Goal: Task Accomplishment & Management: Use online tool/utility

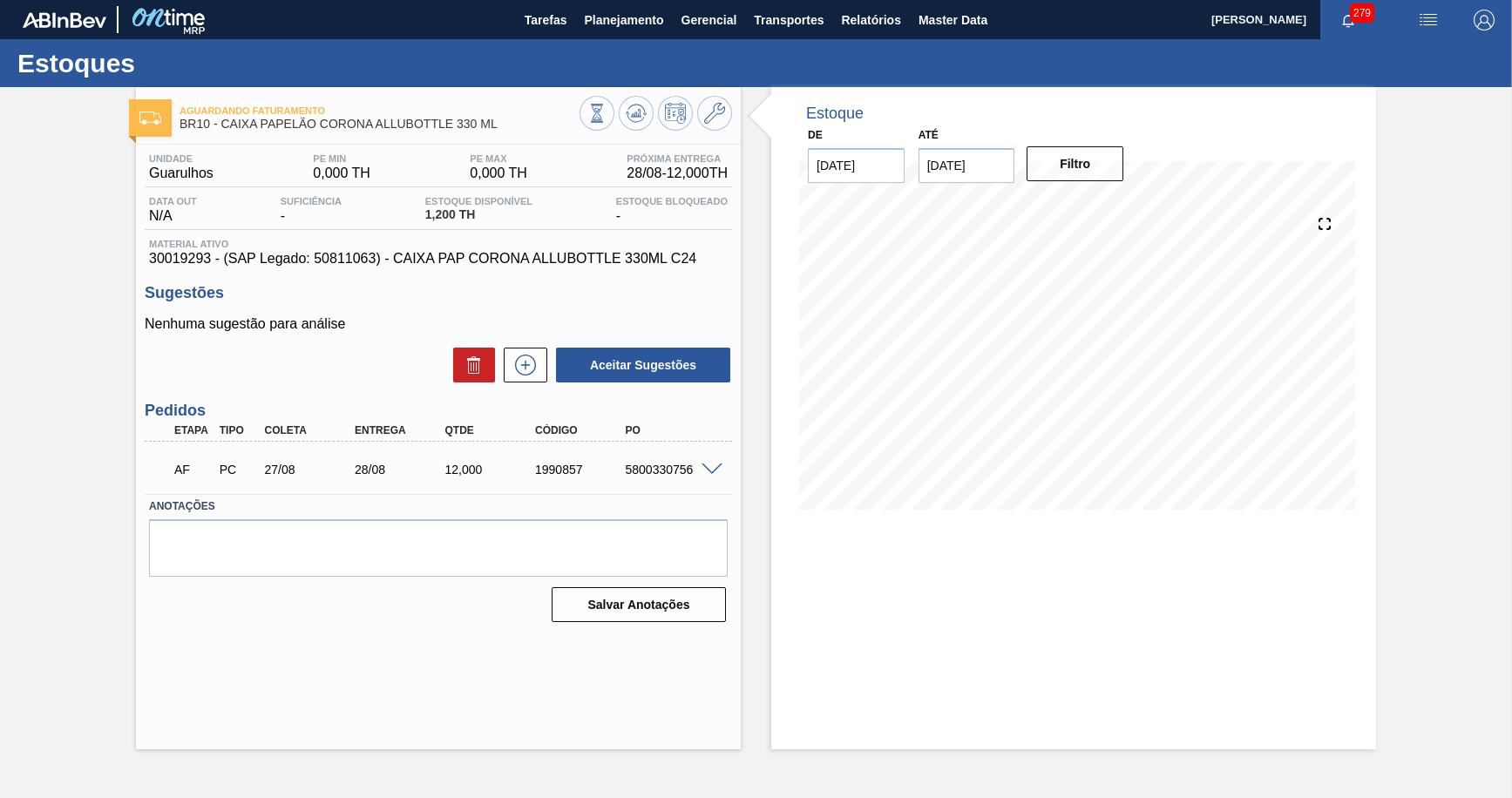
type input "[DATE]"
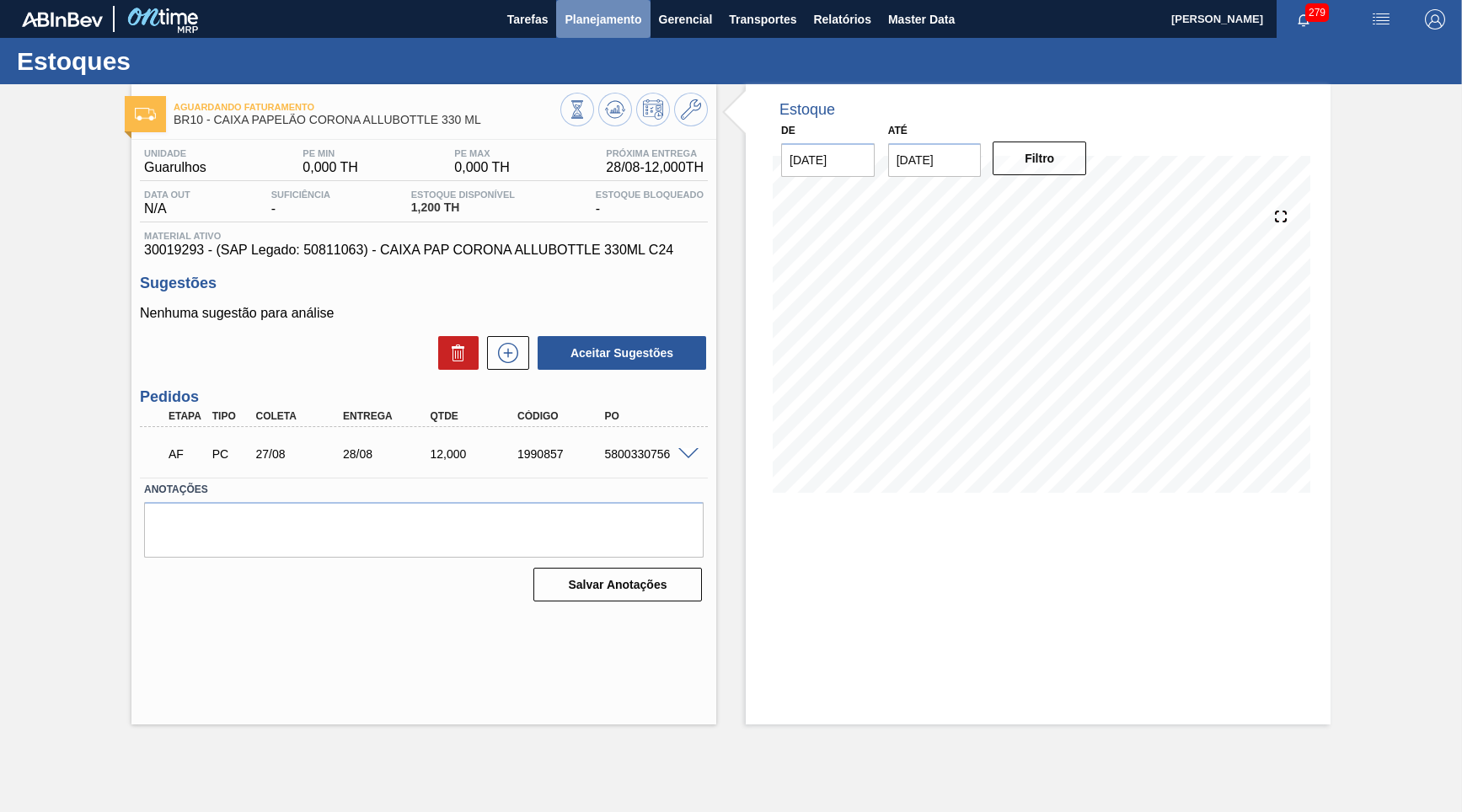
click at [587, 35] on button "Planejamento" at bounding box center [602, 19] width 93 height 38
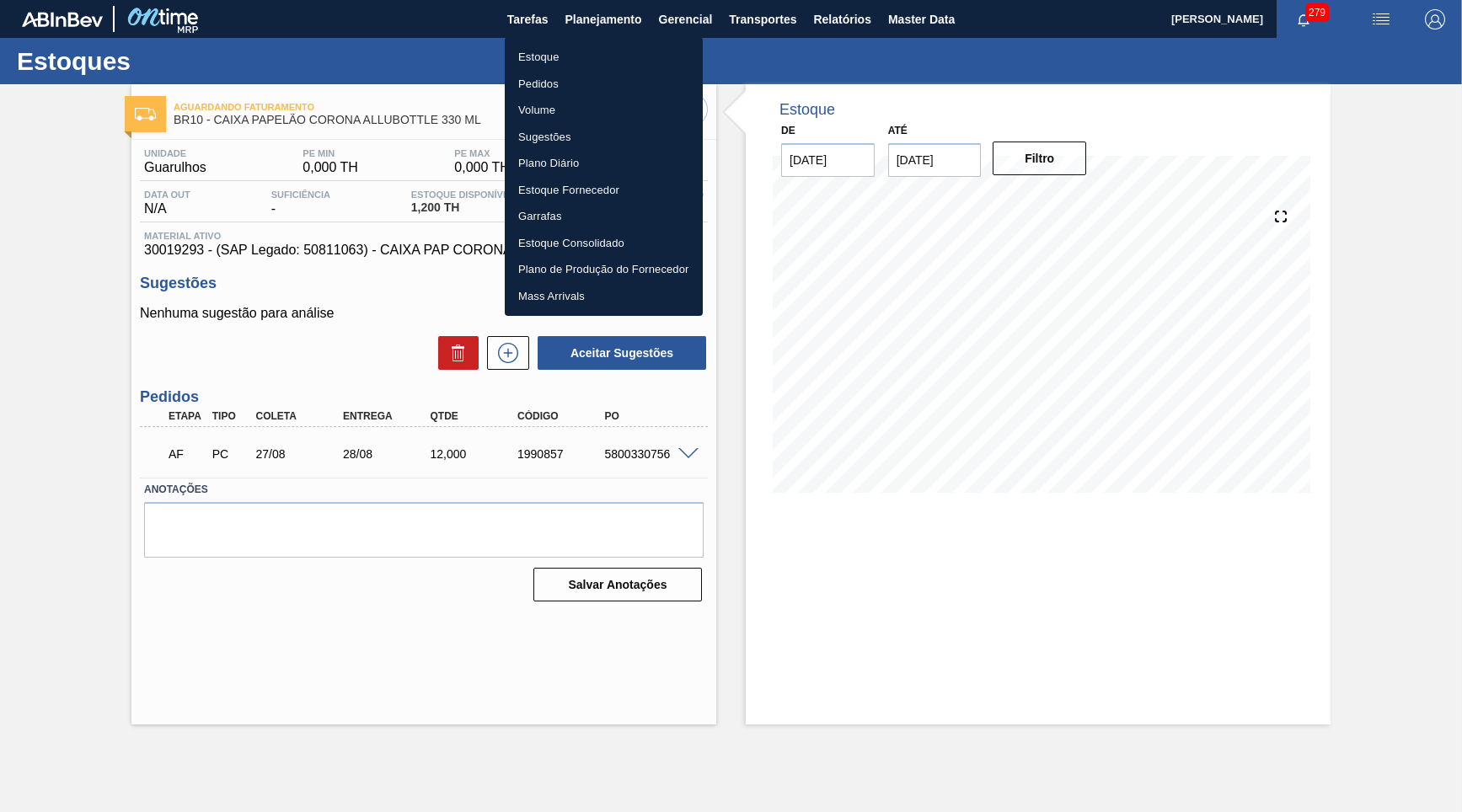
click at [558, 64] on li "Estoque" at bounding box center [603, 57] width 198 height 27
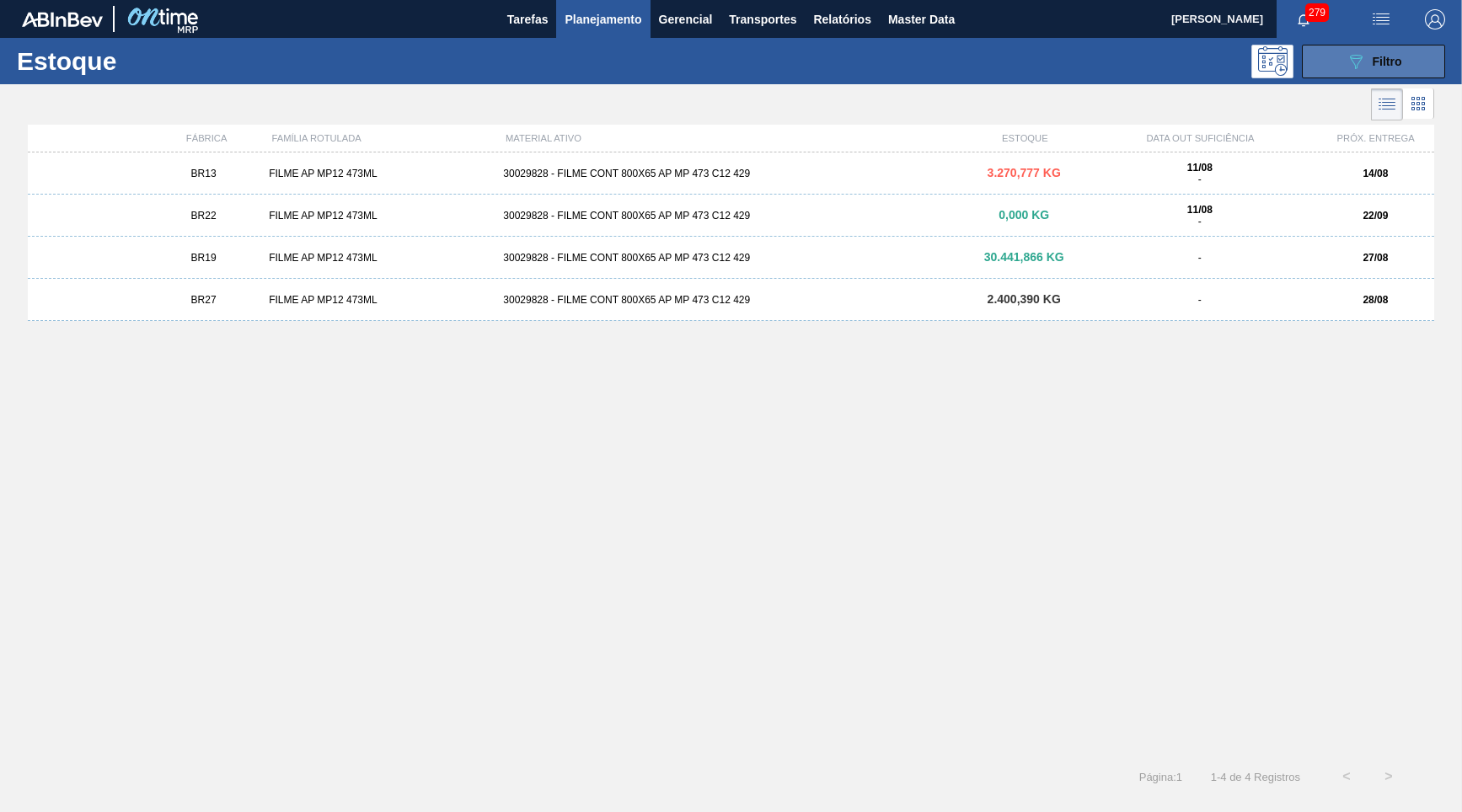
click at [1403, 68] on button "089F7B8B-B2A5-4AFE-B5C0-19BA573D28AC Filtro" at bounding box center [1373, 61] width 143 height 34
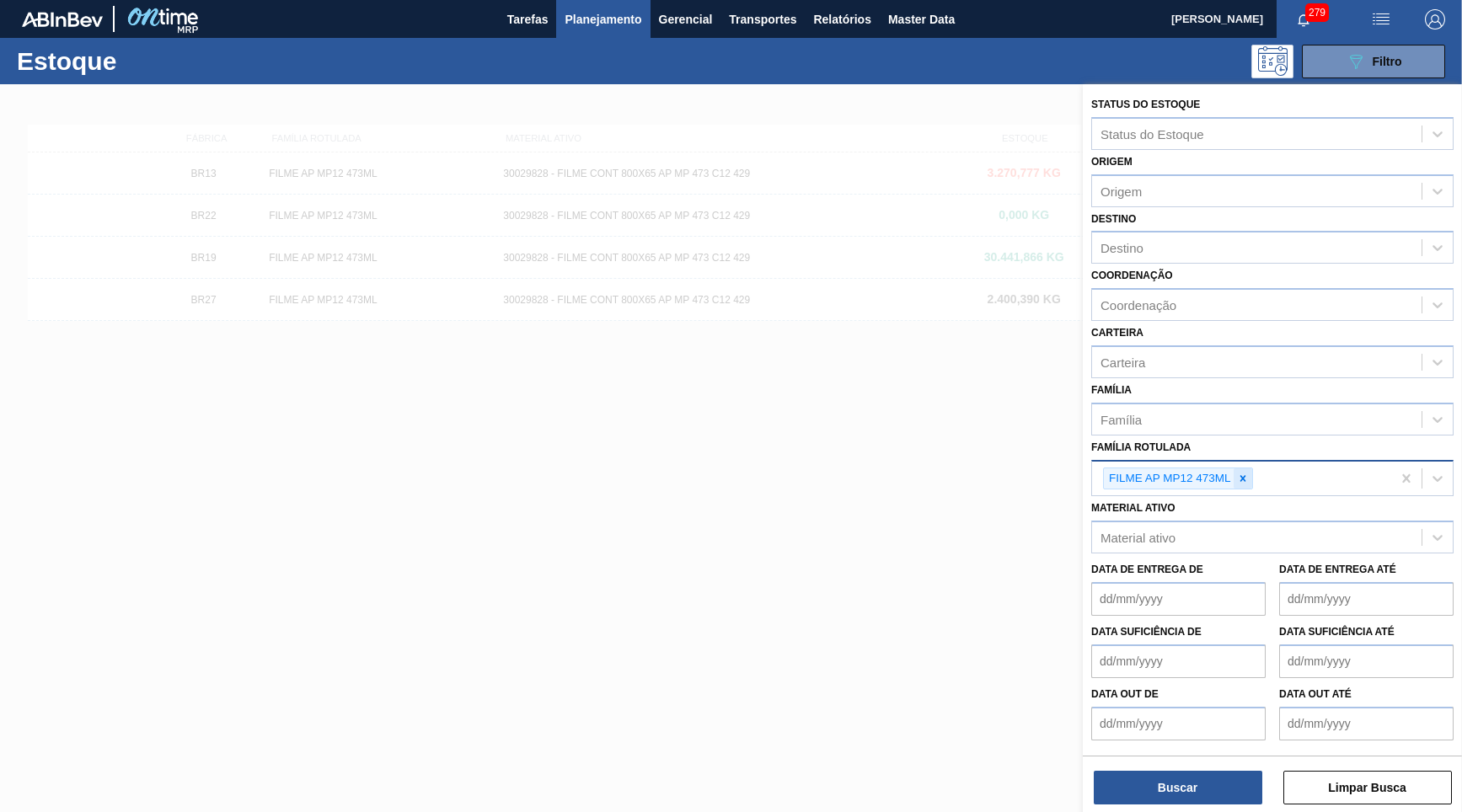
click at [1248, 472] on icon at bounding box center [1242, 478] width 12 height 12
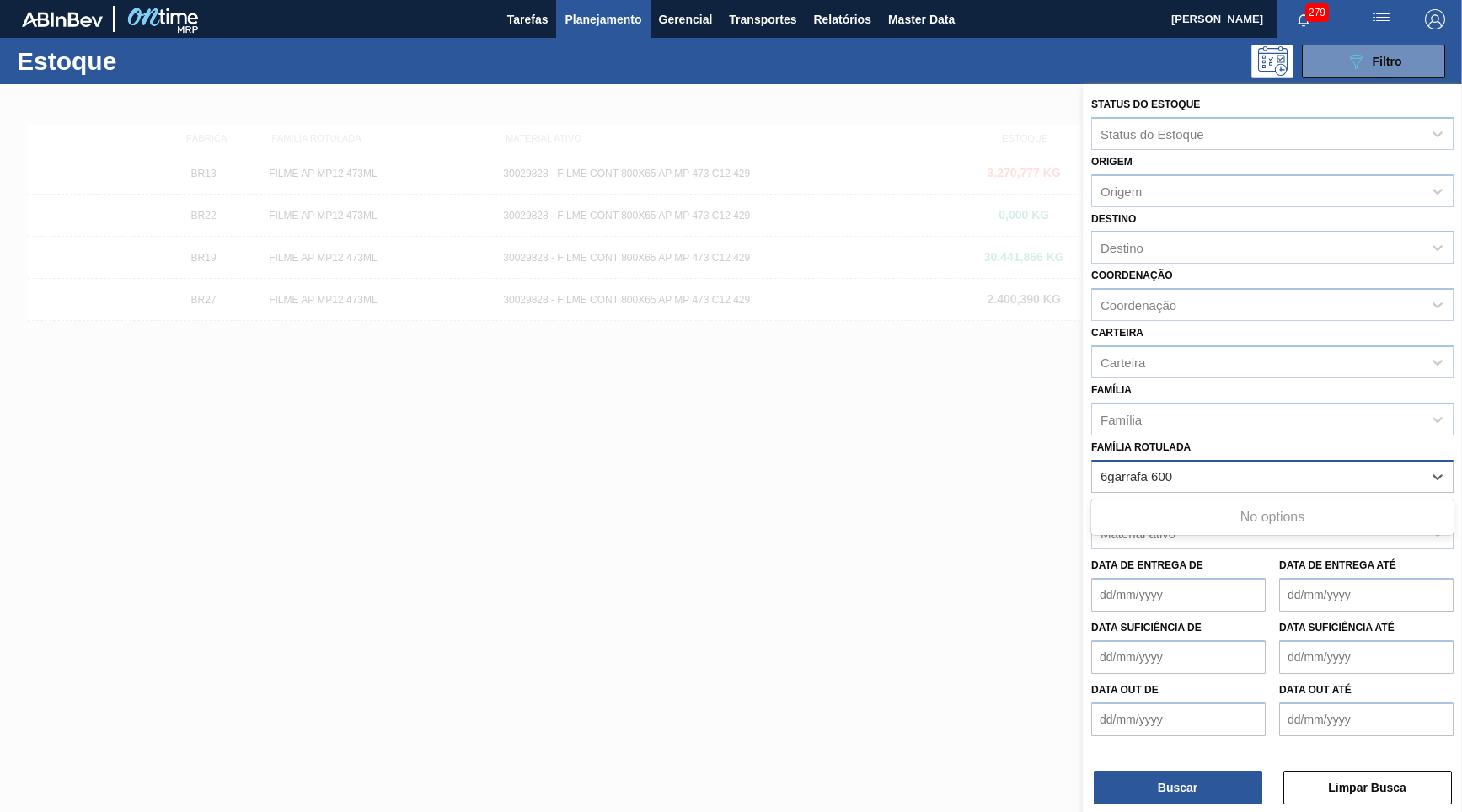
type Rotulada "garrafa 600"
click at [1247, 465] on div "Família Rotulada" at bounding box center [1256, 476] width 329 height 24
type Rotulada "corona 600"
click at [1319, 502] on div "GARRAFA CORONA 600 ML OW DECORADA" at bounding box center [1272, 518] width 362 height 31
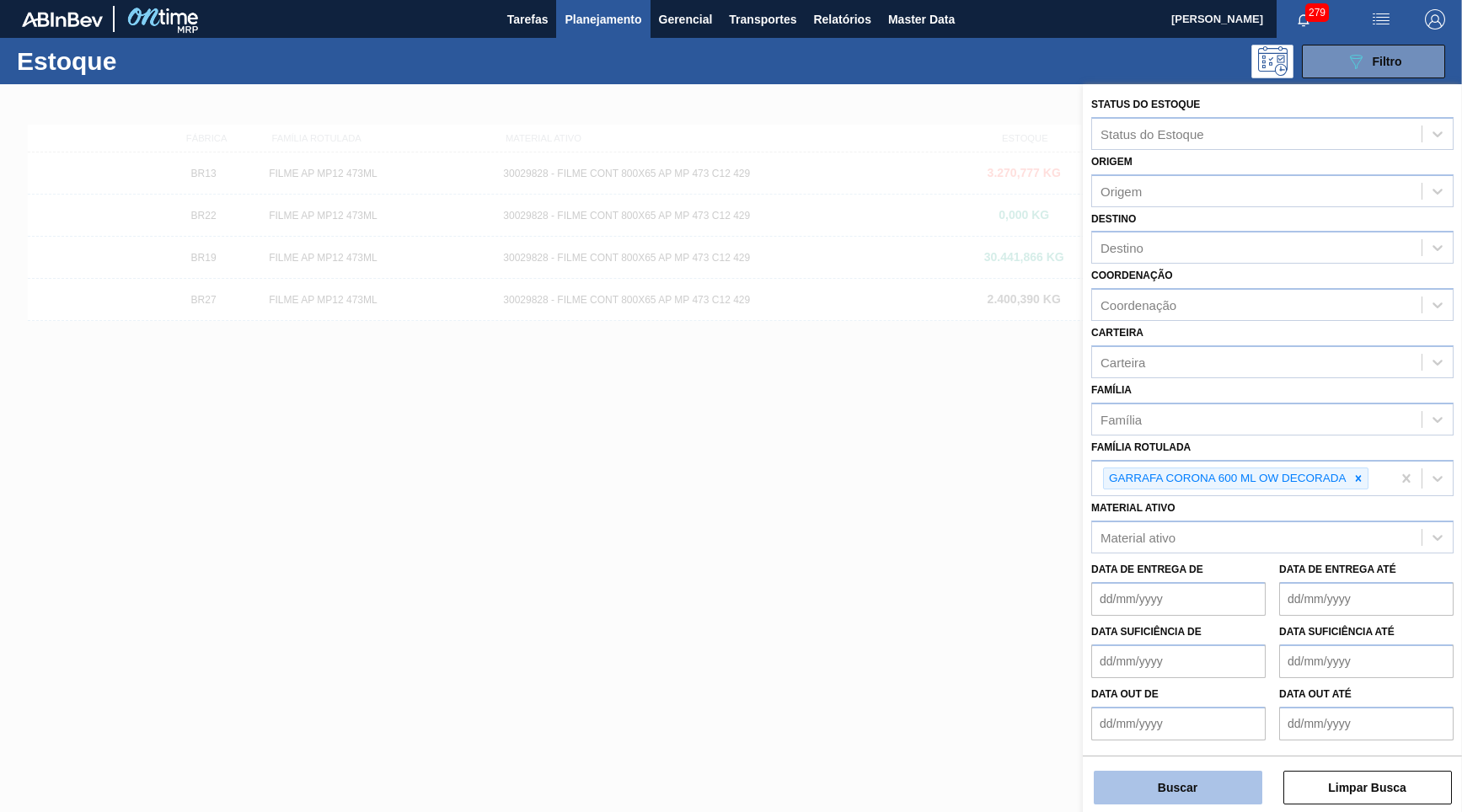
click at [1202, 771] on button "Buscar" at bounding box center [1177, 788] width 168 height 34
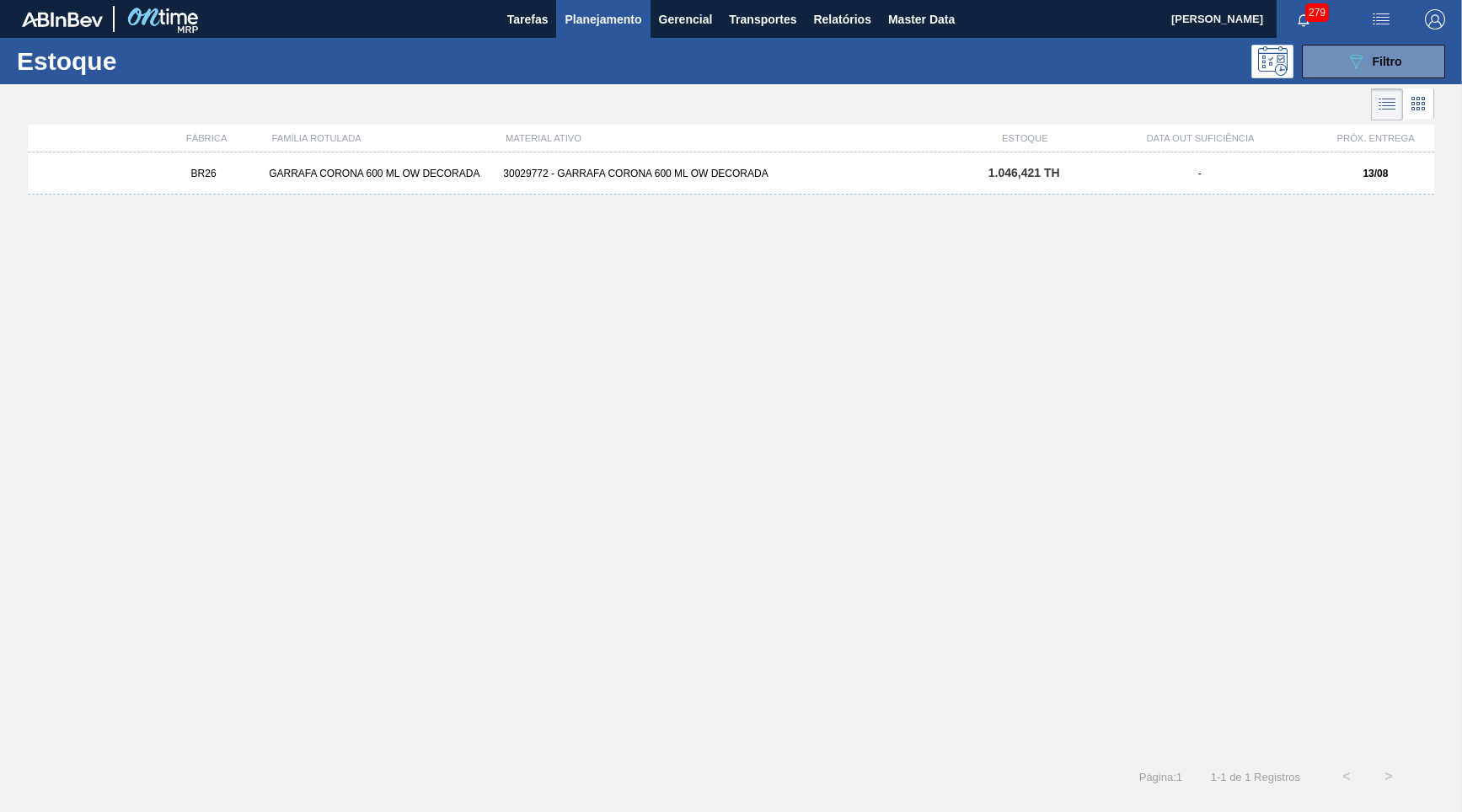
click at [627, 174] on div "30029772 - GARRAFA CORONA 600 ML OW DECORADA" at bounding box center [731, 173] width 469 height 12
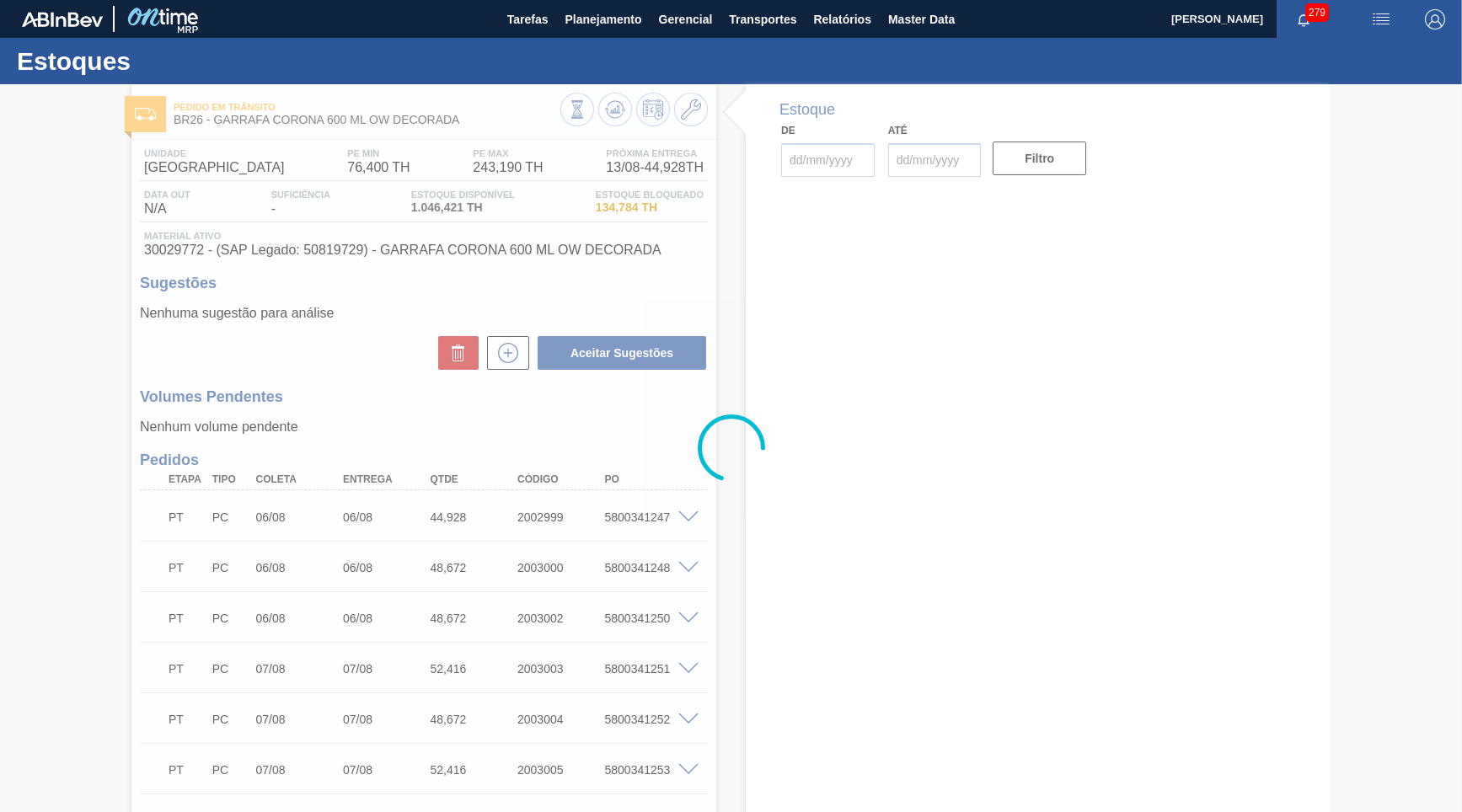
type input "[DATE]"
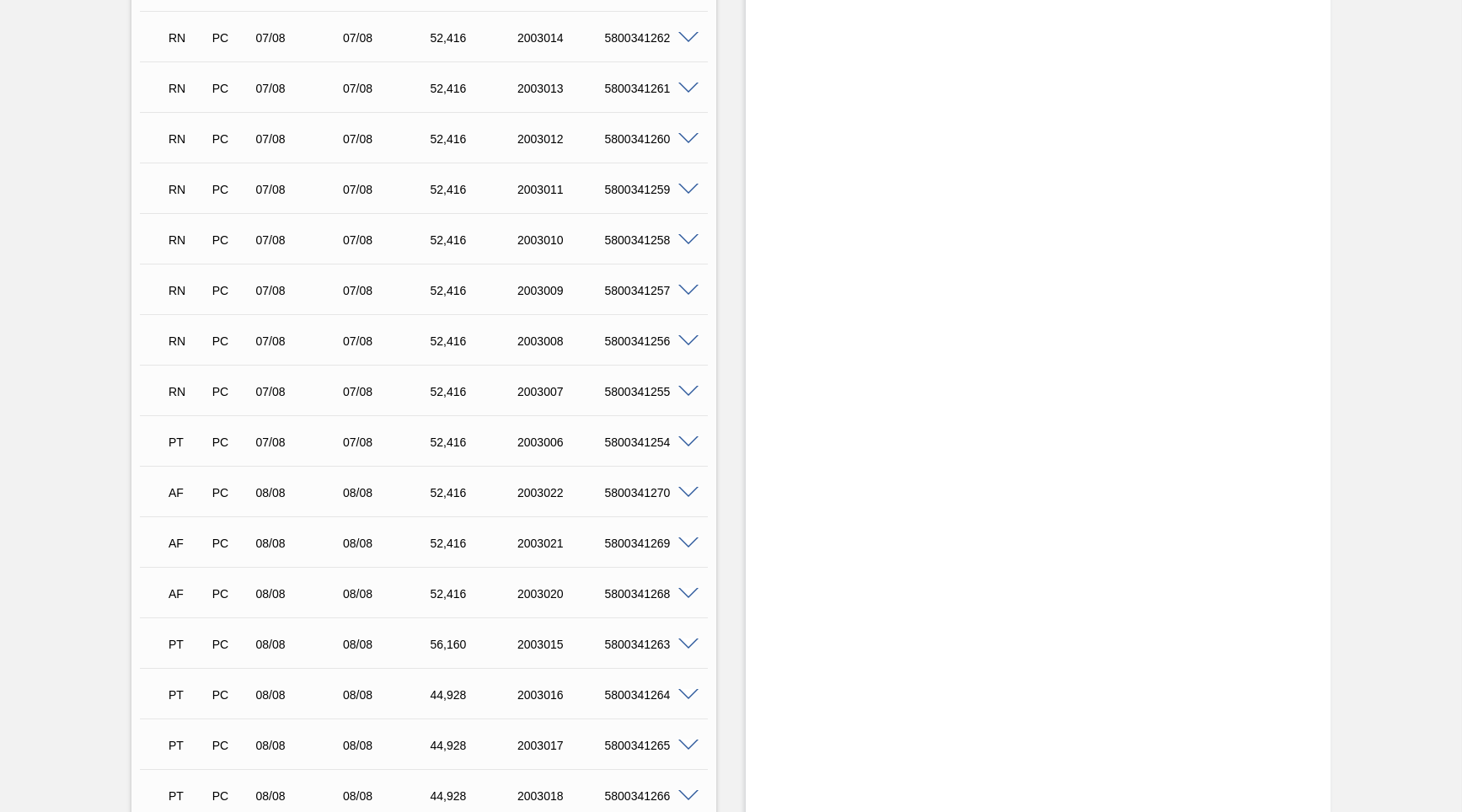
scroll to position [808, 0]
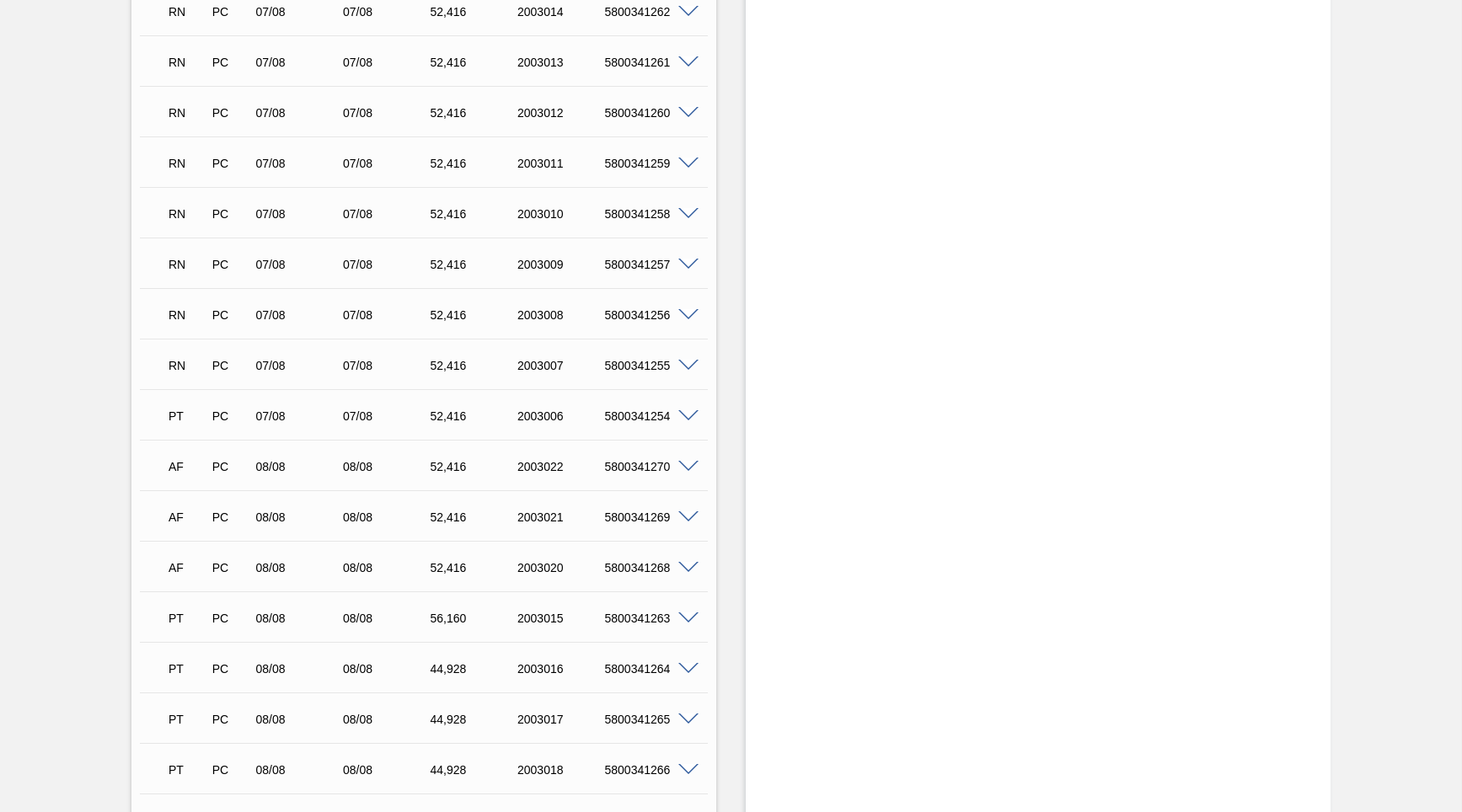
click at [648, 462] on div "5800341270" at bounding box center [649, 466] width 97 height 13
copy div "5800341270"
click at [631, 516] on div "5800341269" at bounding box center [649, 517] width 97 height 13
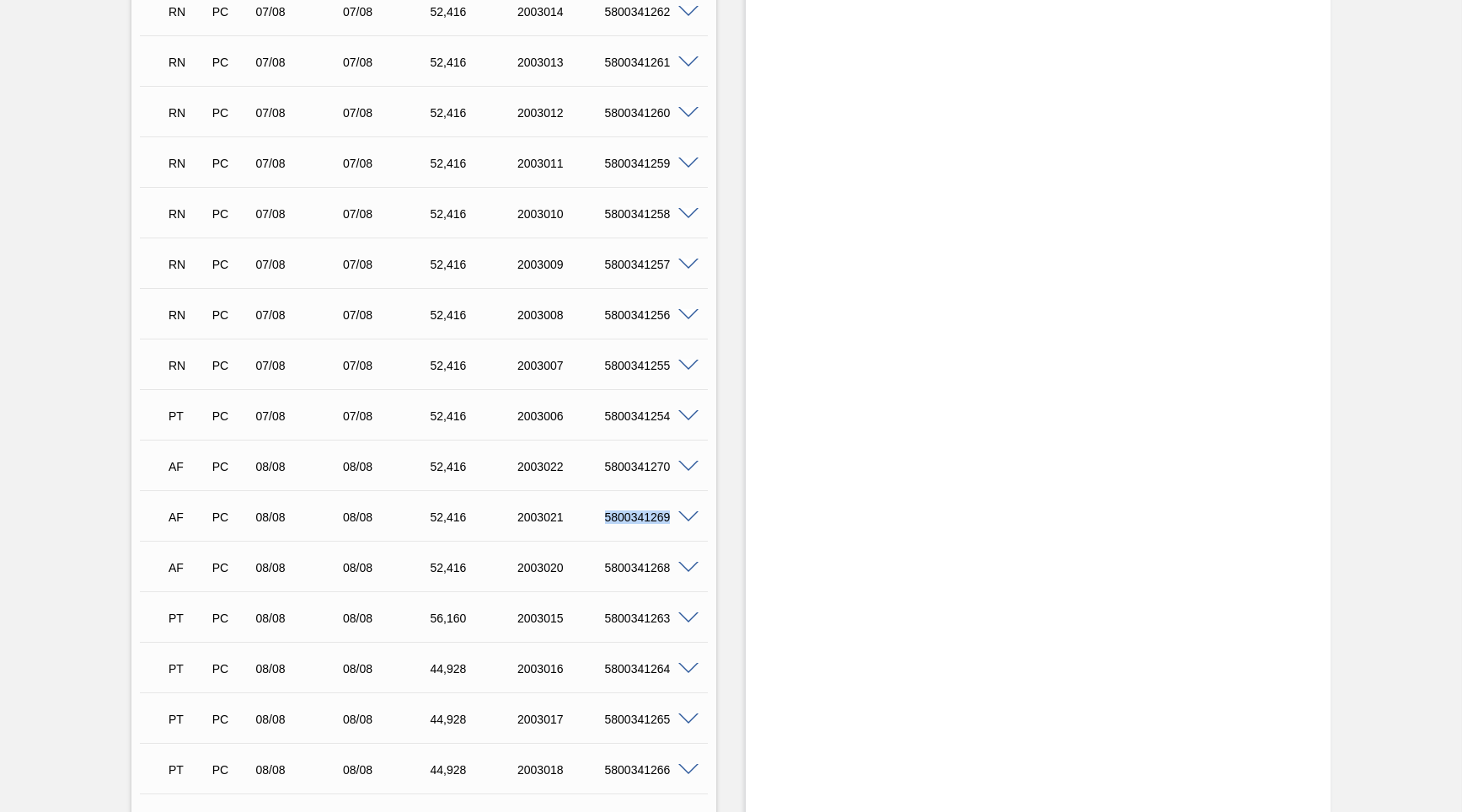
copy div "5800341269"
click at [628, 561] on div "5800341268" at bounding box center [649, 567] width 97 height 13
click at [615, 626] on div "PT PC 08/08 08/08 56,160 2003015 5800341263" at bounding box center [419, 616] width 523 height 34
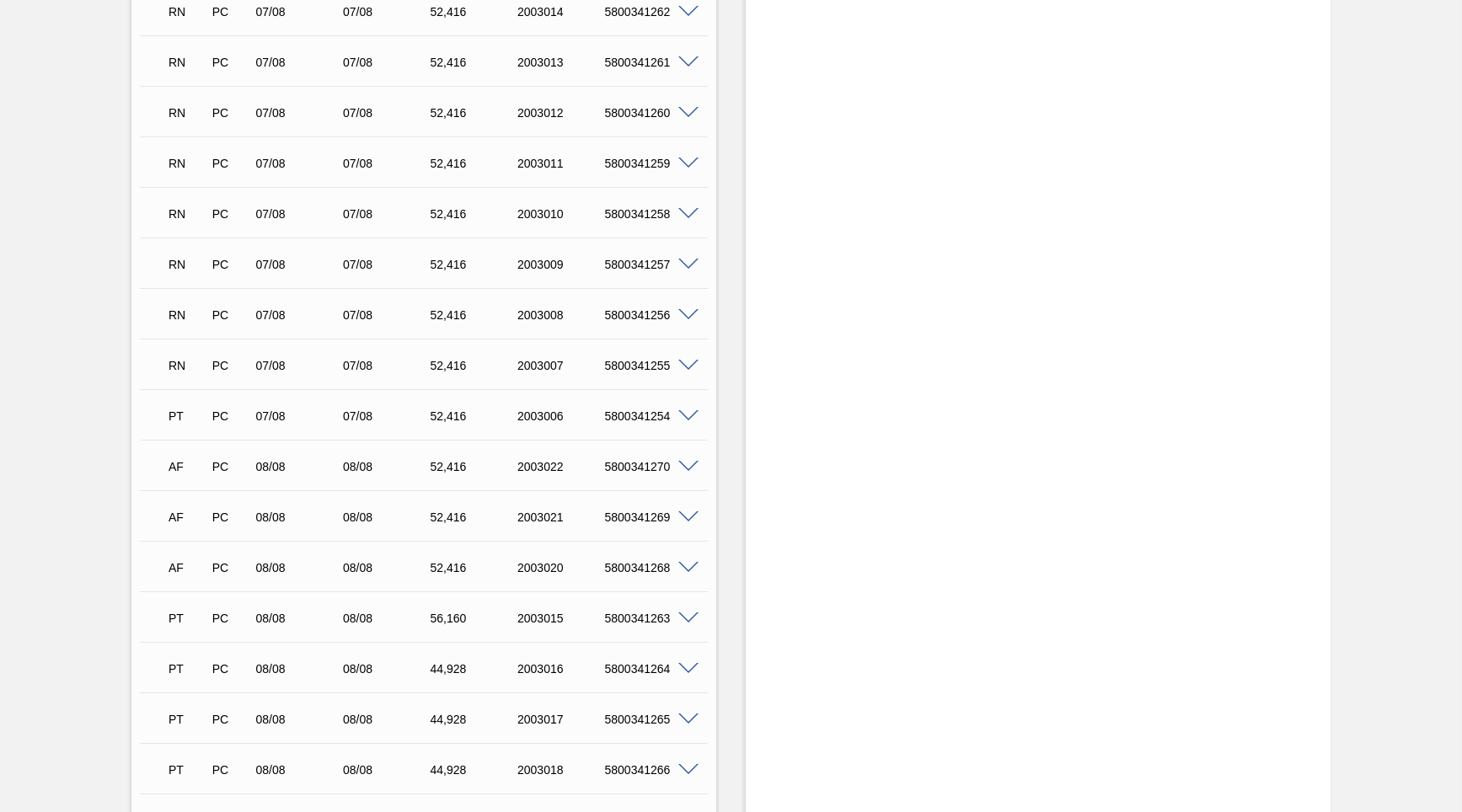
click at [611, 461] on div "5800341270" at bounding box center [649, 466] width 97 height 13
click at [644, 552] on div "AF PC 08/08 08/08 52,[PHONE_NUMBER] 5800341268" at bounding box center [419, 566] width 523 height 34
click at [643, 553] on div "AF PC 08/08 08/08 52,[PHONE_NUMBER] 5800341268" at bounding box center [419, 566] width 523 height 34
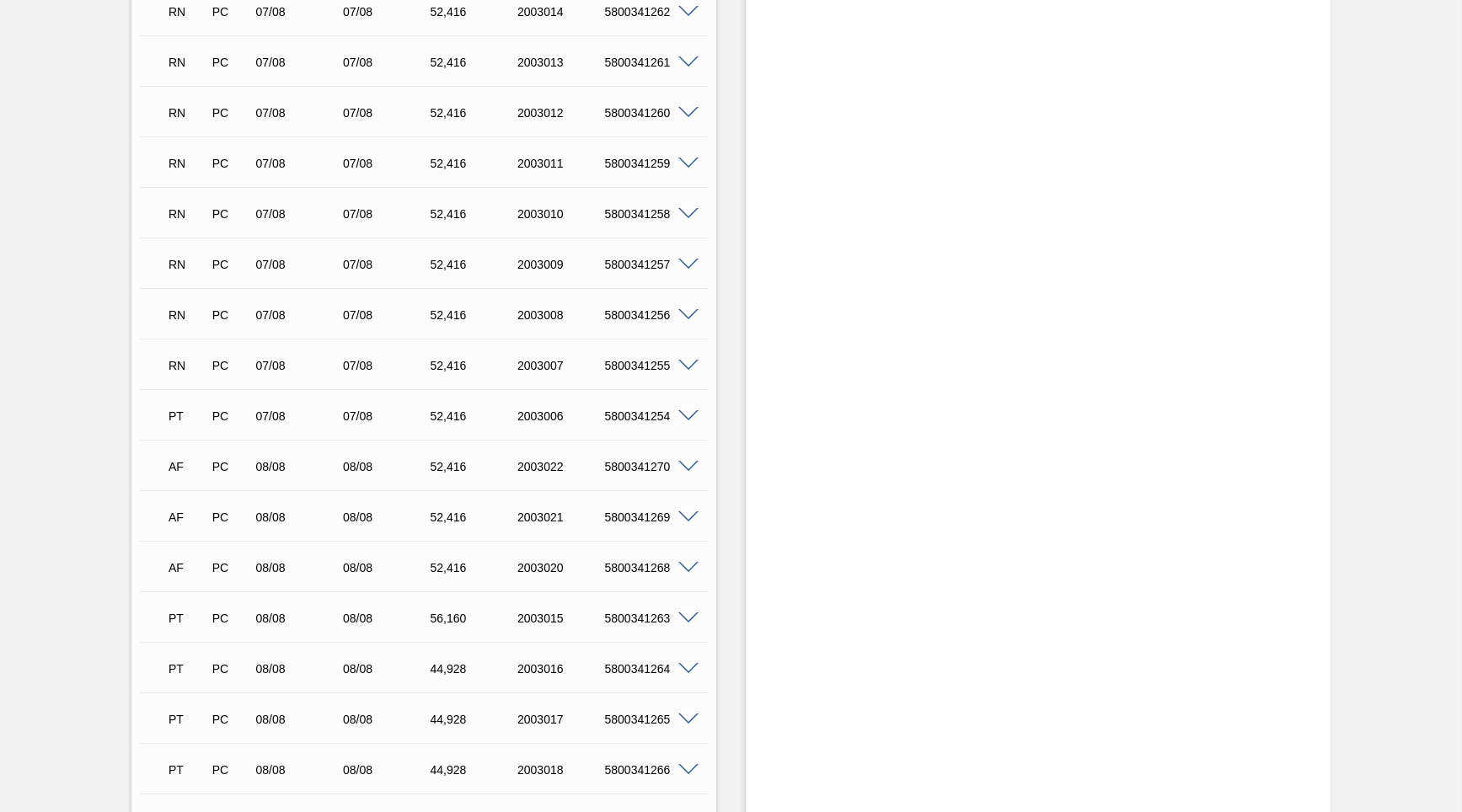
click at [627, 517] on div "5800341269" at bounding box center [649, 517] width 97 height 13
click at [626, 517] on div "5800341269" at bounding box center [649, 517] width 97 height 13
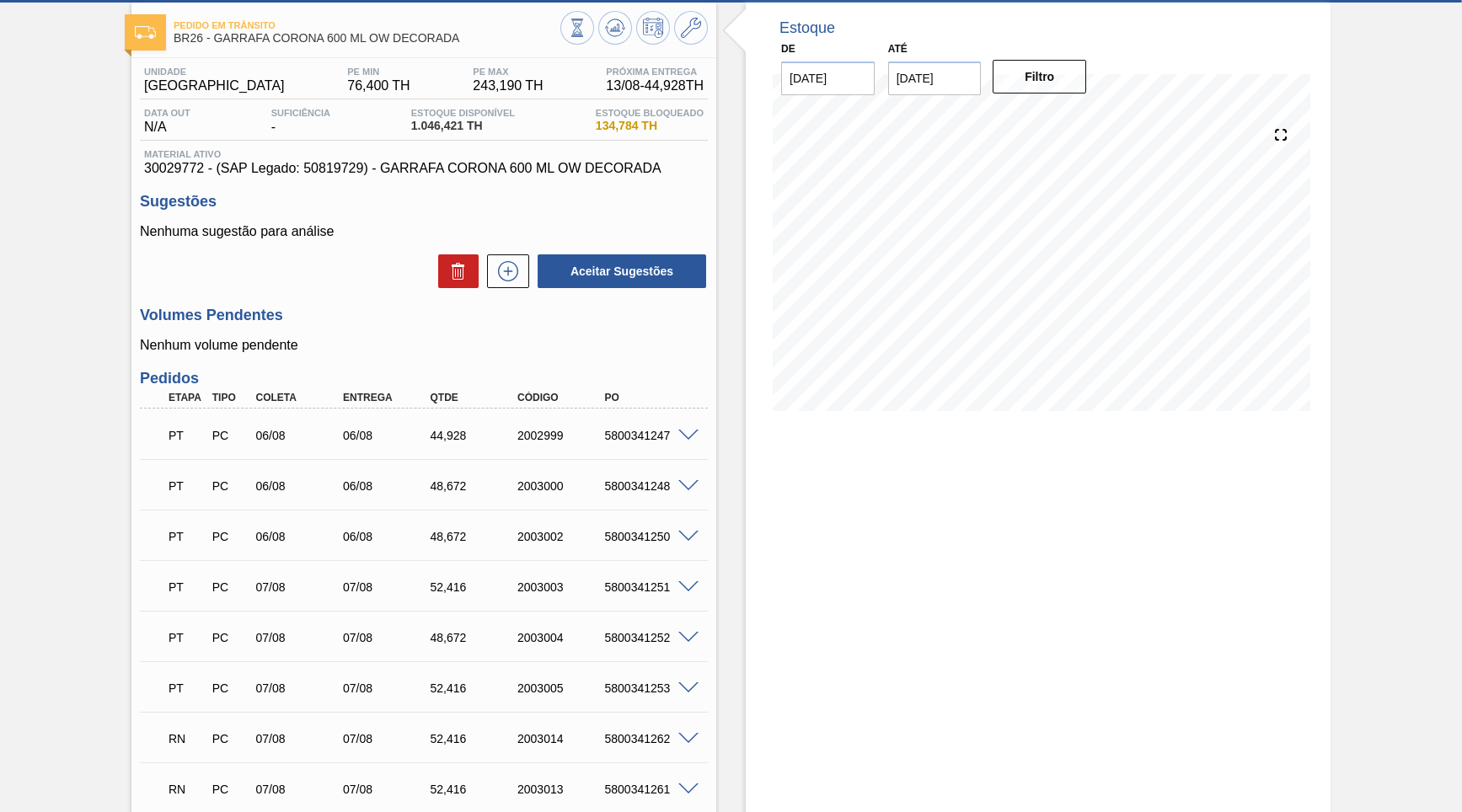
scroll to position [0, 0]
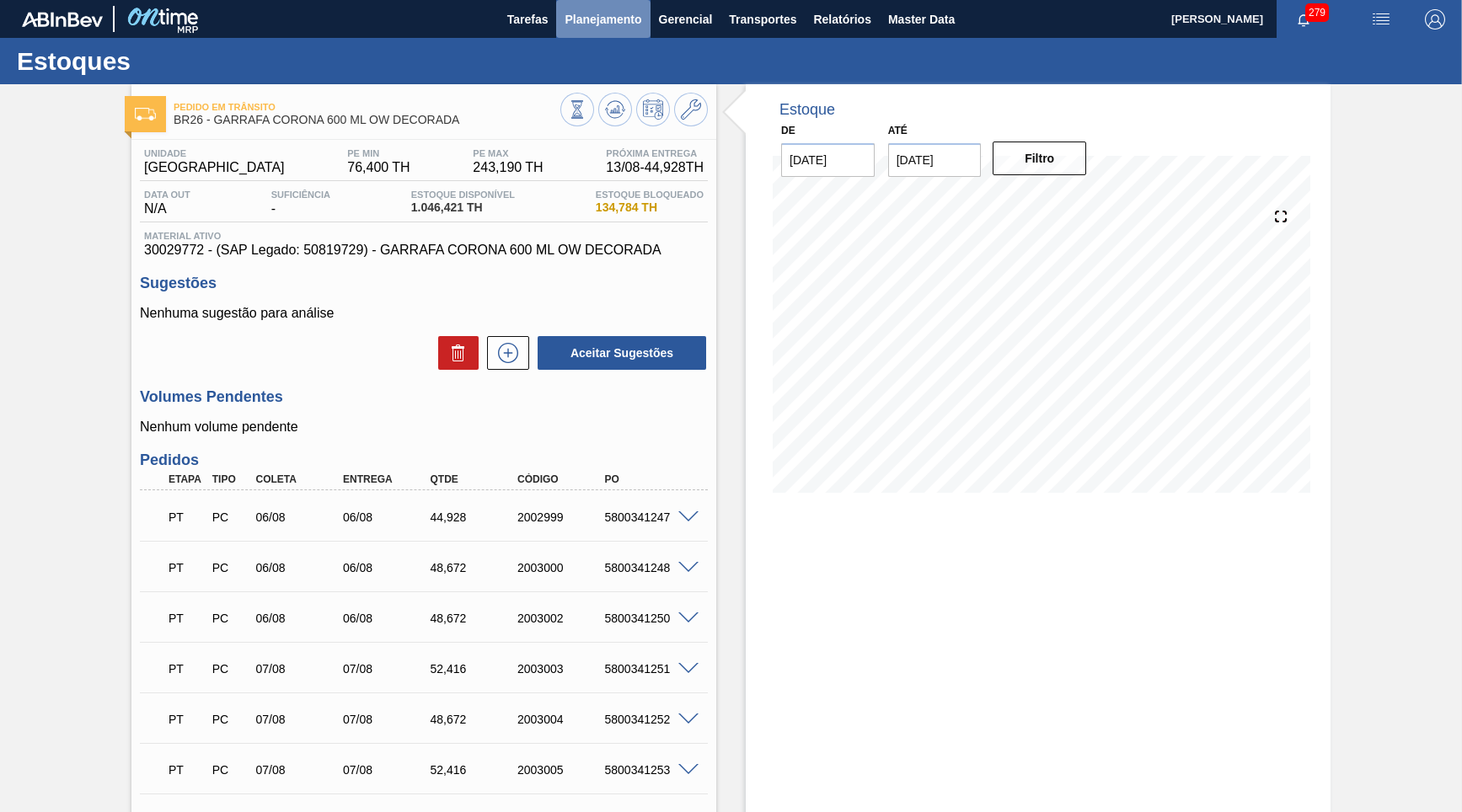
click at [610, 28] on span "Planejamento" at bounding box center [603, 19] width 77 height 20
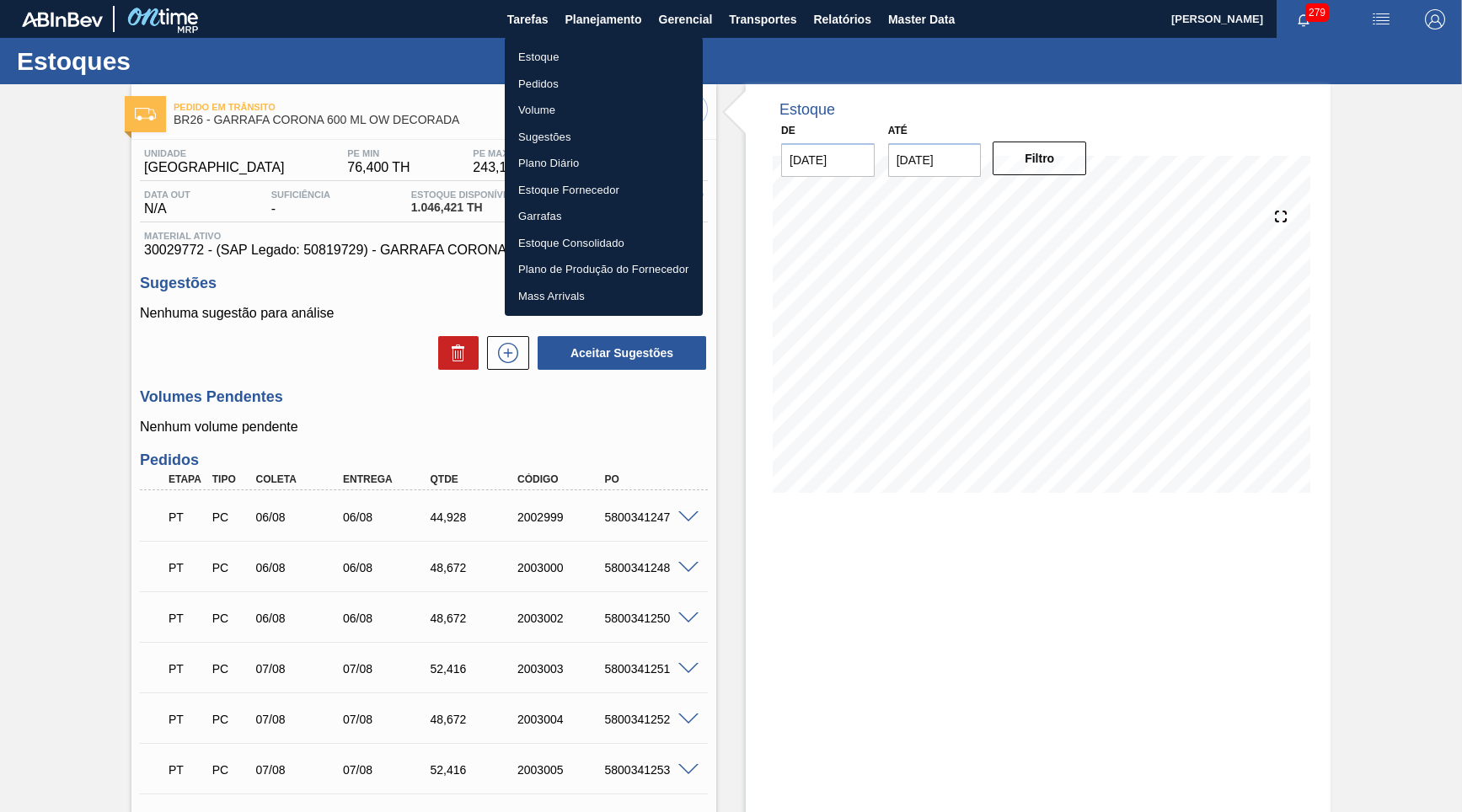
click at [602, 52] on li "Estoque" at bounding box center [603, 57] width 198 height 27
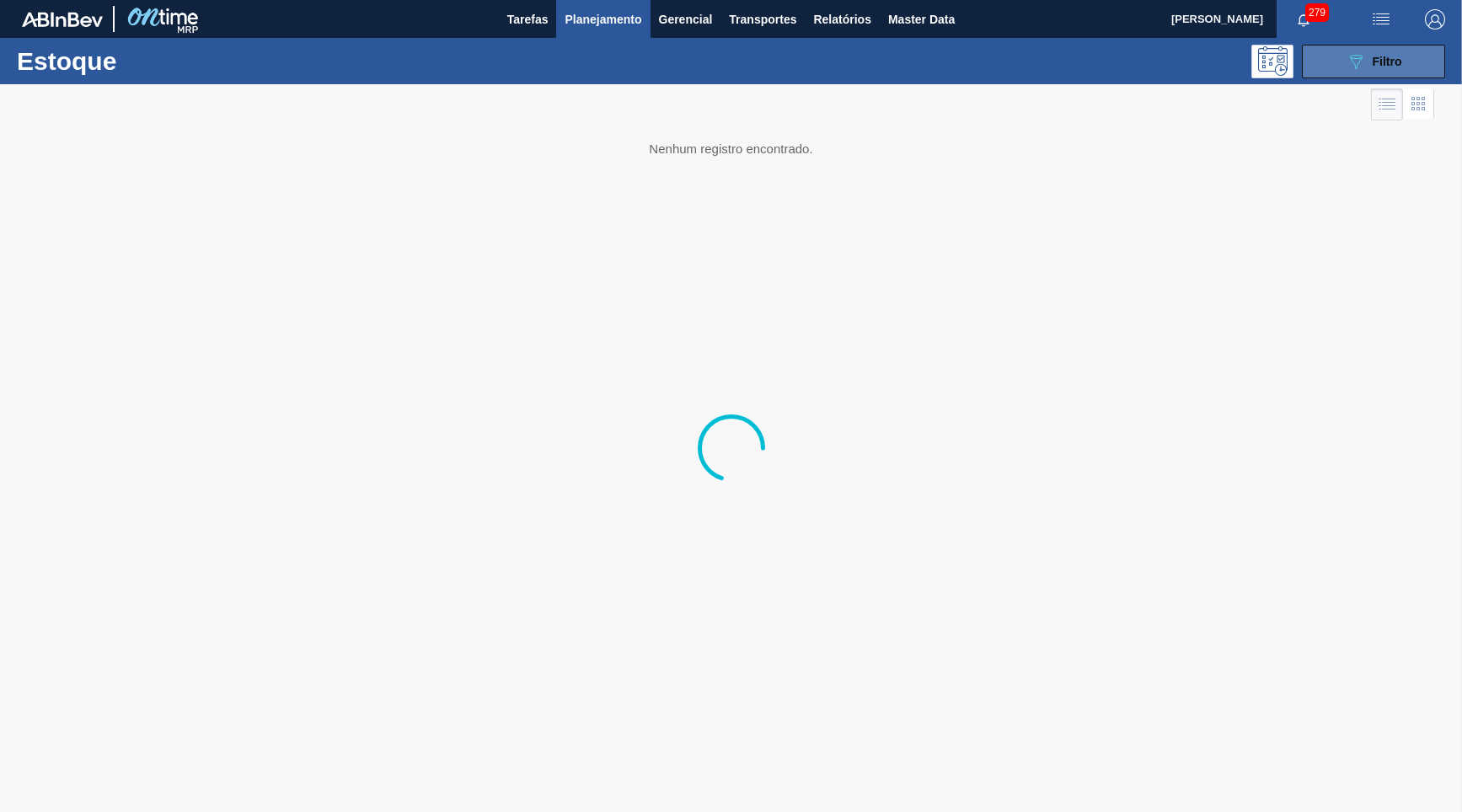
click at [1395, 55] on span "Filtro" at bounding box center [1387, 61] width 29 height 13
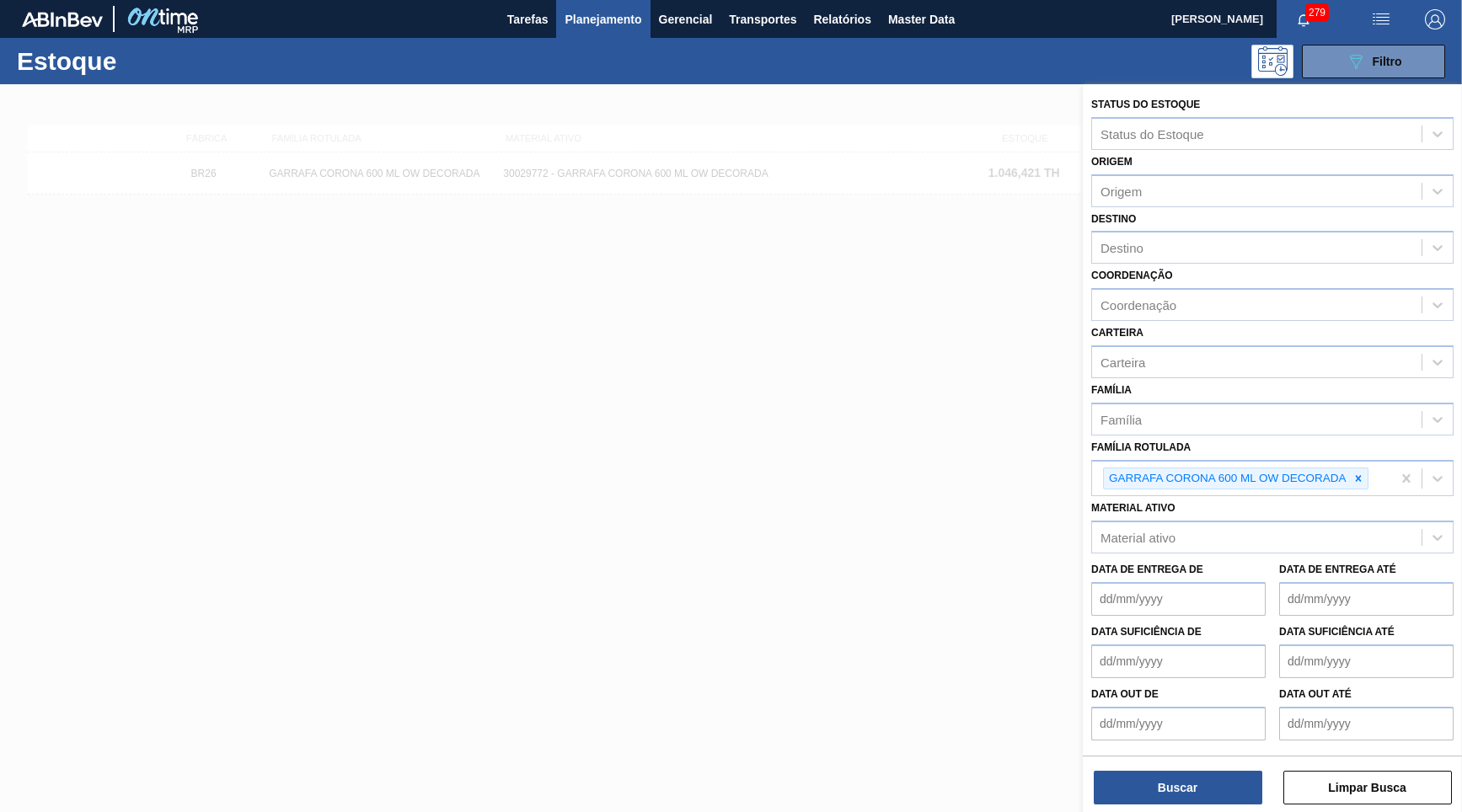
click at [1358, 472] on icon at bounding box center [1358, 478] width 12 height 12
type Rotulada "FILME AP MP12 473ML"
click at [1361, 462] on div "GARRAFA CORONA 600 ML OW DECORADA FILME AP MP12 473ML" at bounding box center [1241, 478] width 299 height 35
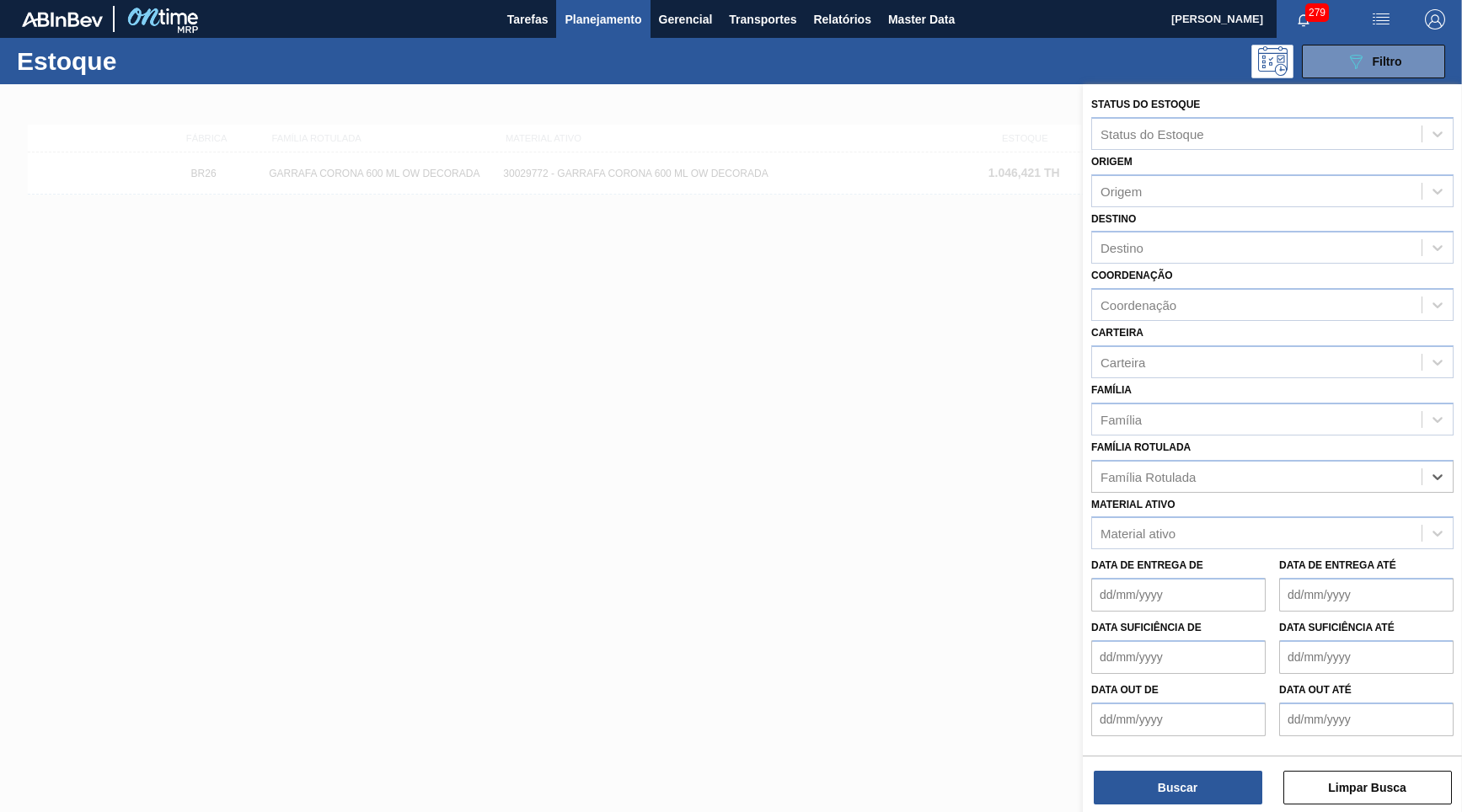
click at [1361, 464] on div "Família Rotulada" at bounding box center [1256, 476] width 329 height 24
click at [1243, 150] on div "Origem Origem" at bounding box center [1272, 179] width 362 height 57
click at [1249, 436] on div "Família Rotulada option GARRAFA CORONA 600 ML OW DECORADA, deselected. Select i…" at bounding box center [1272, 464] width 362 height 57
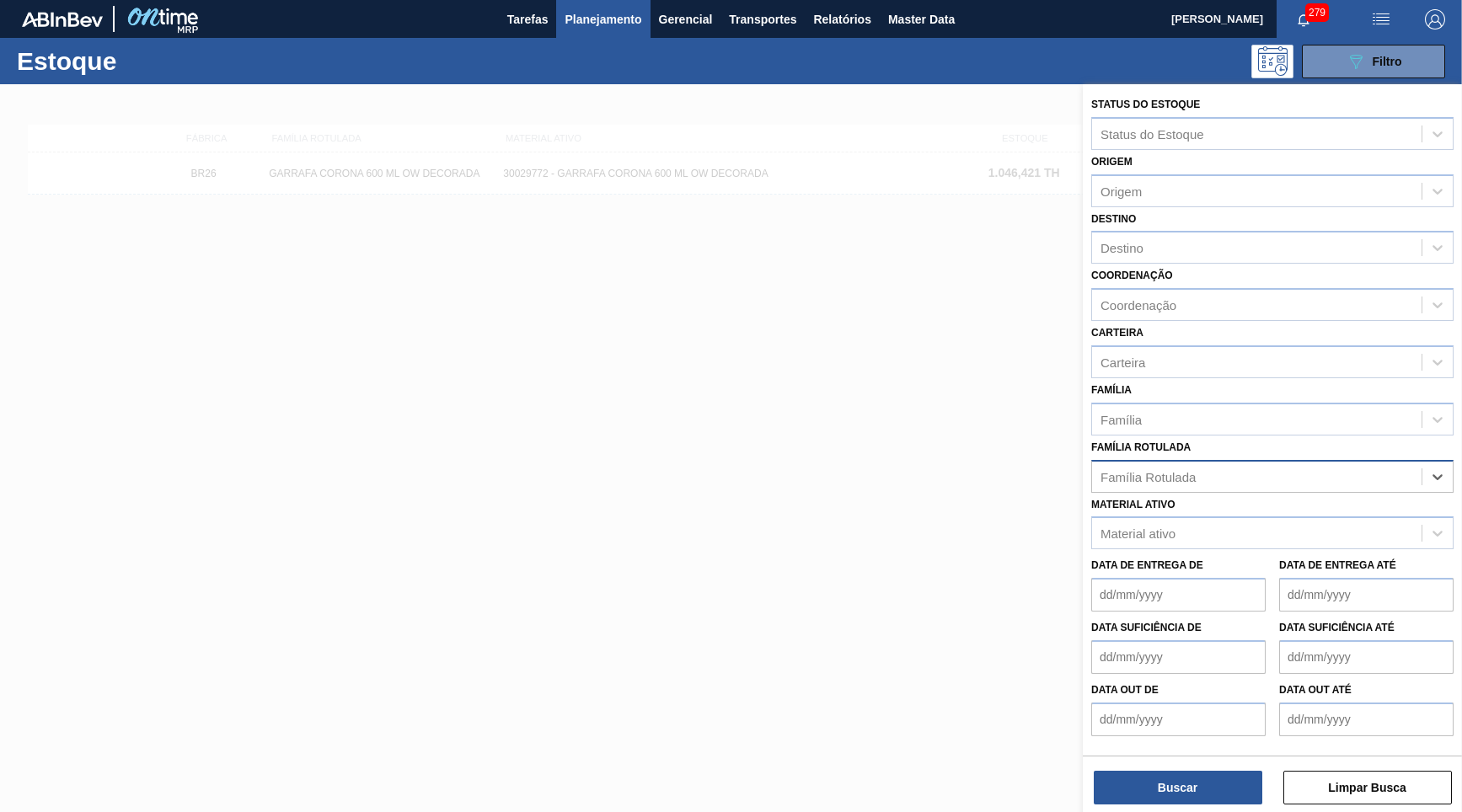
click at [1383, 460] on div "Família Rotulada" at bounding box center [1272, 476] width 362 height 33
paste Rotulada "FILME AP MP12 473ML"
type Rotulada "FILME AP MP12 473ML"
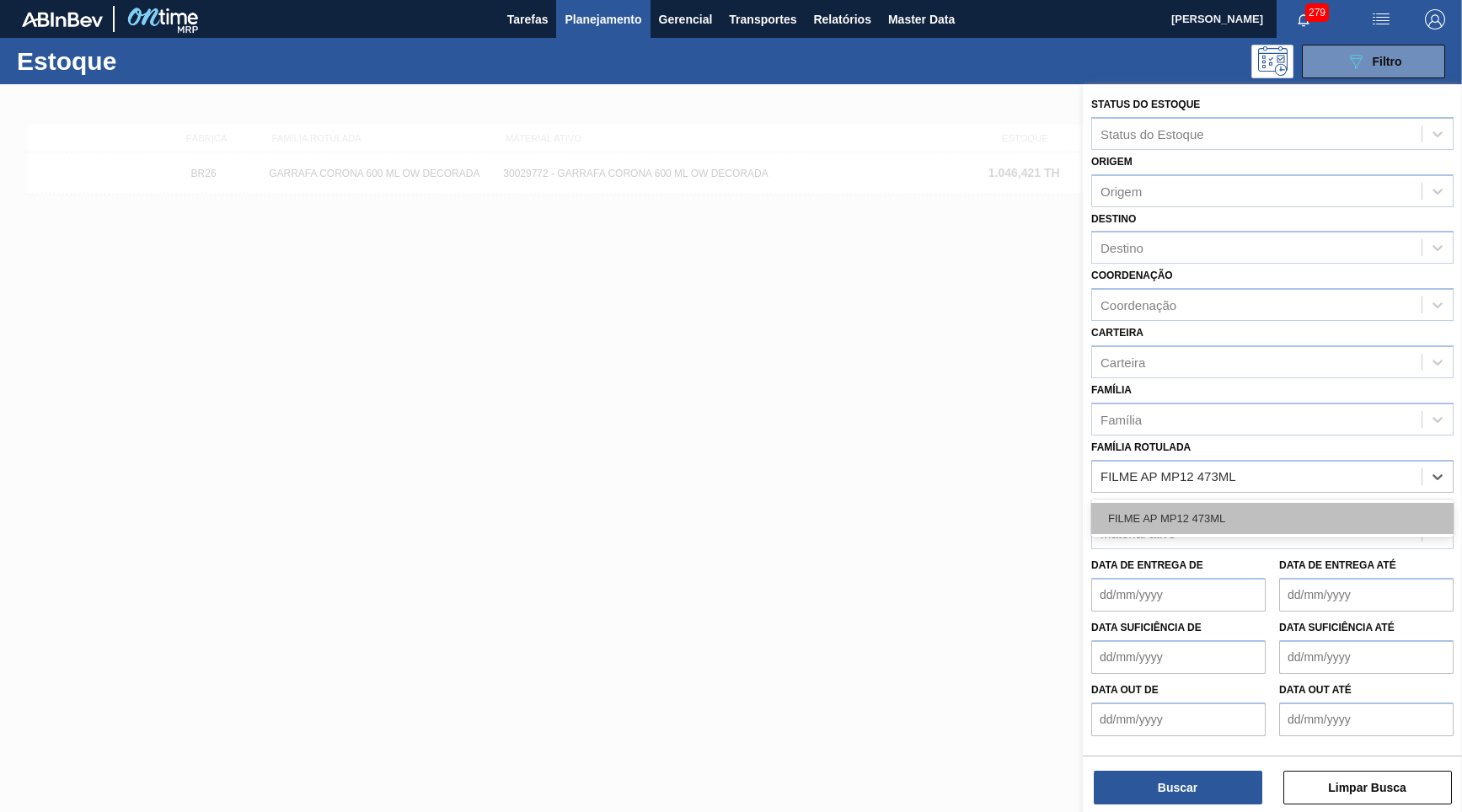
click at [1233, 502] on div "FILME AP MP12 473ML" at bounding box center [1272, 518] width 362 height 31
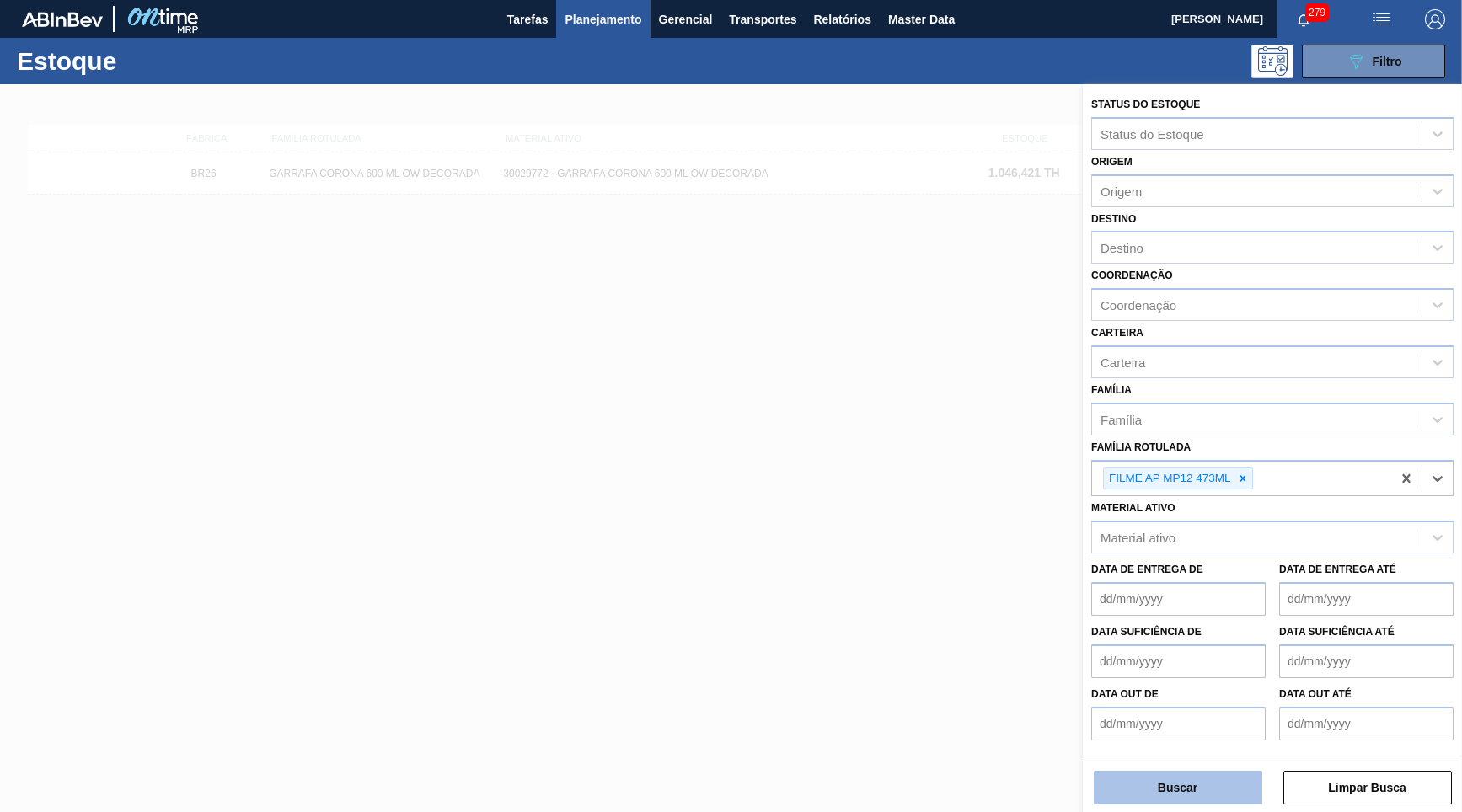
click at [1158, 771] on button "Buscar" at bounding box center [1177, 788] width 168 height 34
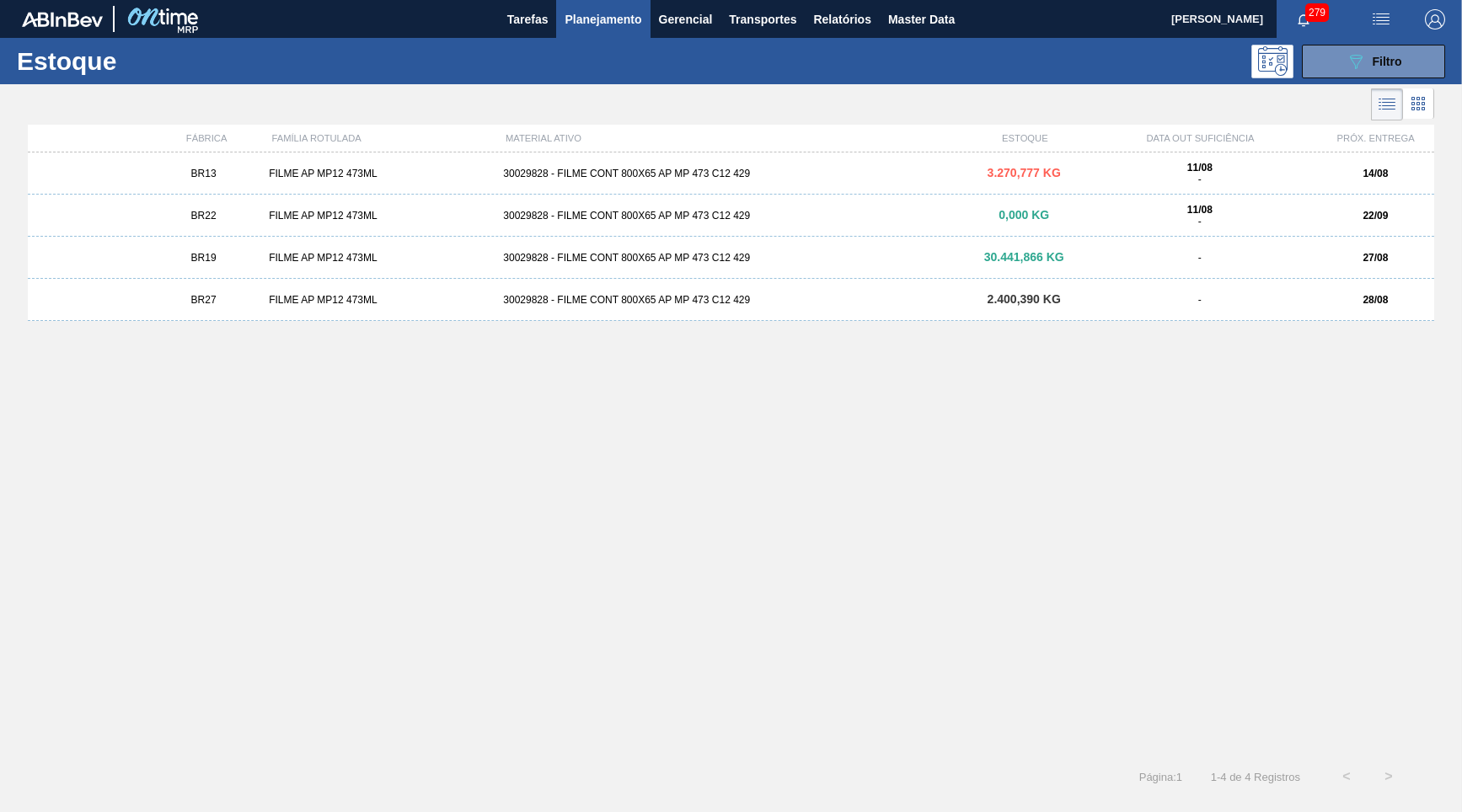
click at [227, 288] on div "BR27 FILME AP MP12 473ML 30029828 - FILME CONT 800X65 AP MP 473 C12 429 2.400,3…" at bounding box center [731, 299] width 1407 height 42
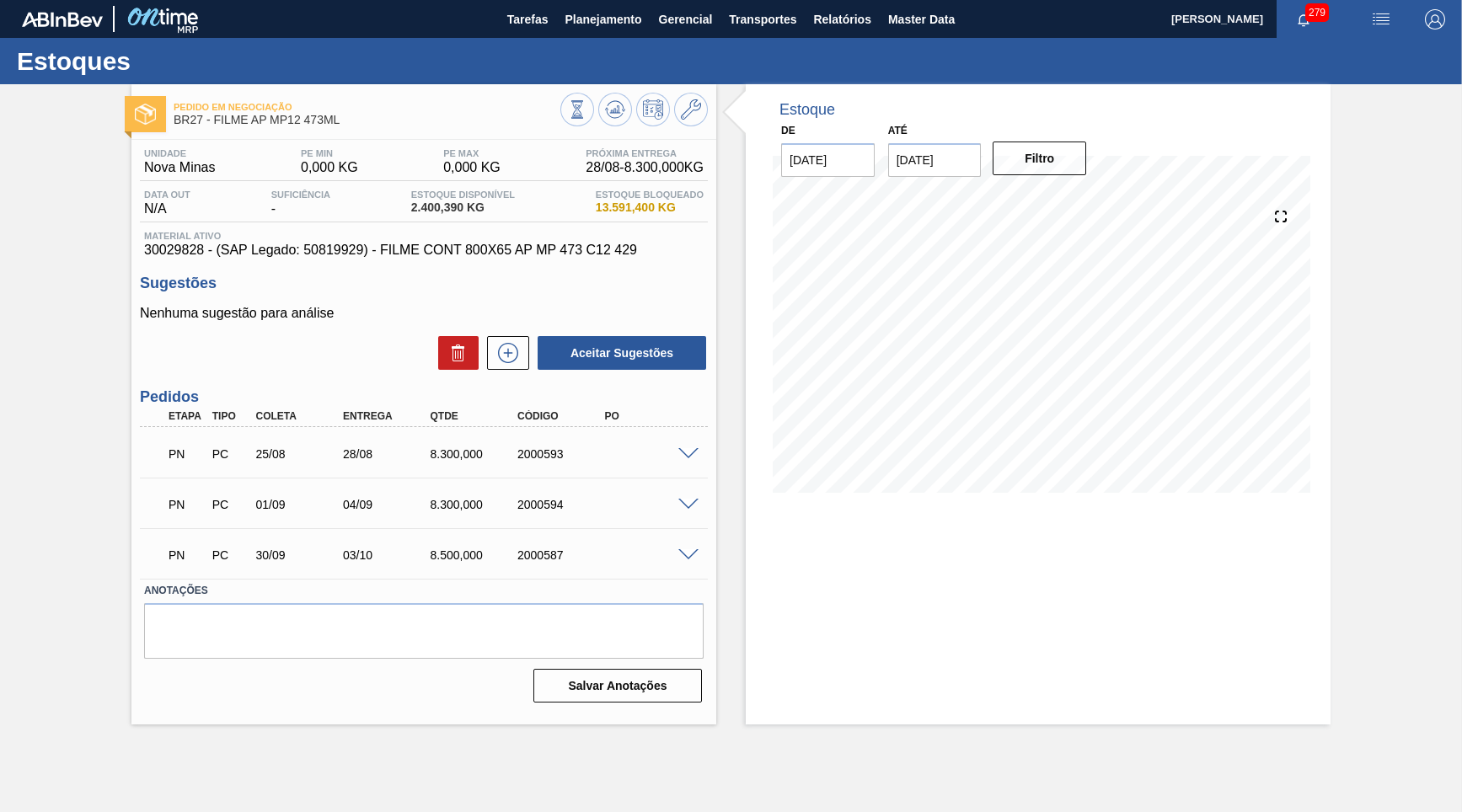
click at [186, 243] on div "Material ativo 30029828 - (SAP Legado: 50819929) - FILME CONT 800X65 AP MP 473 …" at bounding box center [424, 244] width 568 height 27
click at [185, 245] on span "30029828 - (SAP Legado: 50819929) - FILME CONT 800X65 AP MP 473 C12 429" at bounding box center [424, 250] width 560 height 15
copy span "30029828"
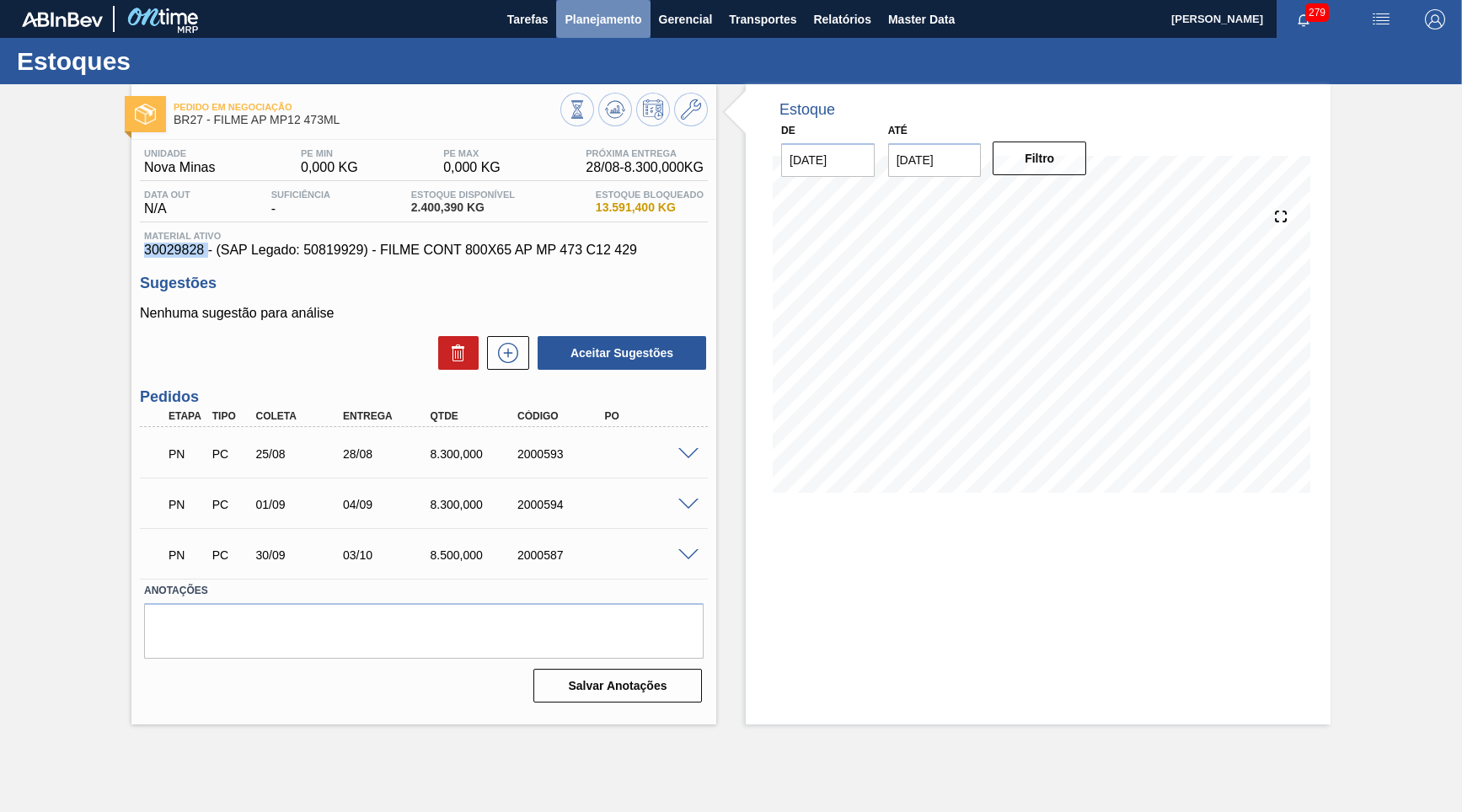
click at [624, 22] on span "Planejamento" at bounding box center [603, 19] width 77 height 20
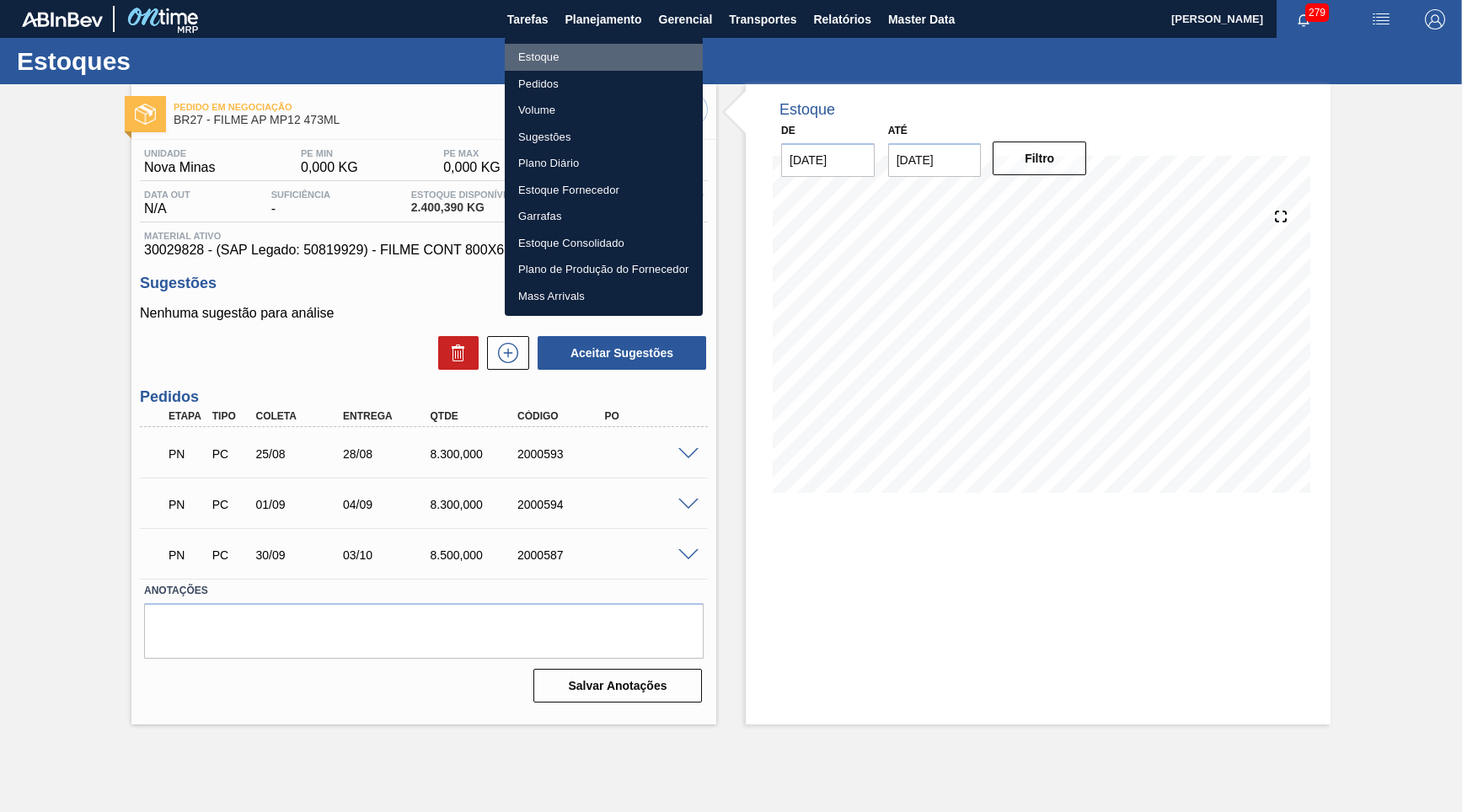
click at [564, 66] on li "Estoque" at bounding box center [603, 57] width 198 height 27
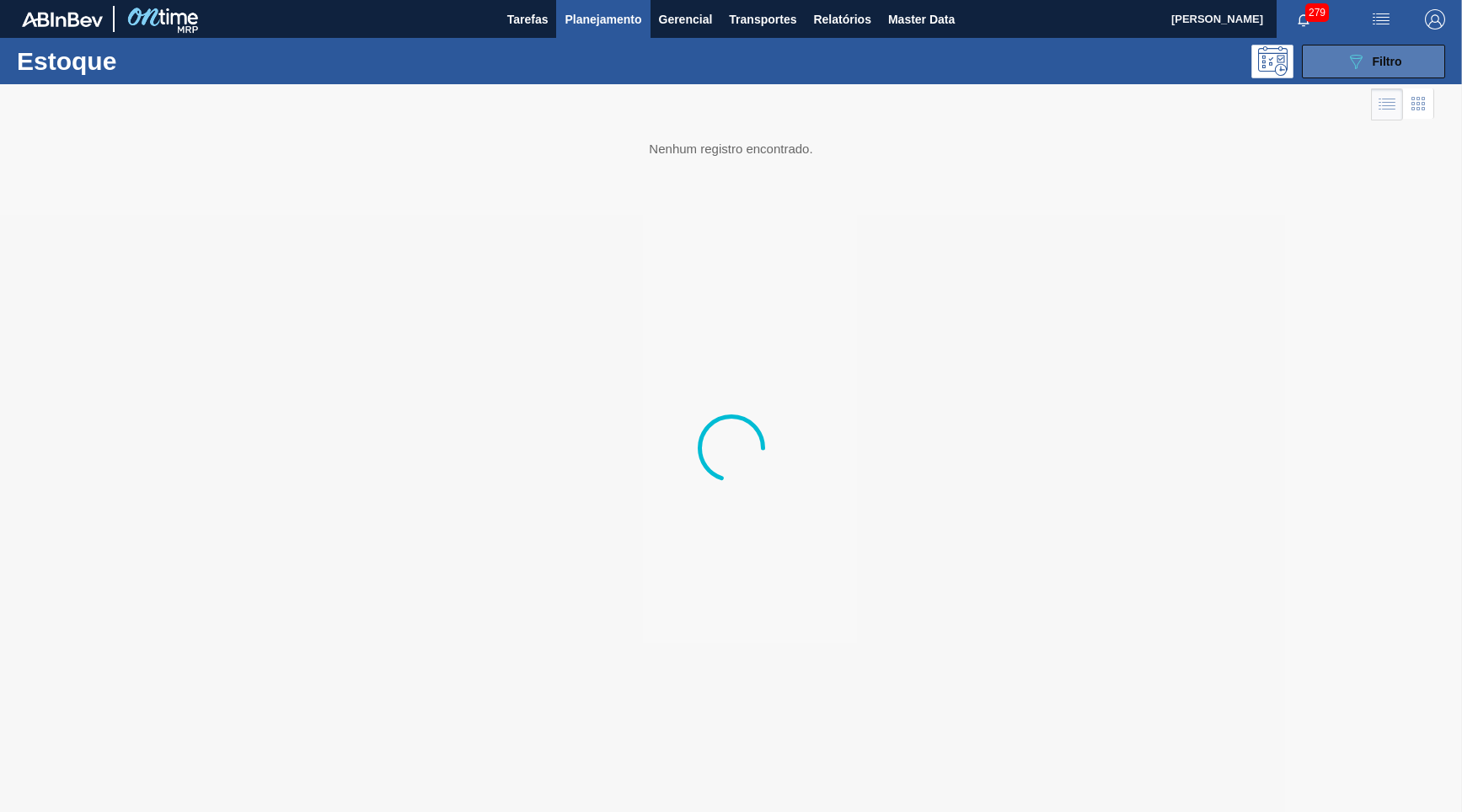
click at [1356, 60] on icon "089F7B8B-B2A5-4AFE-B5C0-19BA573D28AC" at bounding box center [1355, 61] width 20 height 20
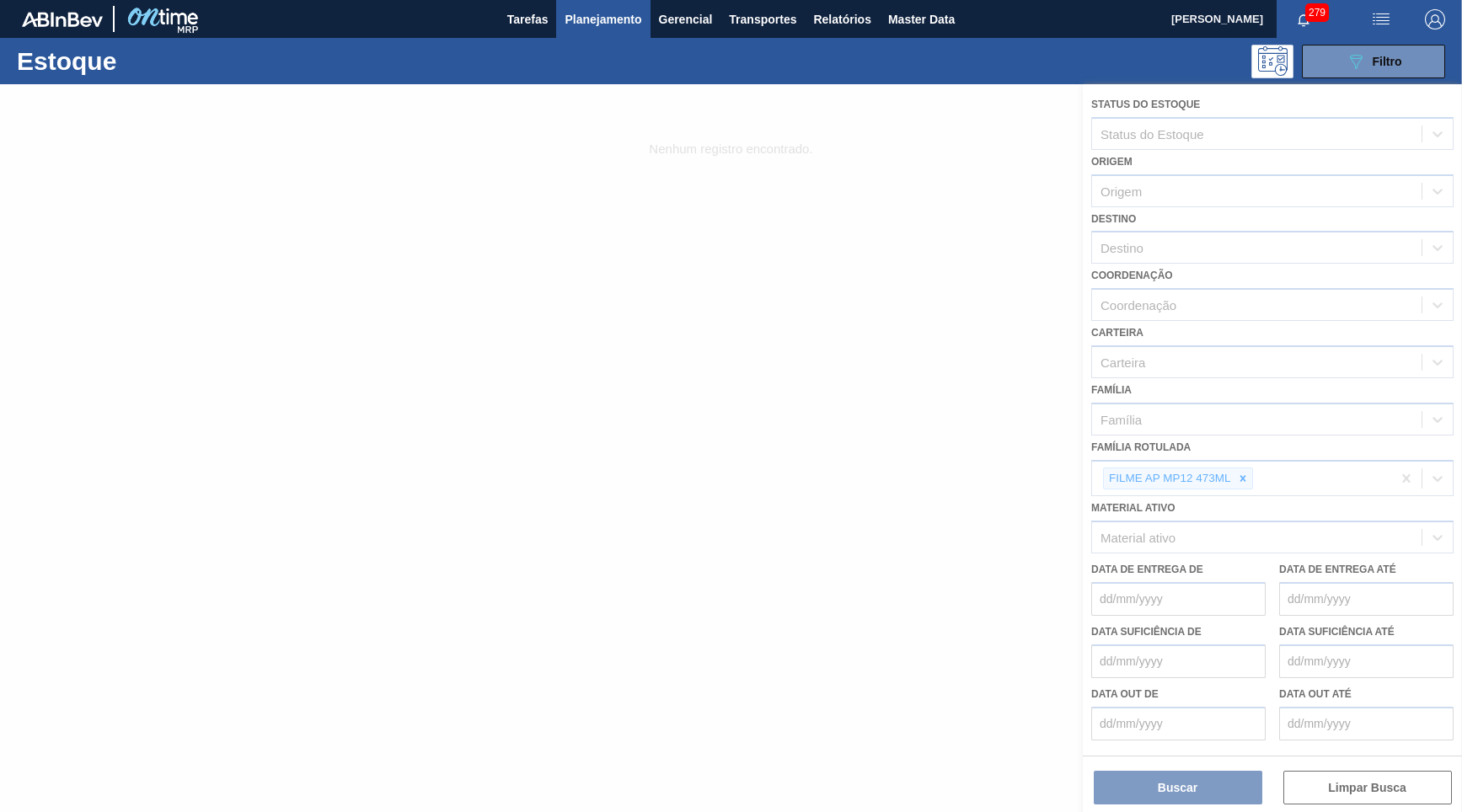
click at [1236, 477] on div at bounding box center [731, 448] width 1462 height 728
click at [1237, 436] on div at bounding box center [731, 448] width 1462 height 728
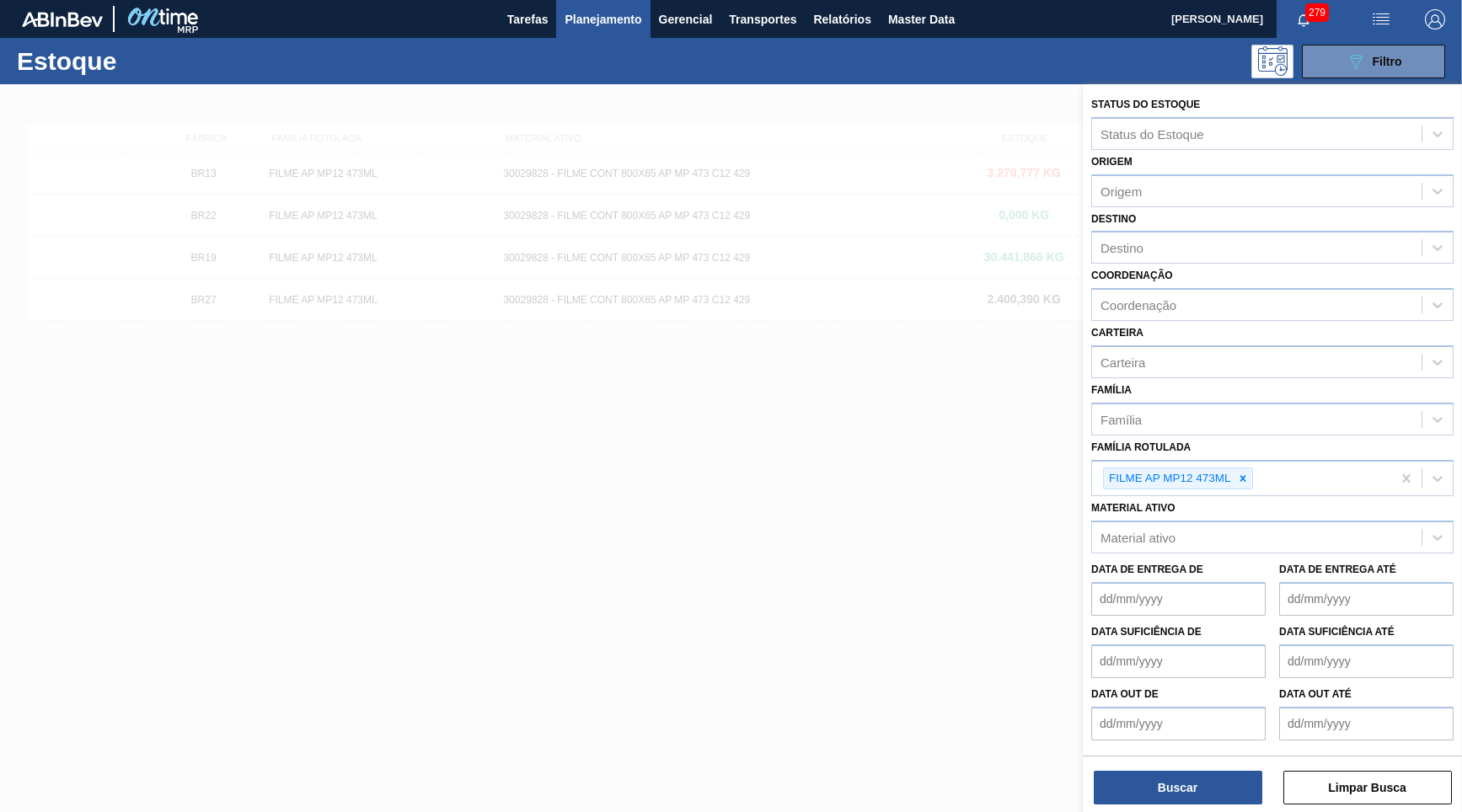
click at [757, 148] on div at bounding box center [731, 490] width 1462 height 812
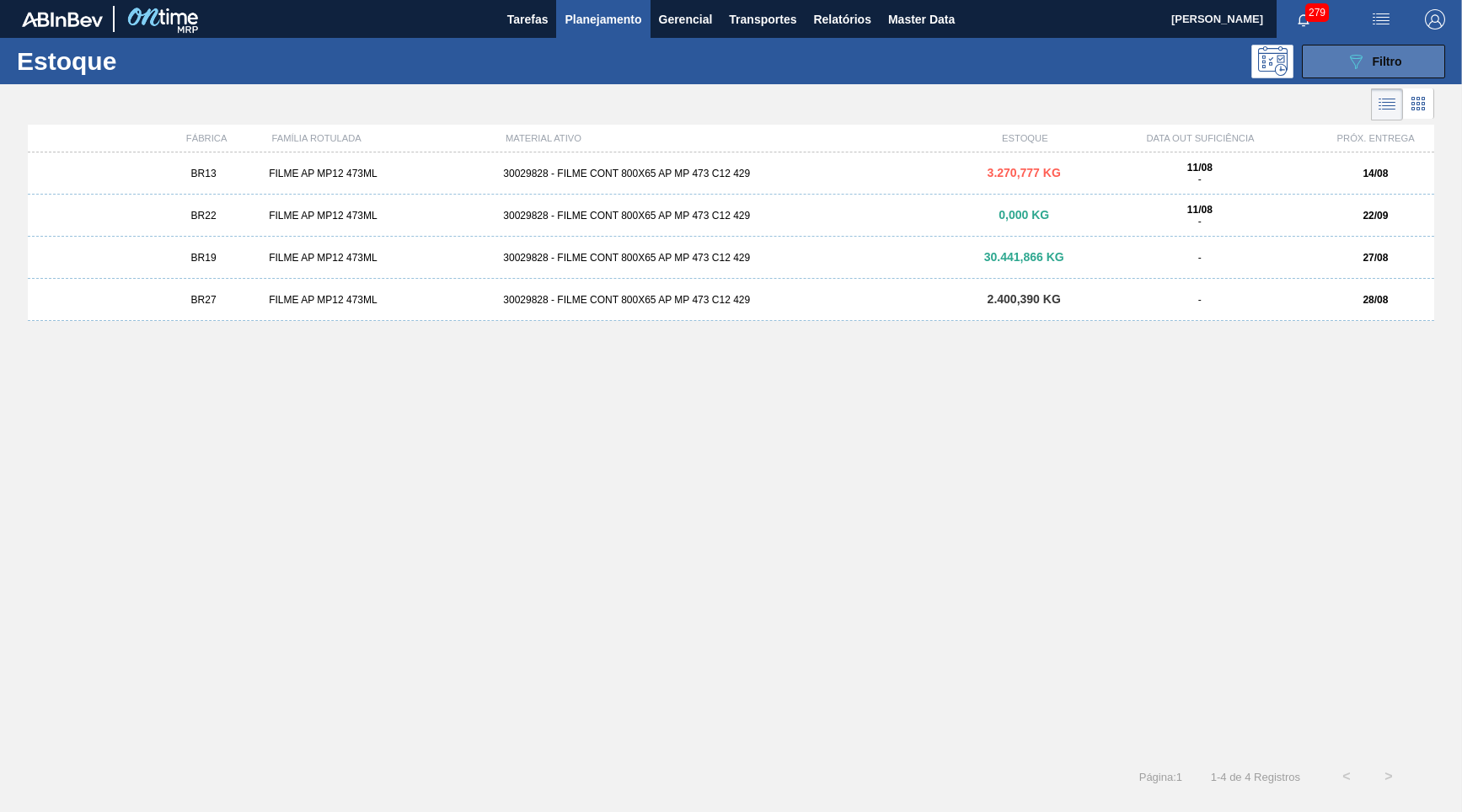
click at [1376, 72] on button "089F7B8B-B2A5-4AFE-B5C0-19BA573D28AC Filtro" at bounding box center [1373, 61] width 143 height 34
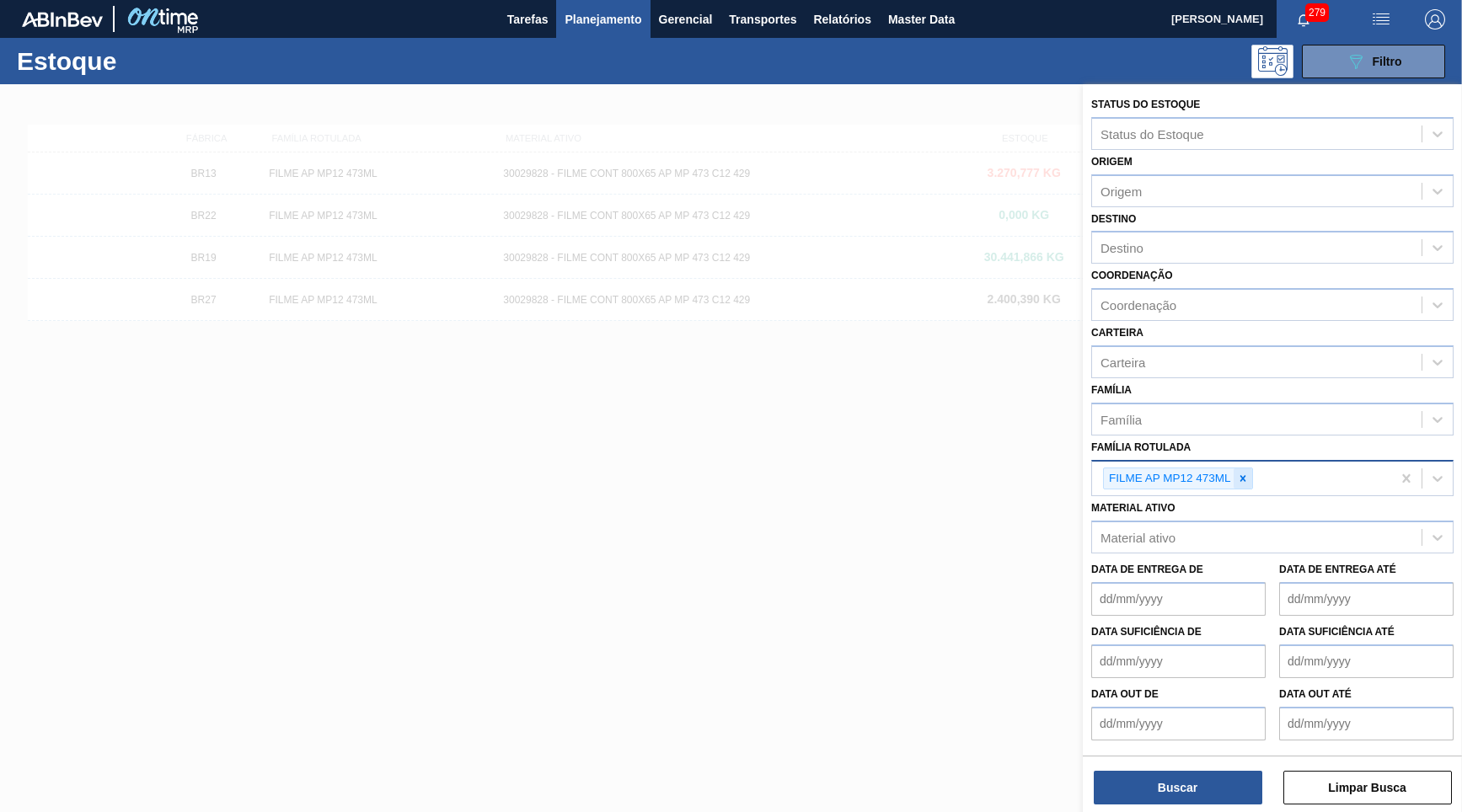
click at [1252, 469] on div at bounding box center [1242, 479] width 19 height 21
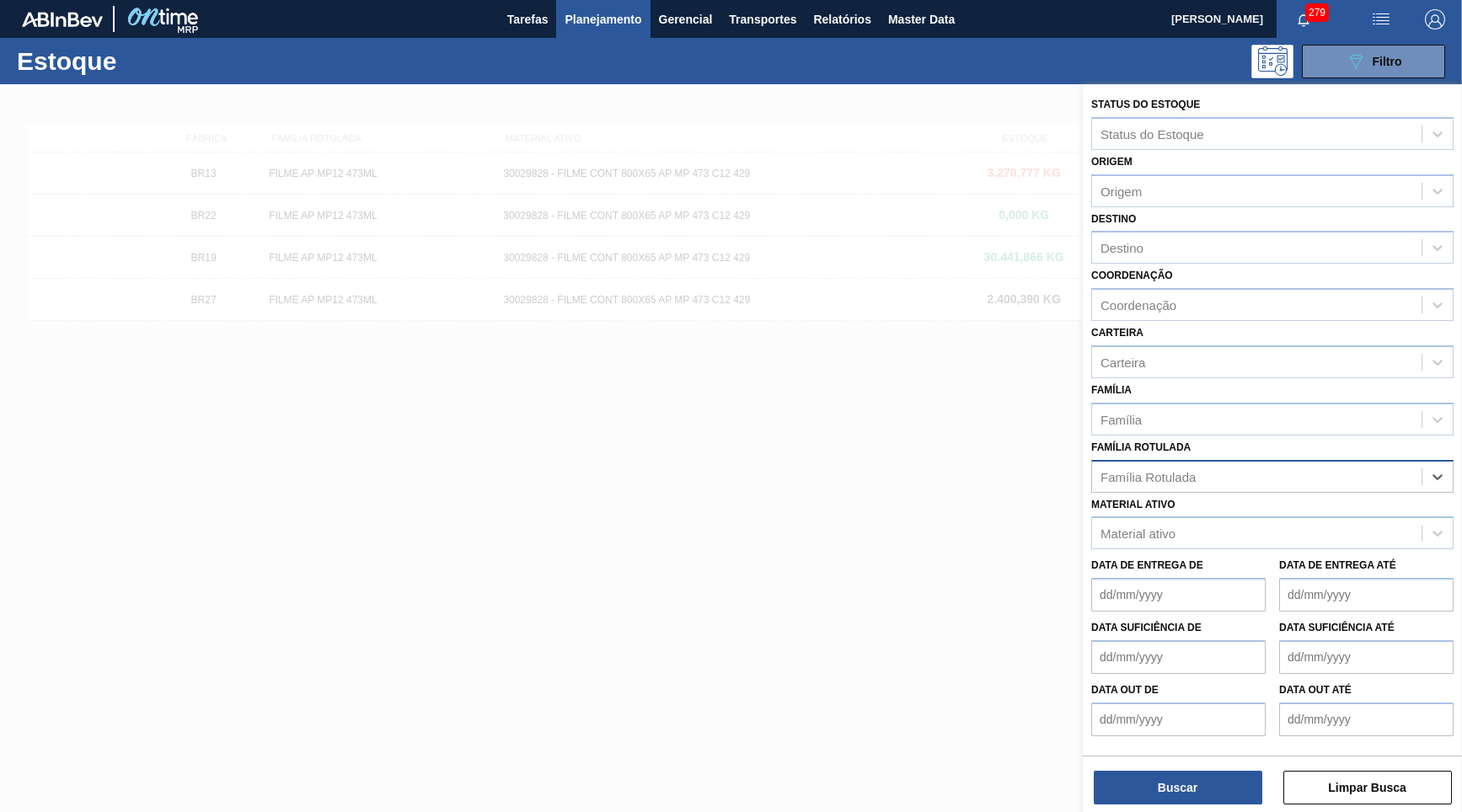
paste Rotulada "FILME ORIGINAL 473ML MP C12"
type Rotulada "FILME ORIGINAL 473ML MP C12"
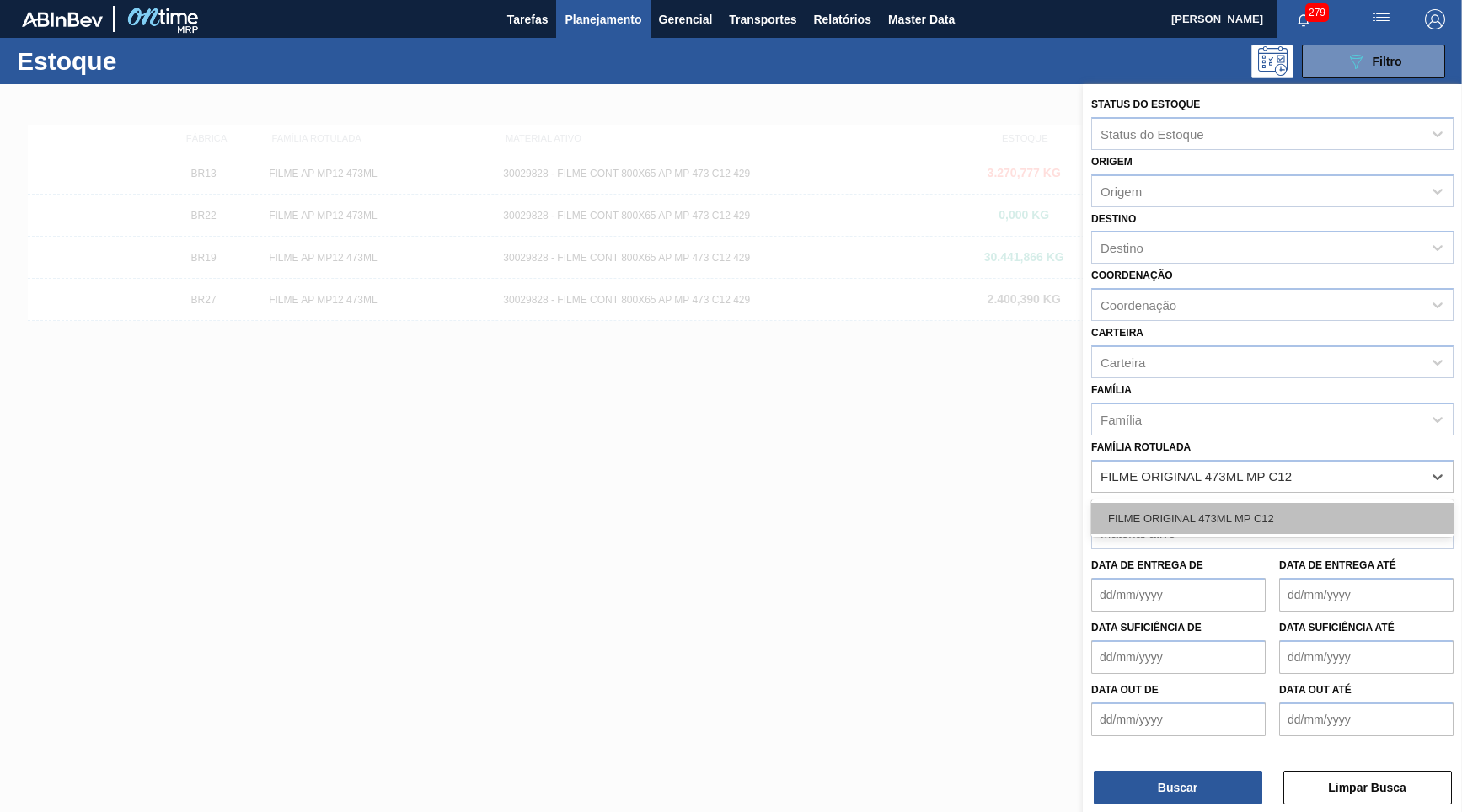
click at [1159, 502] on div "FILME ORIGINAL 473ML MP C12" at bounding box center [1272, 518] width 362 height 31
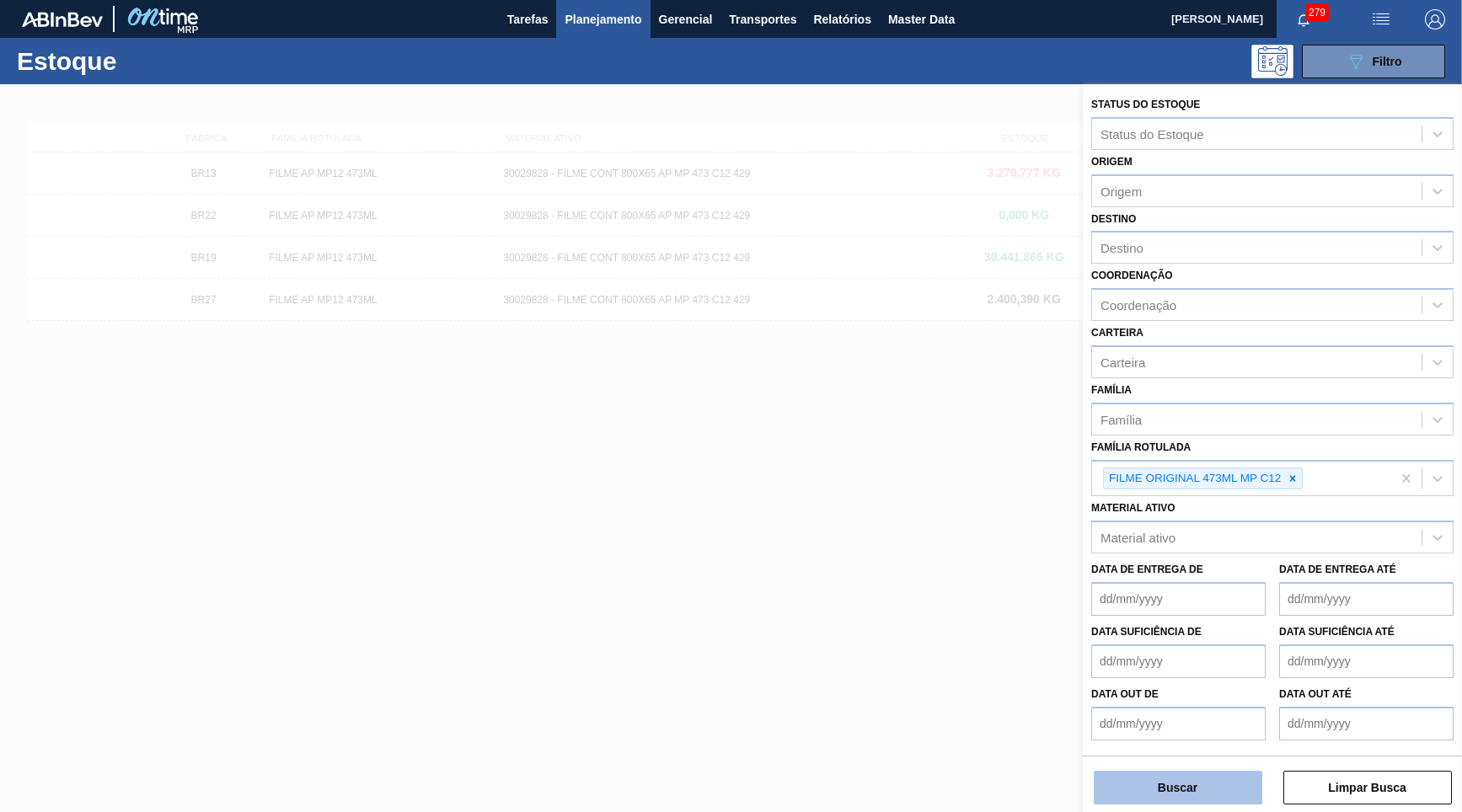
click at [1166, 771] on button "Buscar" at bounding box center [1177, 788] width 168 height 34
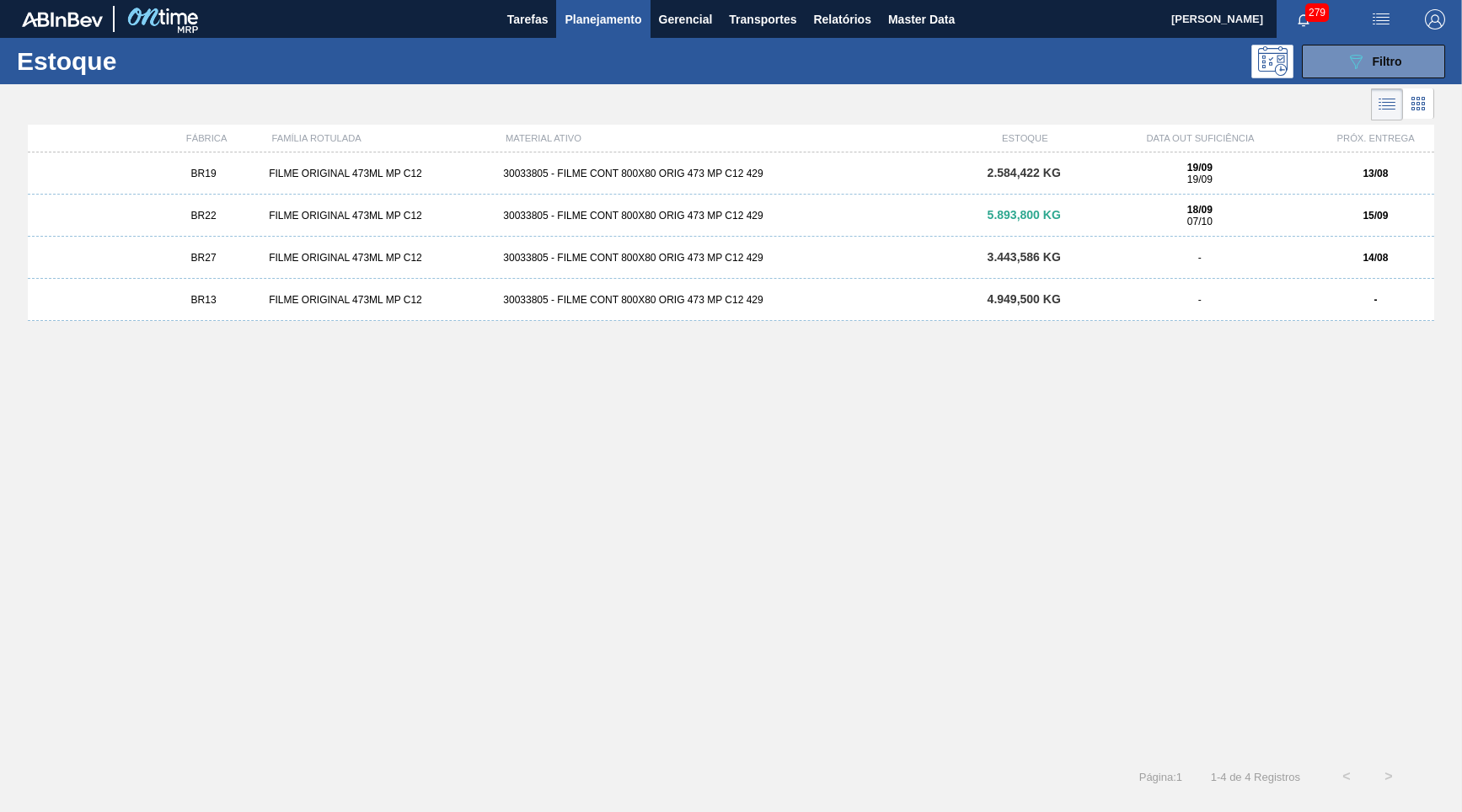
click at [854, 253] on div "30033805 - FILME CONT 800X80 ORIG 473 MP C12 429" at bounding box center [731, 257] width 469 height 12
click at [1307, 304] on div "-" at bounding box center [1199, 300] width 234 height 12
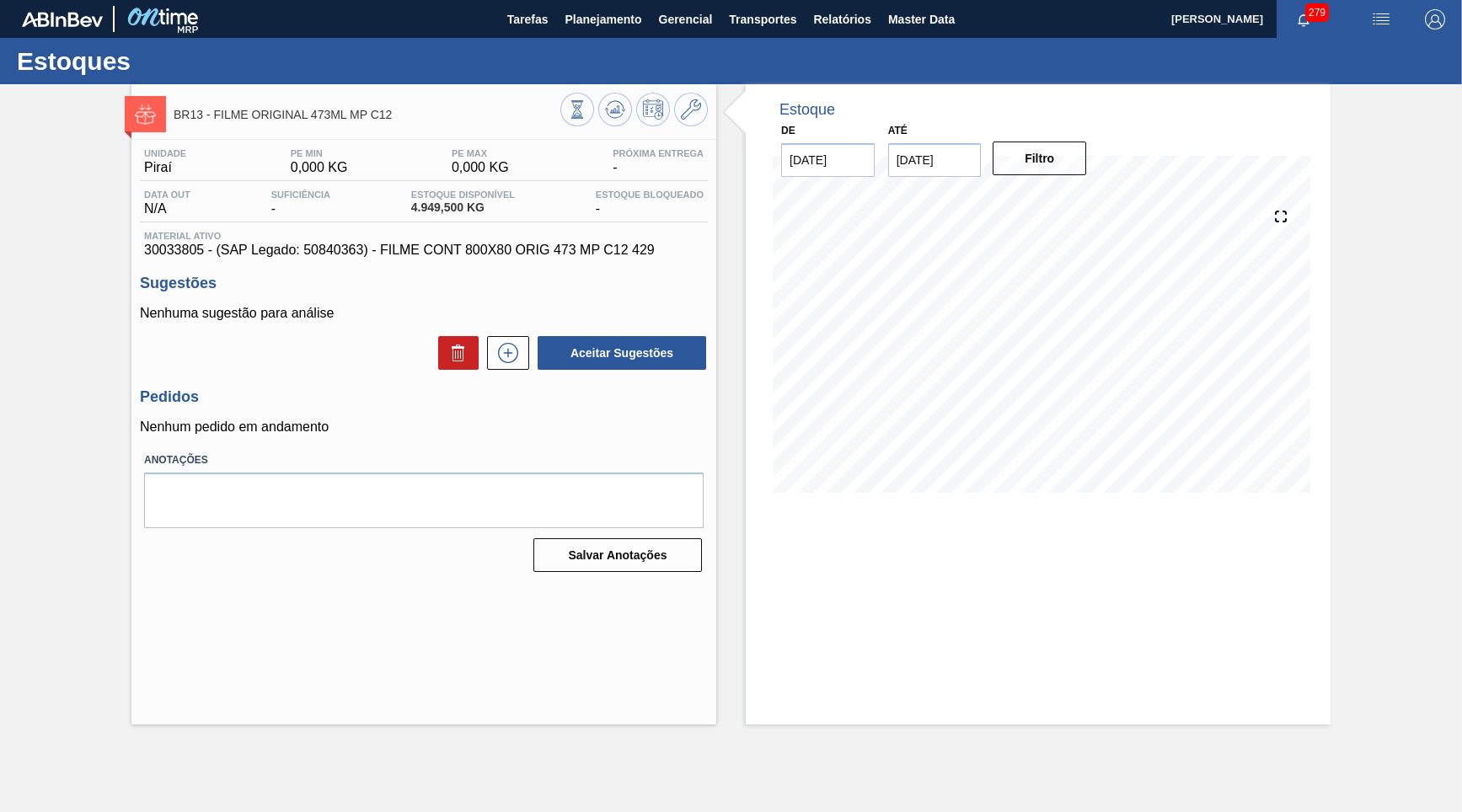
click at [165, 252] on span "30033805 - (SAP Legado: 50840363) - FILME CONT 800X80 ORIG 473 MP C12 429" at bounding box center [424, 250] width 560 height 15
copy span "30033805"
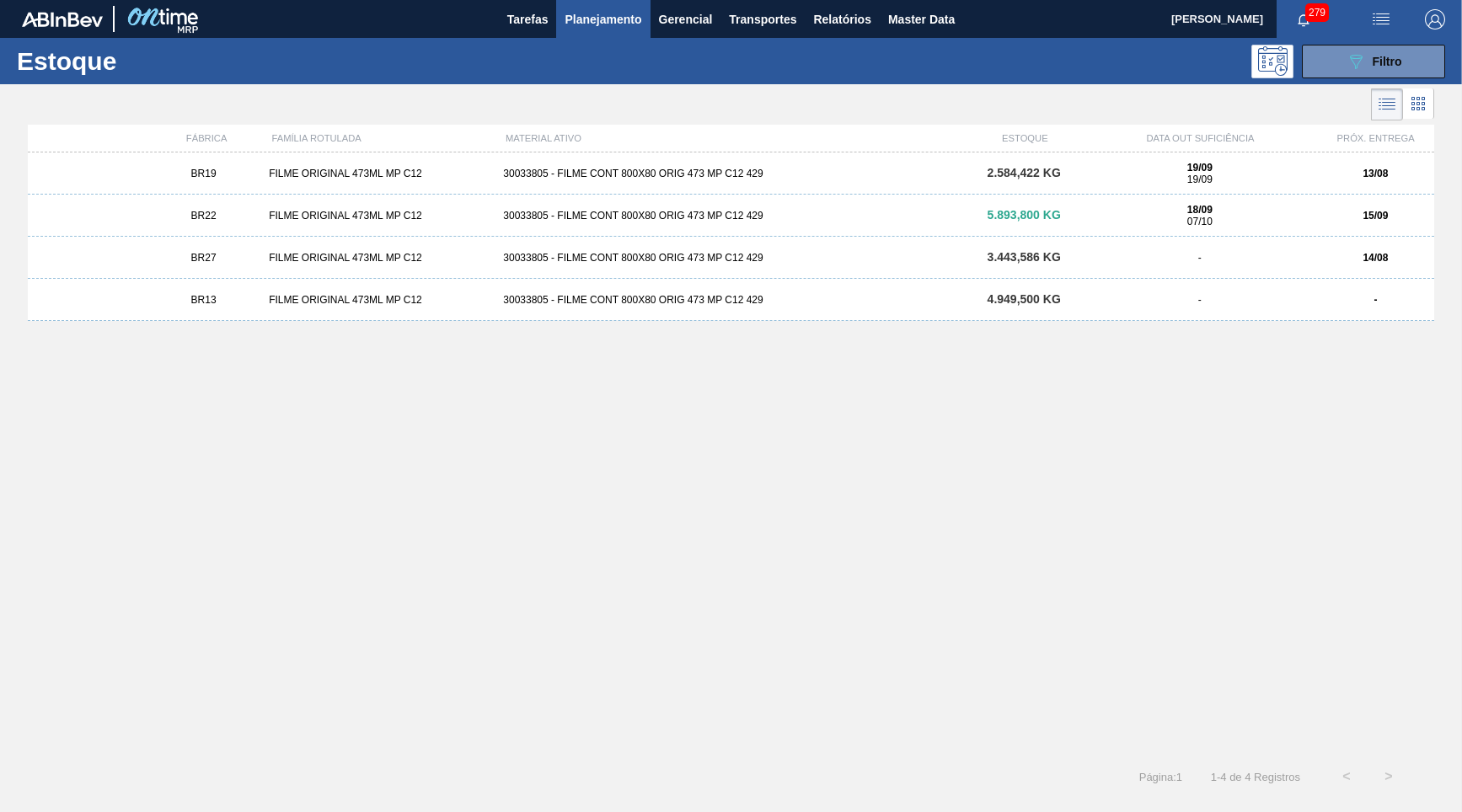
click at [980, 272] on div "BR27 FILME ORIGINAL 473ML MP C12 30033805 - FILME CONT 800X80 ORIG 473 MP C12 4…" at bounding box center [731, 257] width 1407 height 42
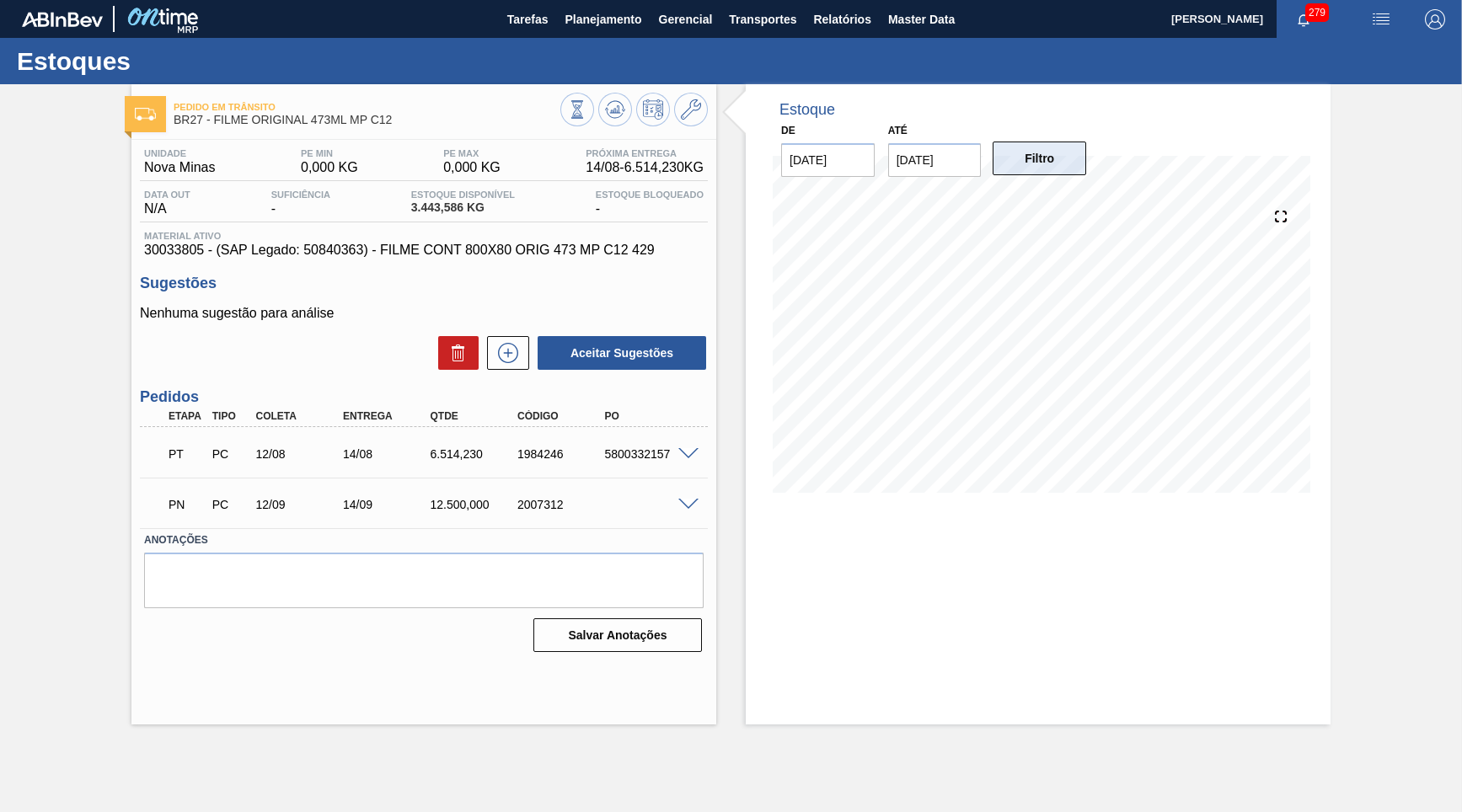
click at [1042, 169] on button "Filtro" at bounding box center [1039, 158] width 93 height 34
click at [833, 20] on span "Relatórios" at bounding box center [842, 19] width 57 height 20
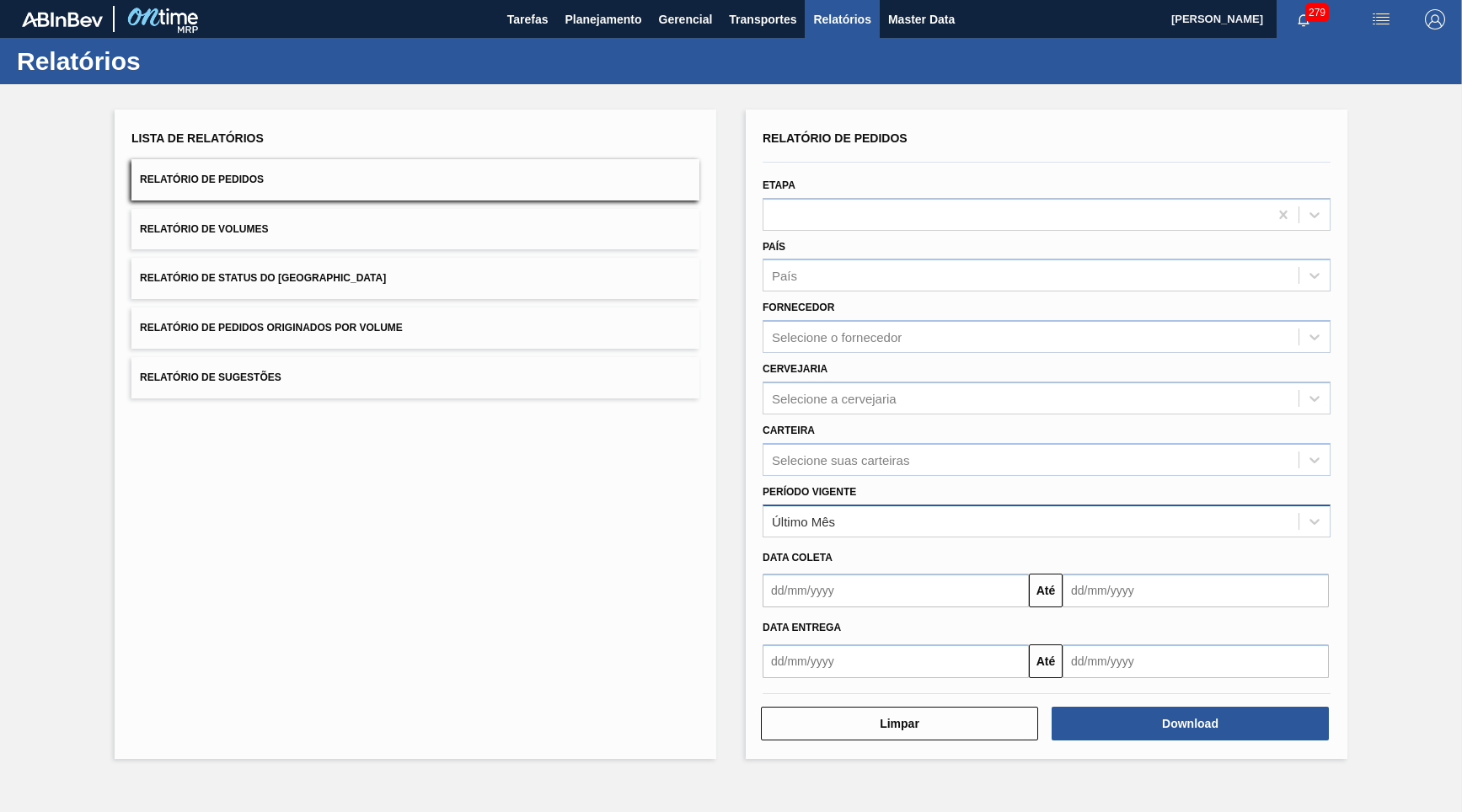
click at [823, 514] on div "Último Mês" at bounding box center [803, 521] width 63 height 14
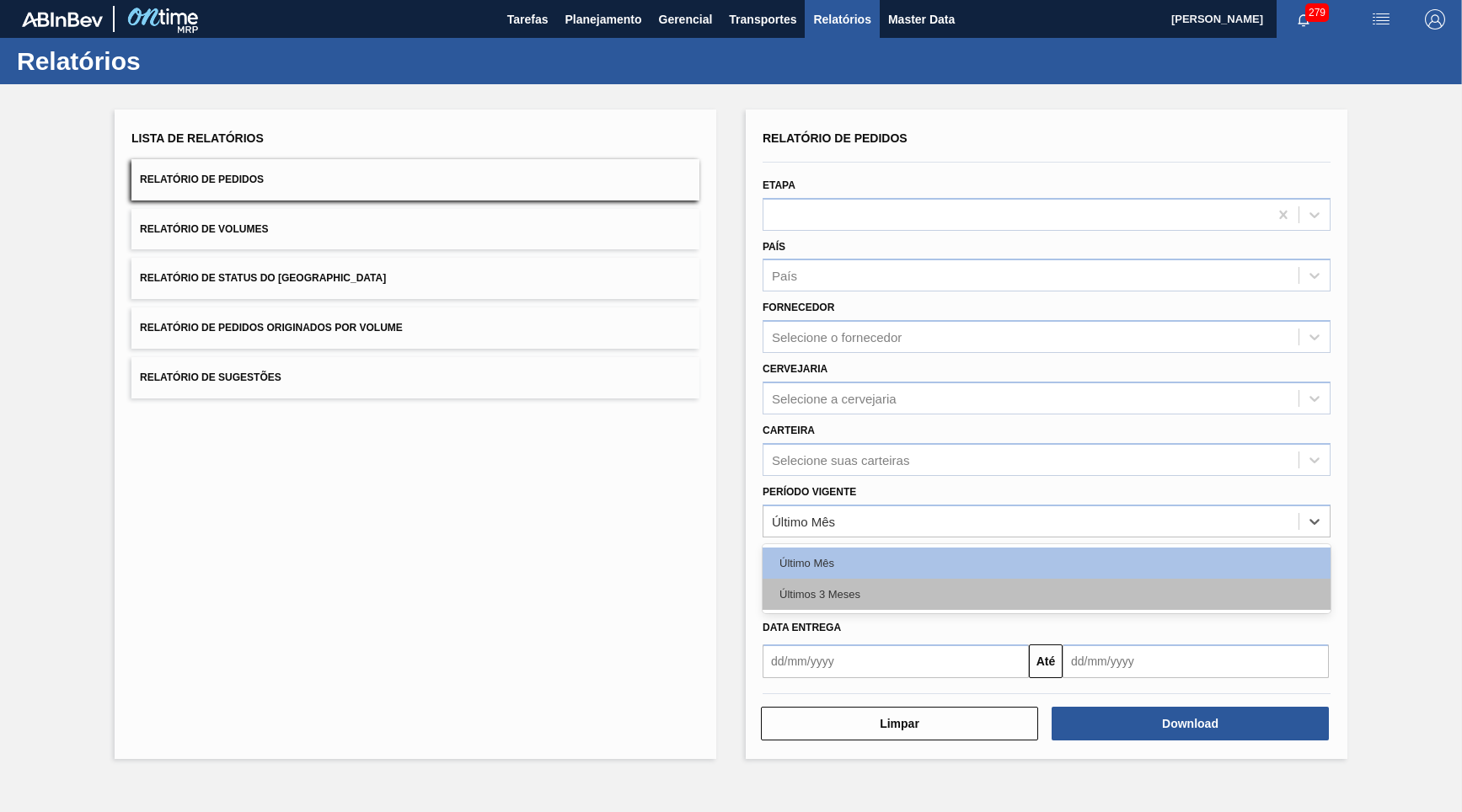
click at [846, 579] on div "Últimos 3 Meses" at bounding box center [1046, 594] width 568 height 31
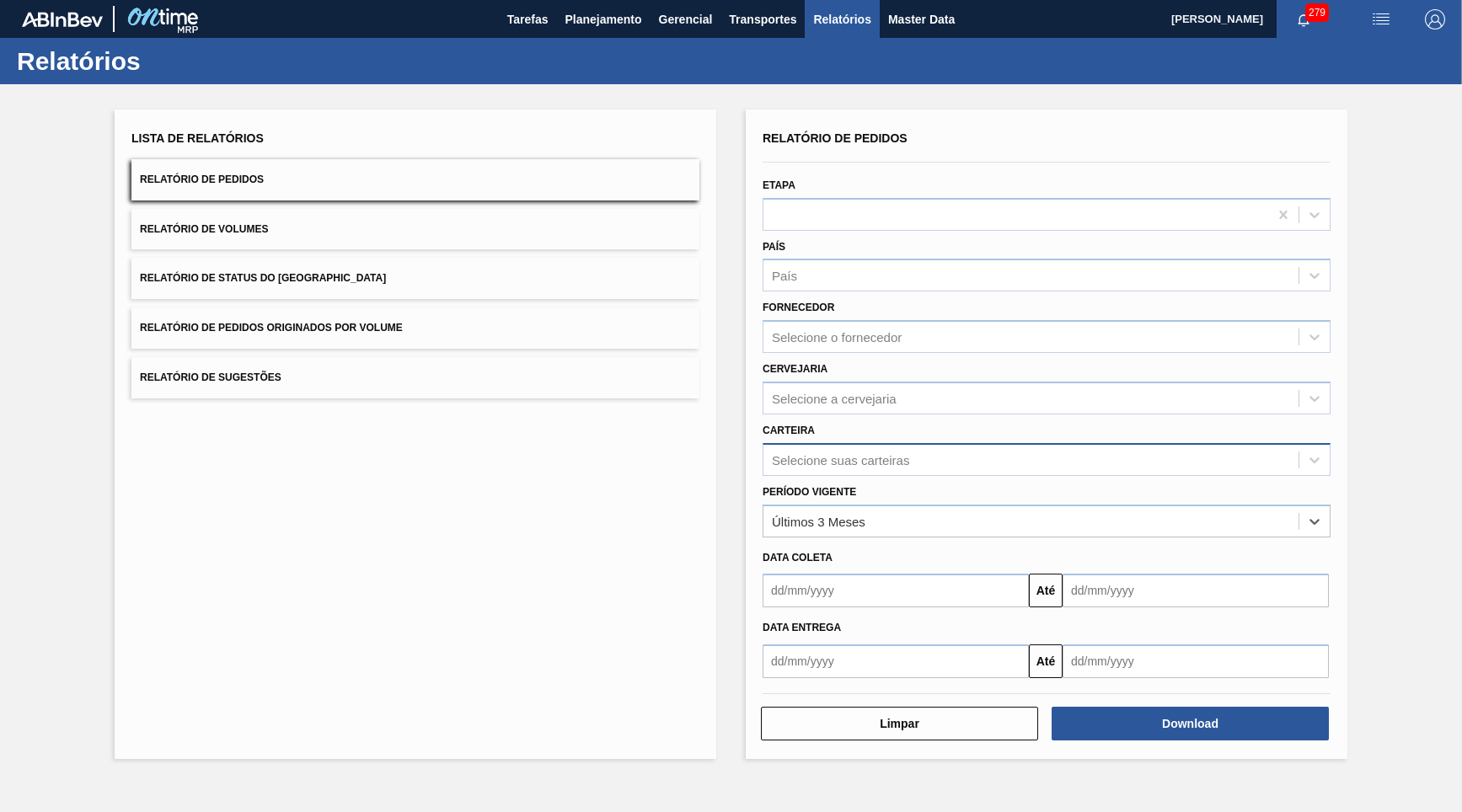
click at [894, 447] on div "Selecione suas carteiras" at bounding box center [1030, 459] width 535 height 24
type input "decor"
click at [907, 486] on div "Filme Decorado" at bounding box center [1046, 501] width 568 height 31
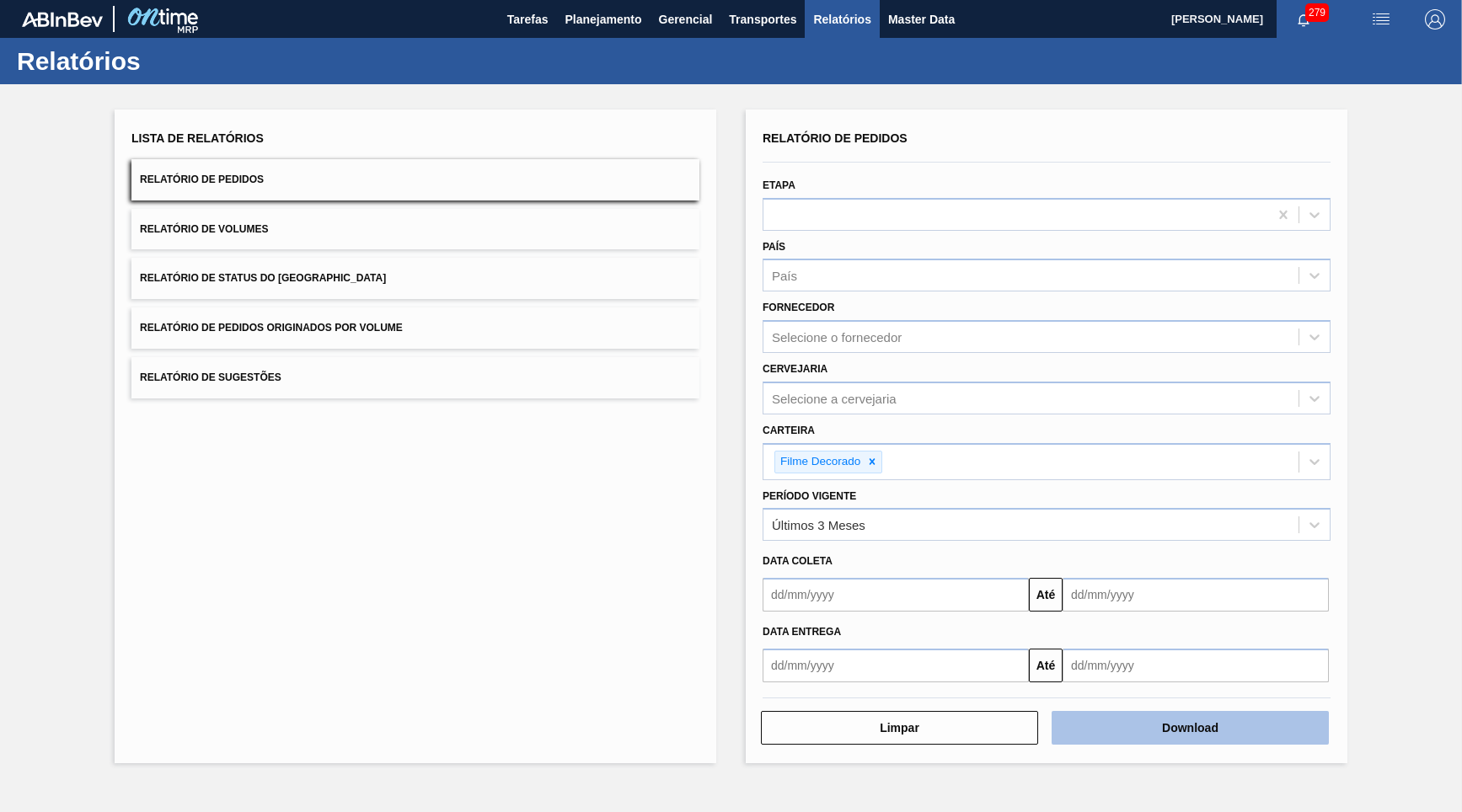
click at [1307, 711] on button "Download" at bounding box center [1191, 728] width 278 height 34
click at [331, 637] on div "Lista de Relatórios Relatório de Pedidos Relatório de Volumes Relatório de Stat…" at bounding box center [416, 436] width 602 height 654
click at [411, 277] on button "Relatório de Status do [GEOGRAPHIC_DATA]" at bounding box center [416, 278] width 568 height 41
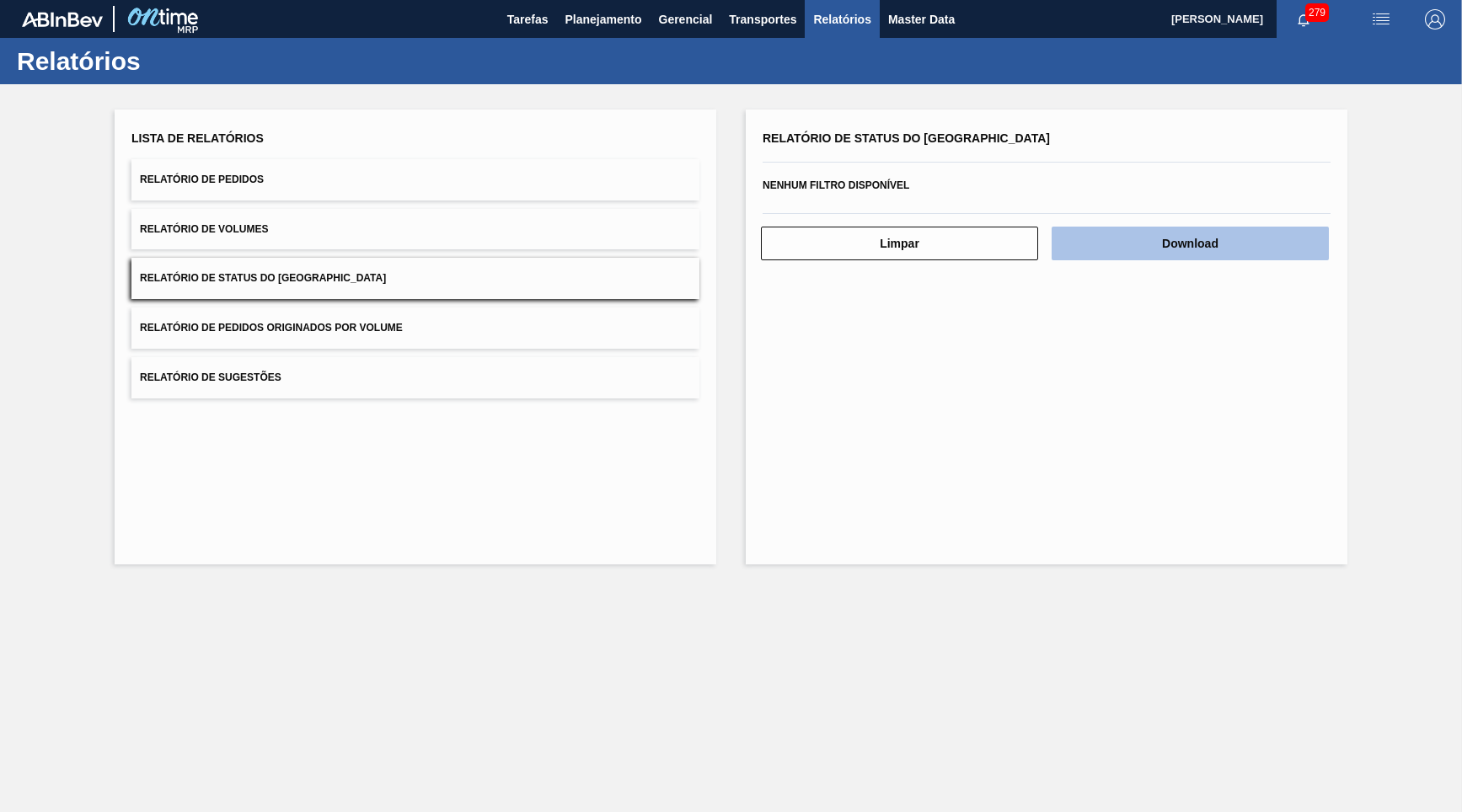
click at [1293, 234] on button "Download" at bounding box center [1191, 244] width 278 height 34
click at [1310, 227] on button "Download" at bounding box center [1191, 244] width 278 height 34
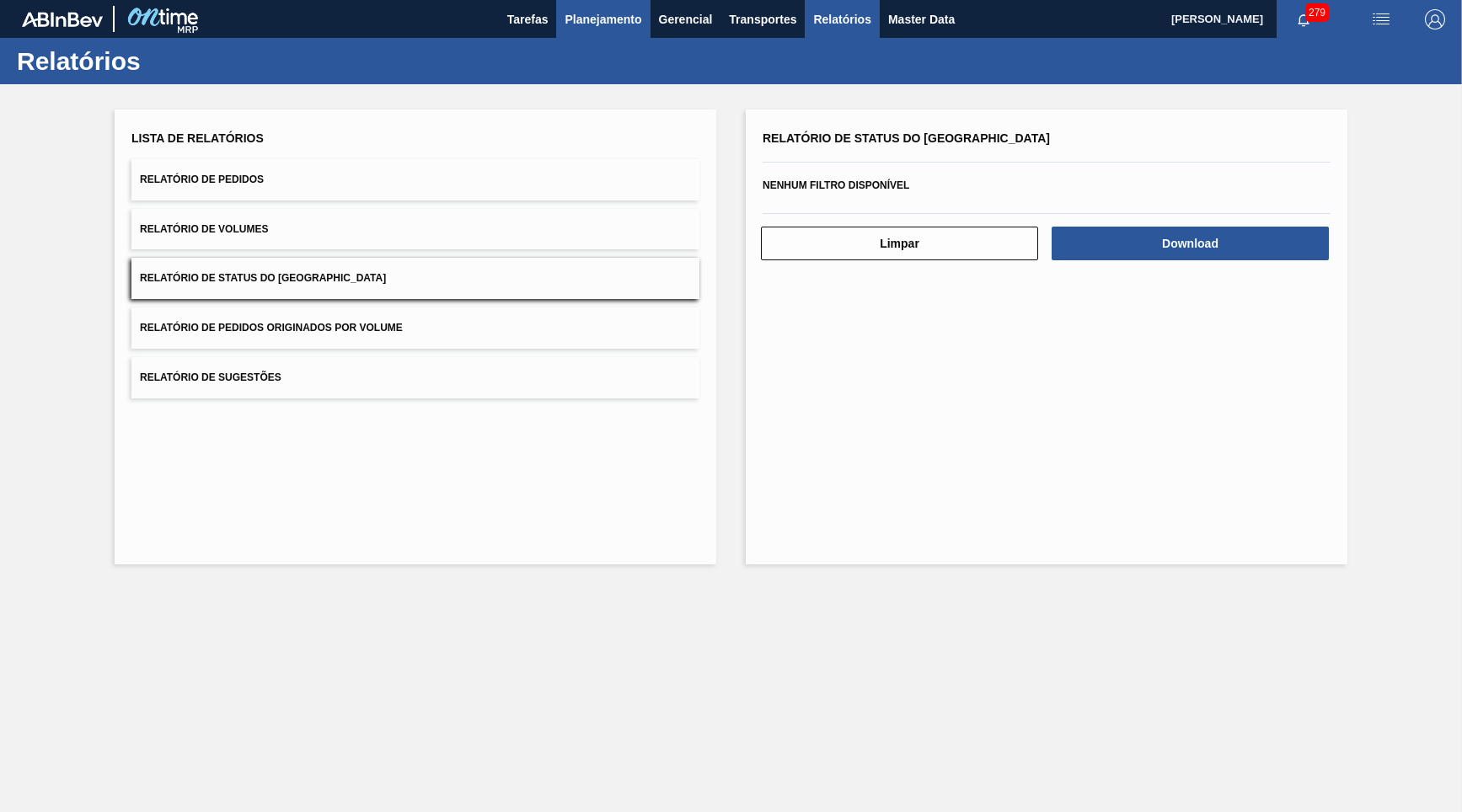
click at [560, 19] on button "Planejamento" at bounding box center [602, 19] width 93 height 38
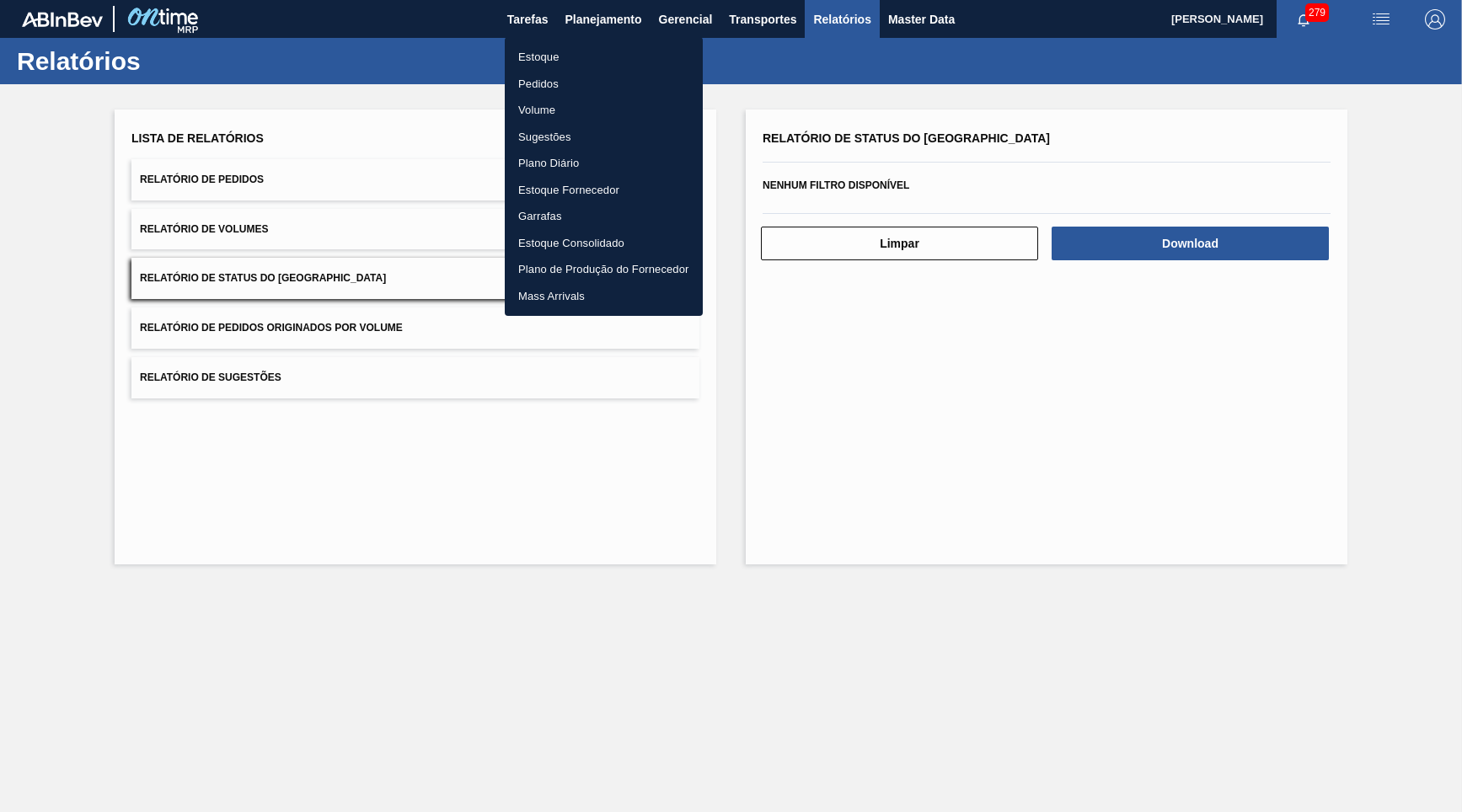
click at [587, 30] on div at bounding box center [731, 406] width 1462 height 812
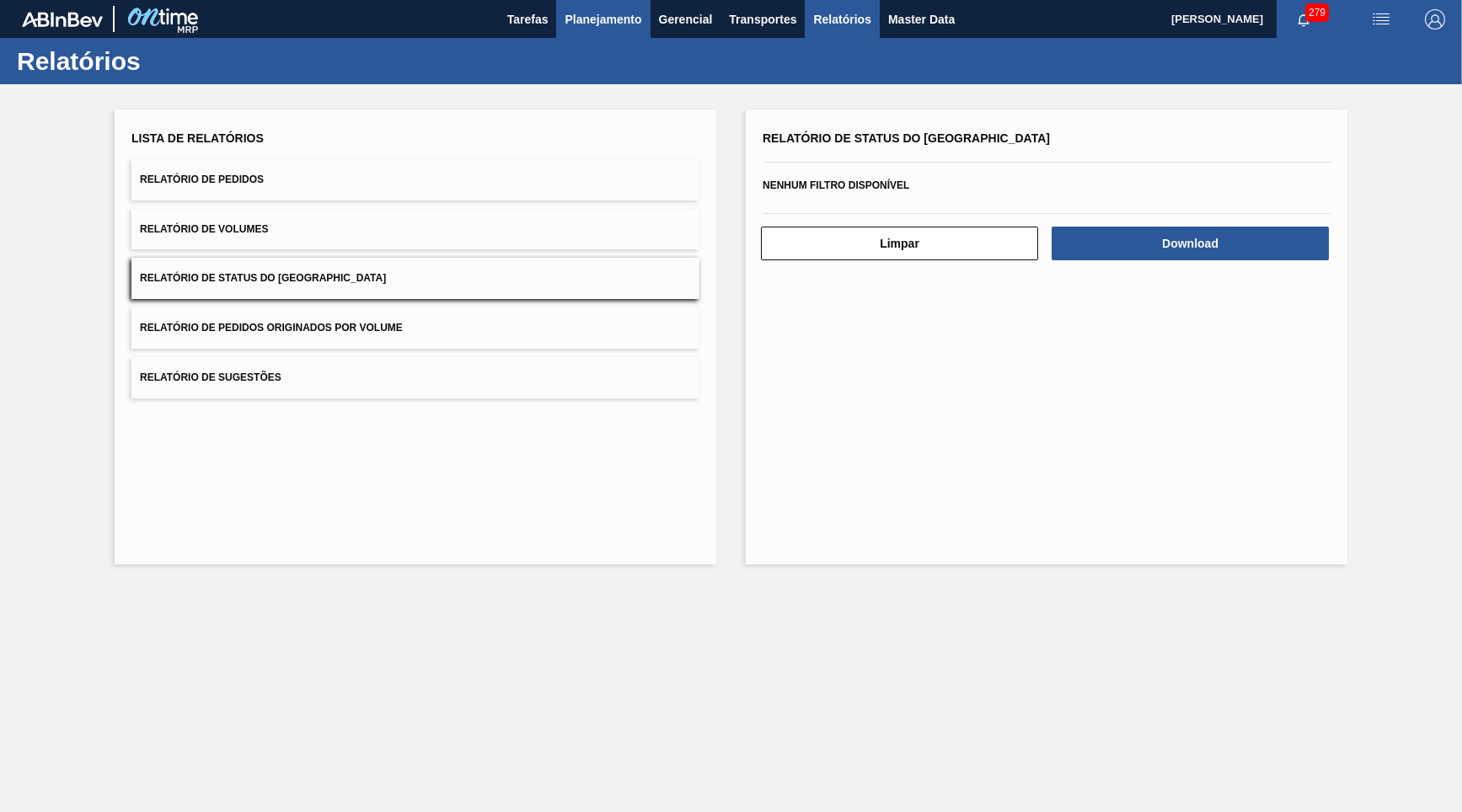
click at [589, 19] on span "Planejamento" at bounding box center [603, 19] width 77 height 20
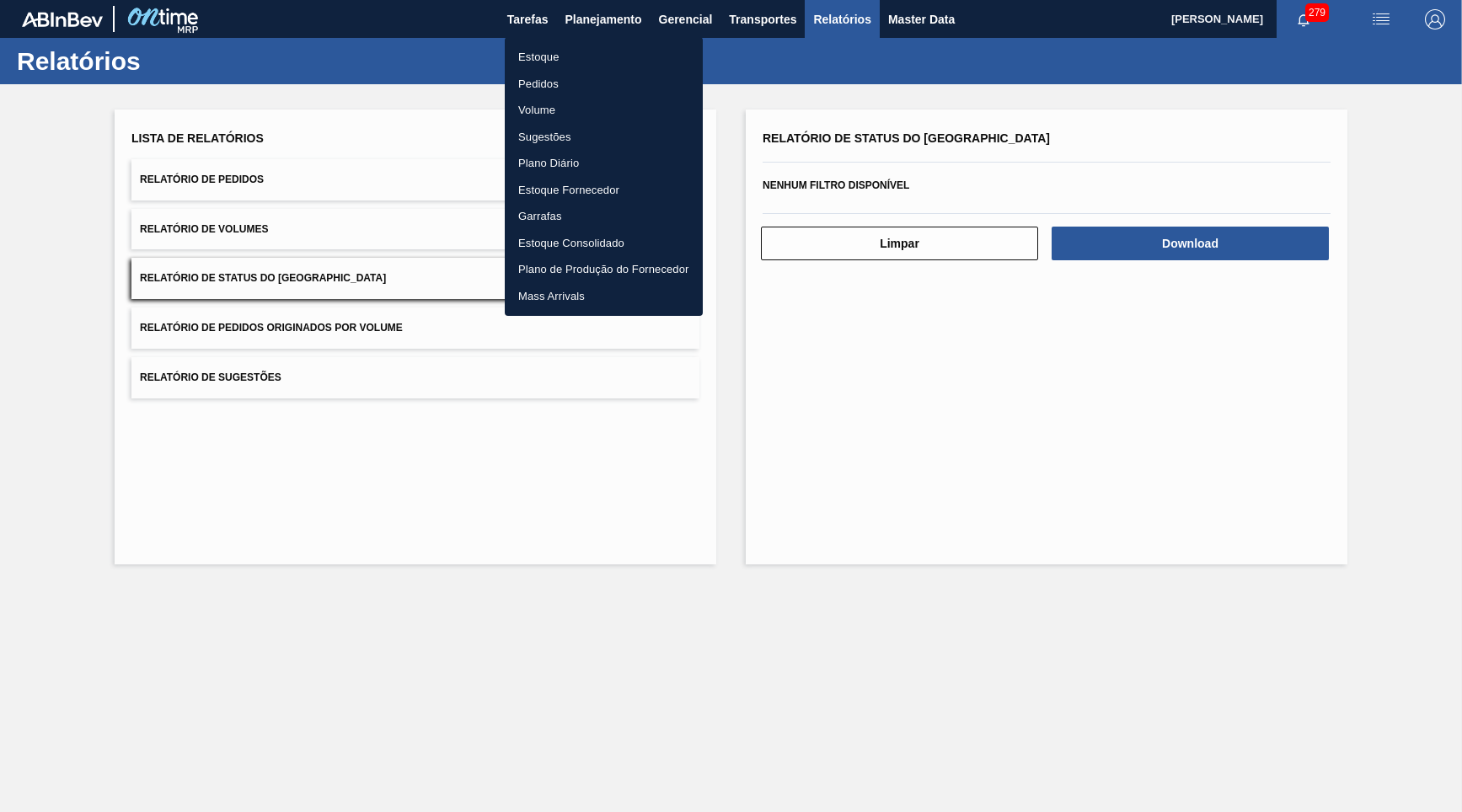
click at [587, 41] on ul "Estoque Pedidos Volume Sugestões Plano Diário Estoque Fornecedor Garrafas Estoq…" at bounding box center [603, 176] width 198 height 278
click at [581, 59] on li "Estoque" at bounding box center [603, 57] width 198 height 27
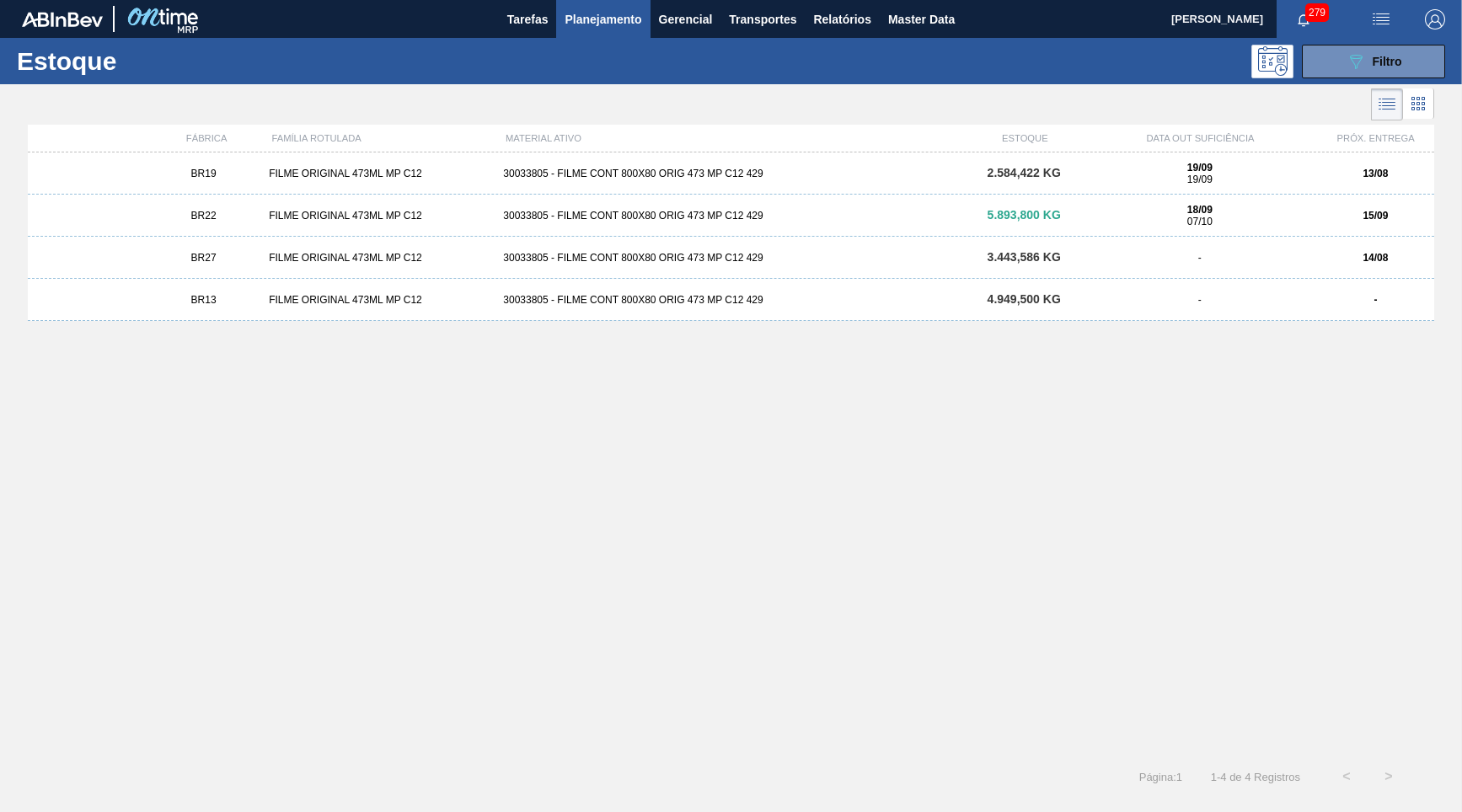
click at [257, 261] on div "BR27" at bounding box center [204, 257] width 117 height 12
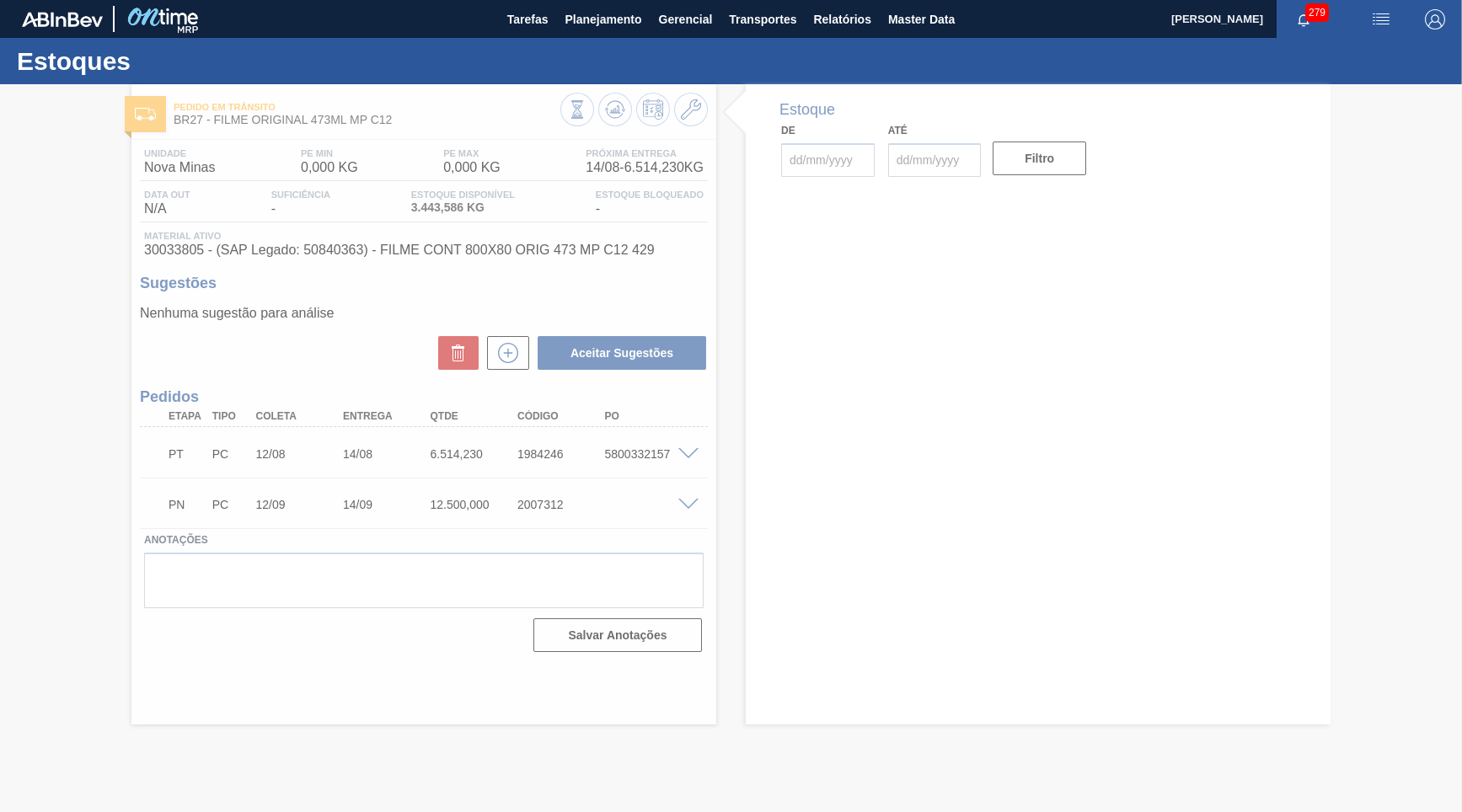
type input "[DATE]"
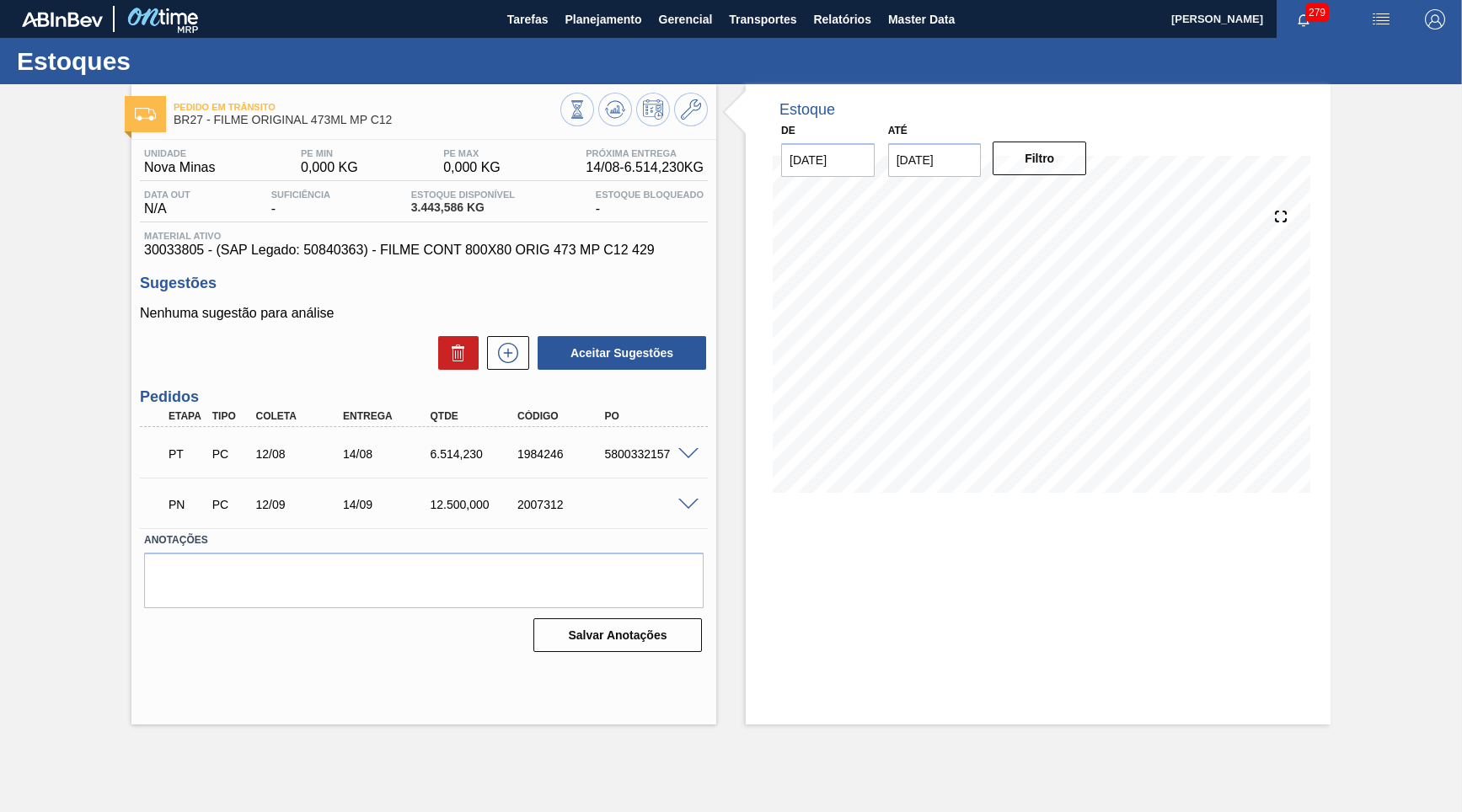
click at [688, 448] on span at bounding box center [688, 454] width 20 height 12
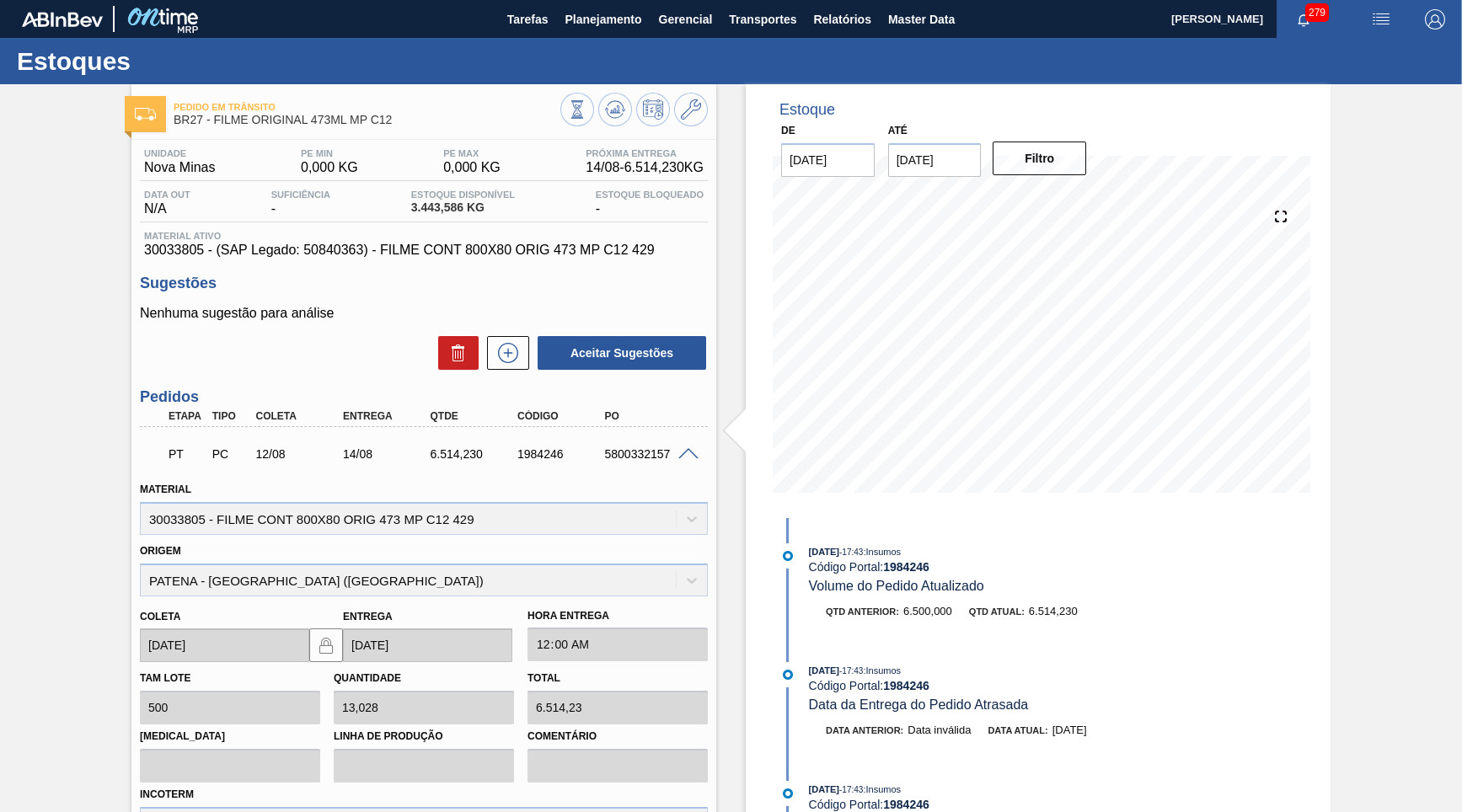
click at [513, 357] on icon at bounding box center [508, 352] width 20 height 20
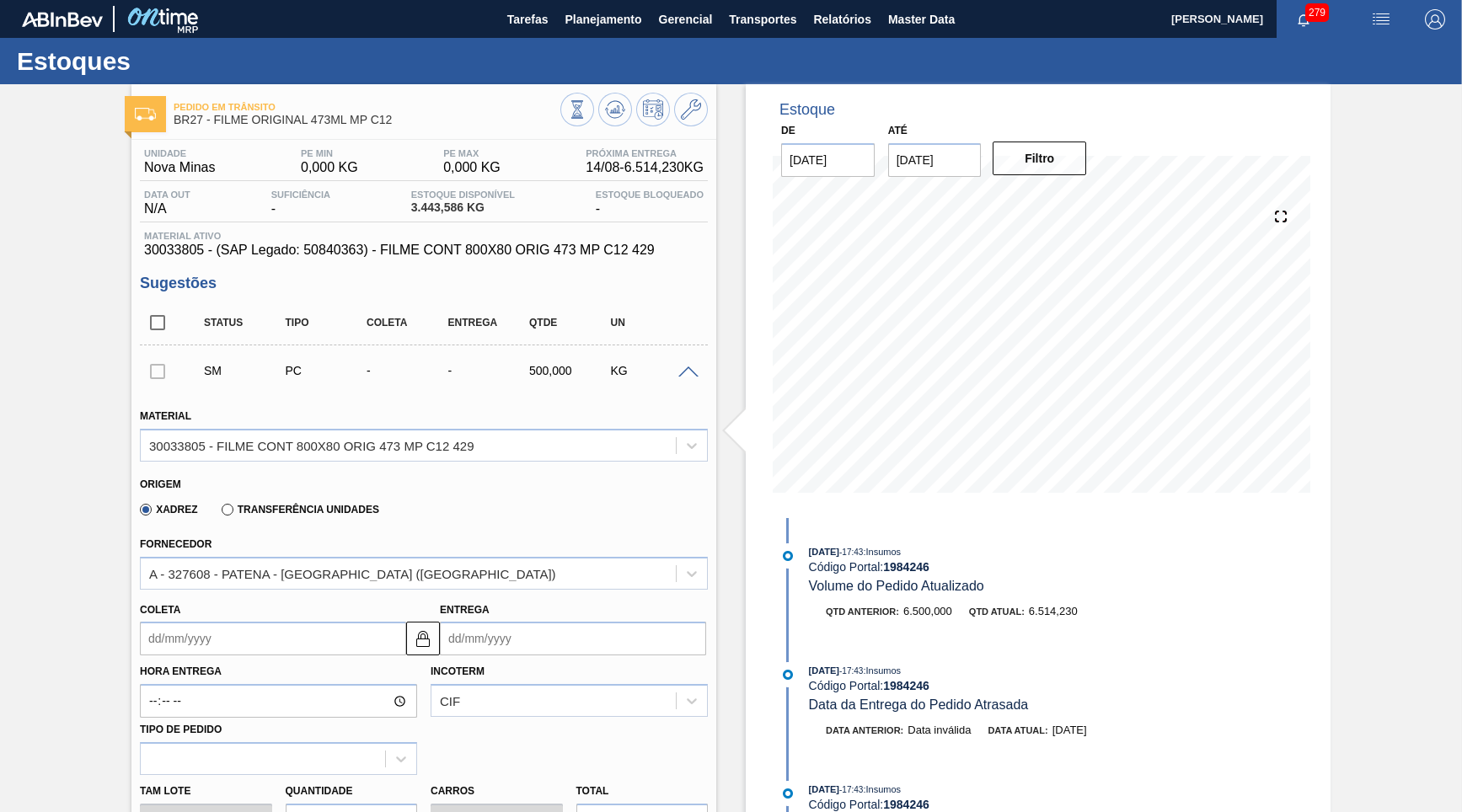
click at [287, 503] on label "Transferência Unidades" at bounding box center [300, 509] width 158 height 12
click at [219, 513] on input "Transferência Unidades" at bounding box center [219, 513] width 0 height 0
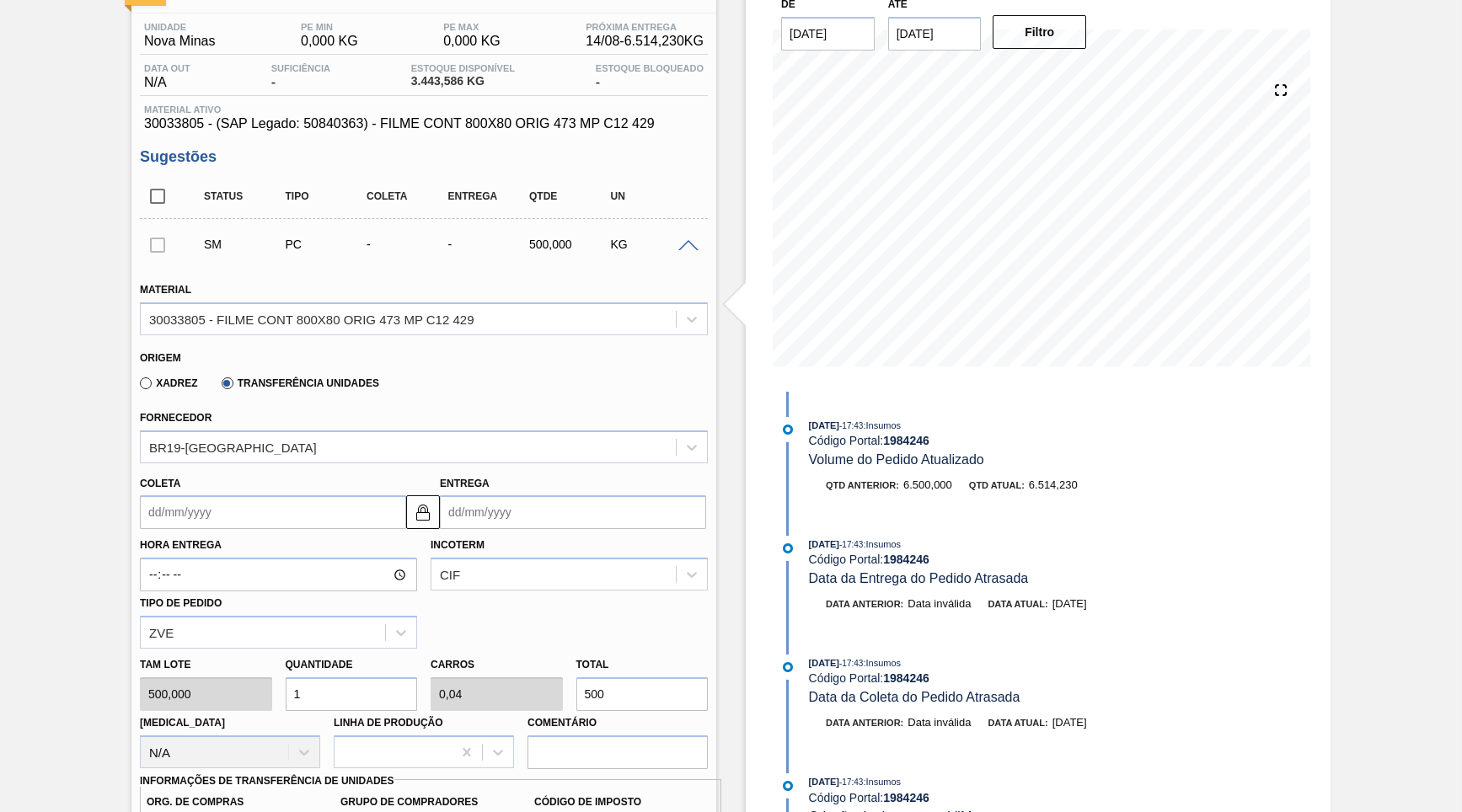
scroll to position [162, 0]
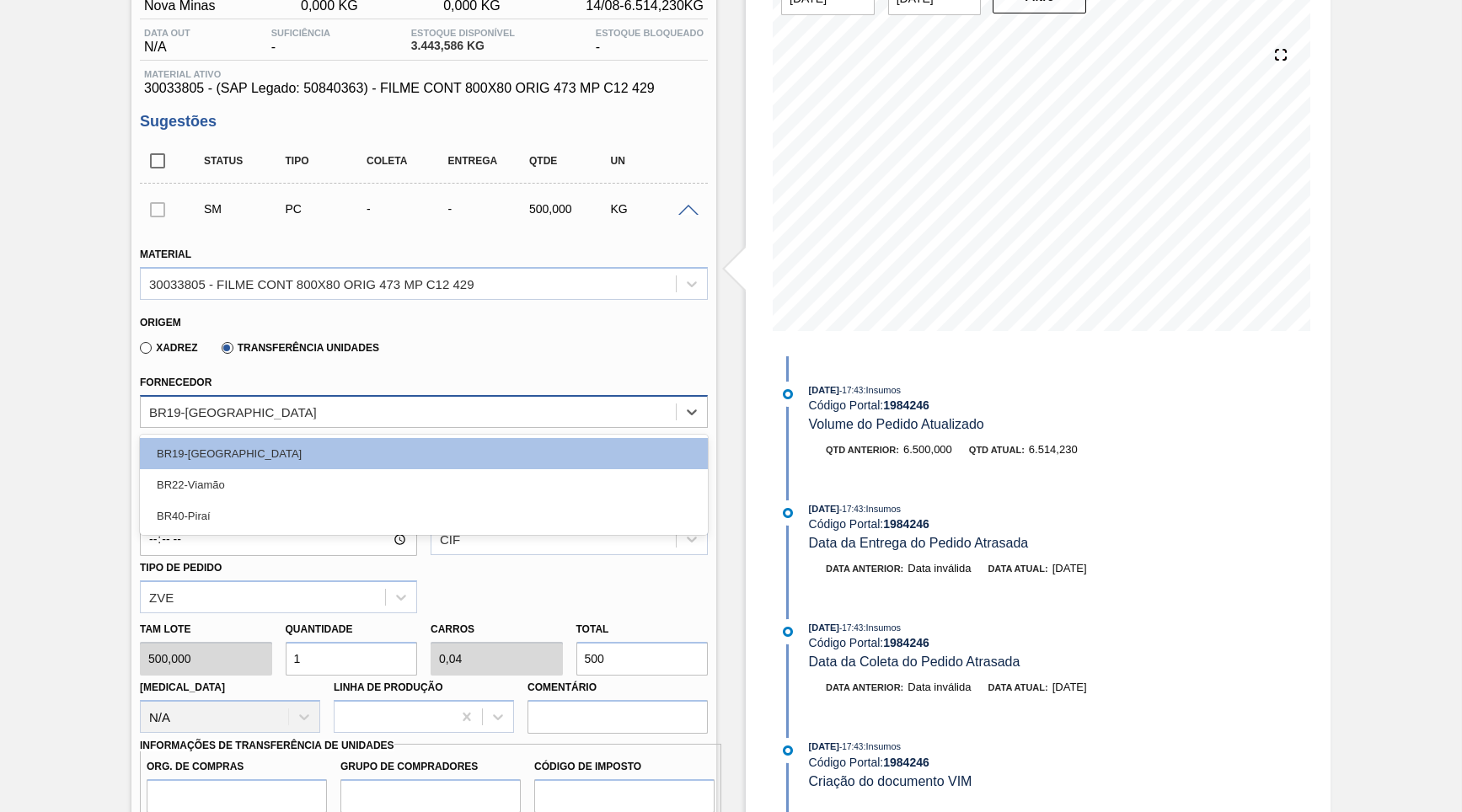
click at [246, 416] on div "BR19-[GEOGRAPHIC_DATA]" at bounding box center [408, 411] width 535 height 24
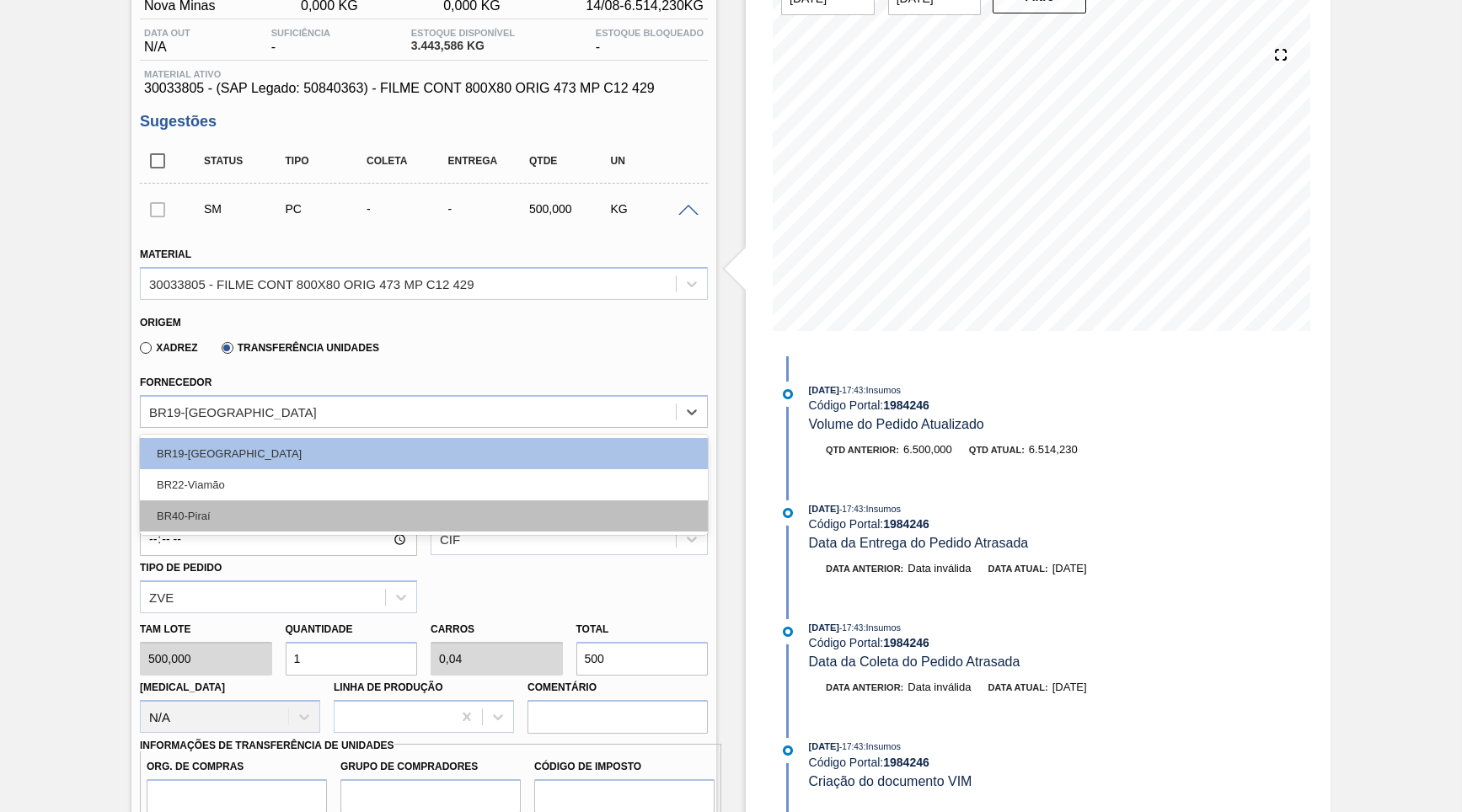
click at [258, 510] on div "BR40-Piraí" at bounding box center [424, 516] width 568 height 31
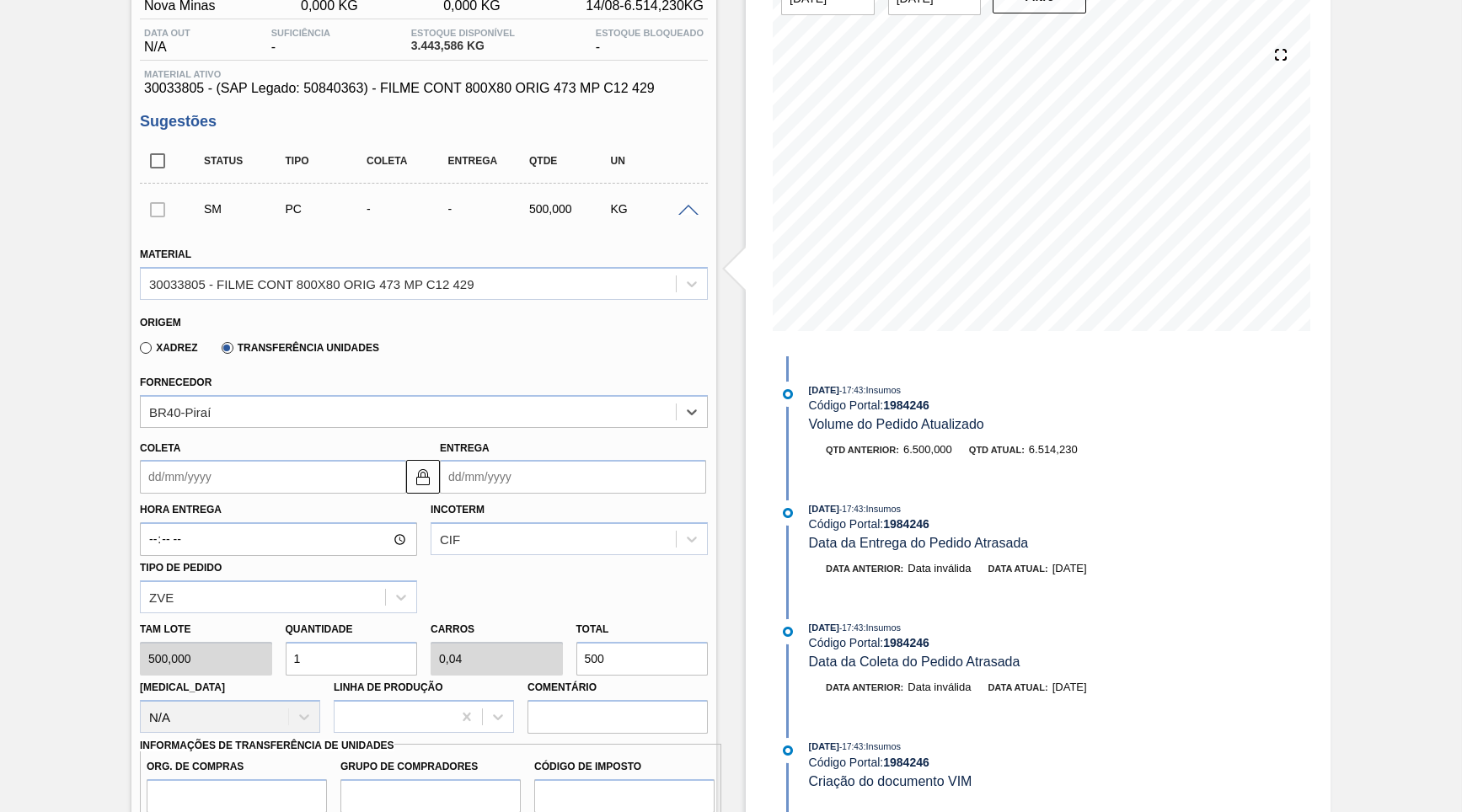
click at [206, 460] on input "Coleta" at bounding box center [272, 477] width 266 height 34
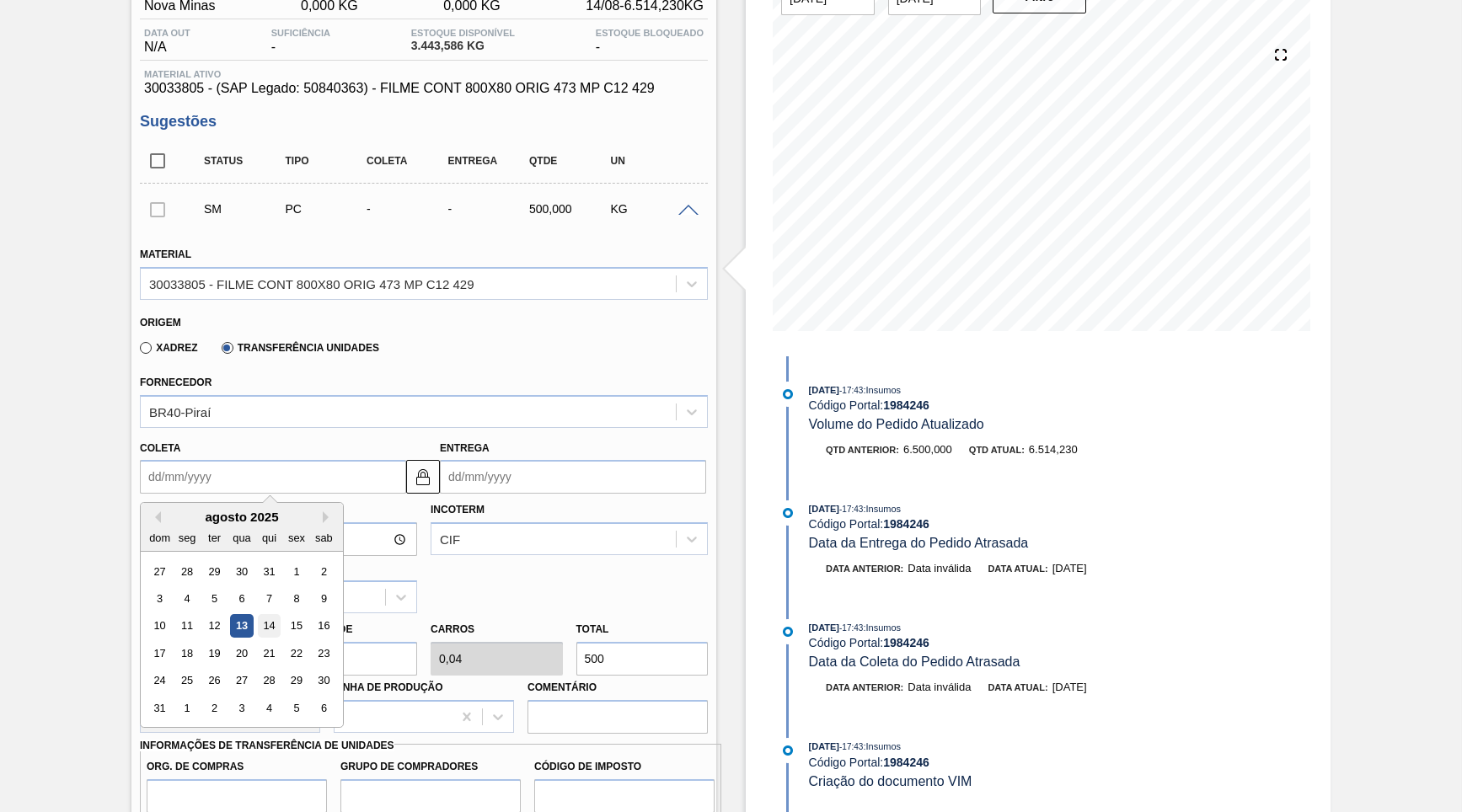
click at [258, 615] on div "14" at bounding box center [270, 626] width 23 height 23
type input "[DATE]"
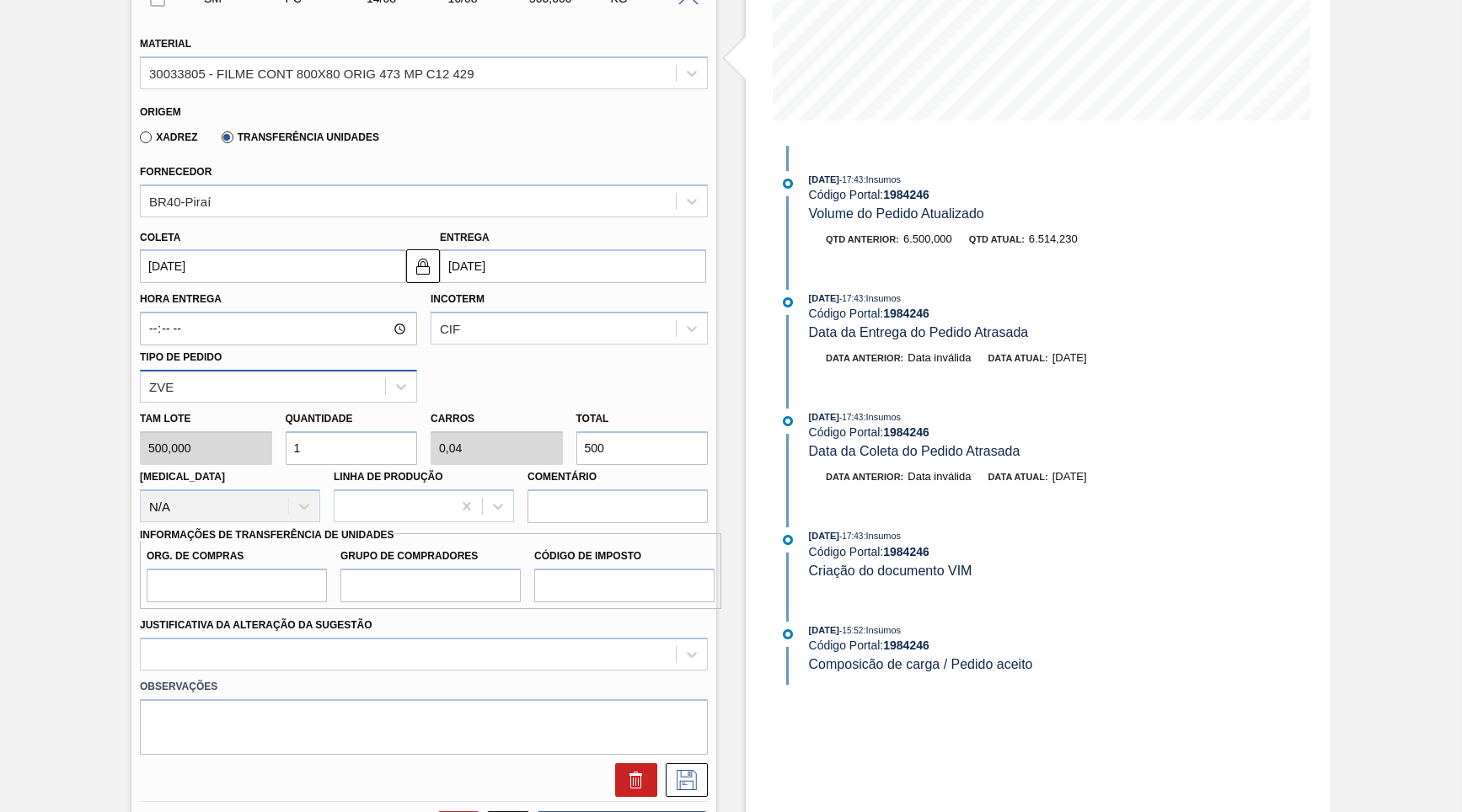
scroll to position [405, 0]
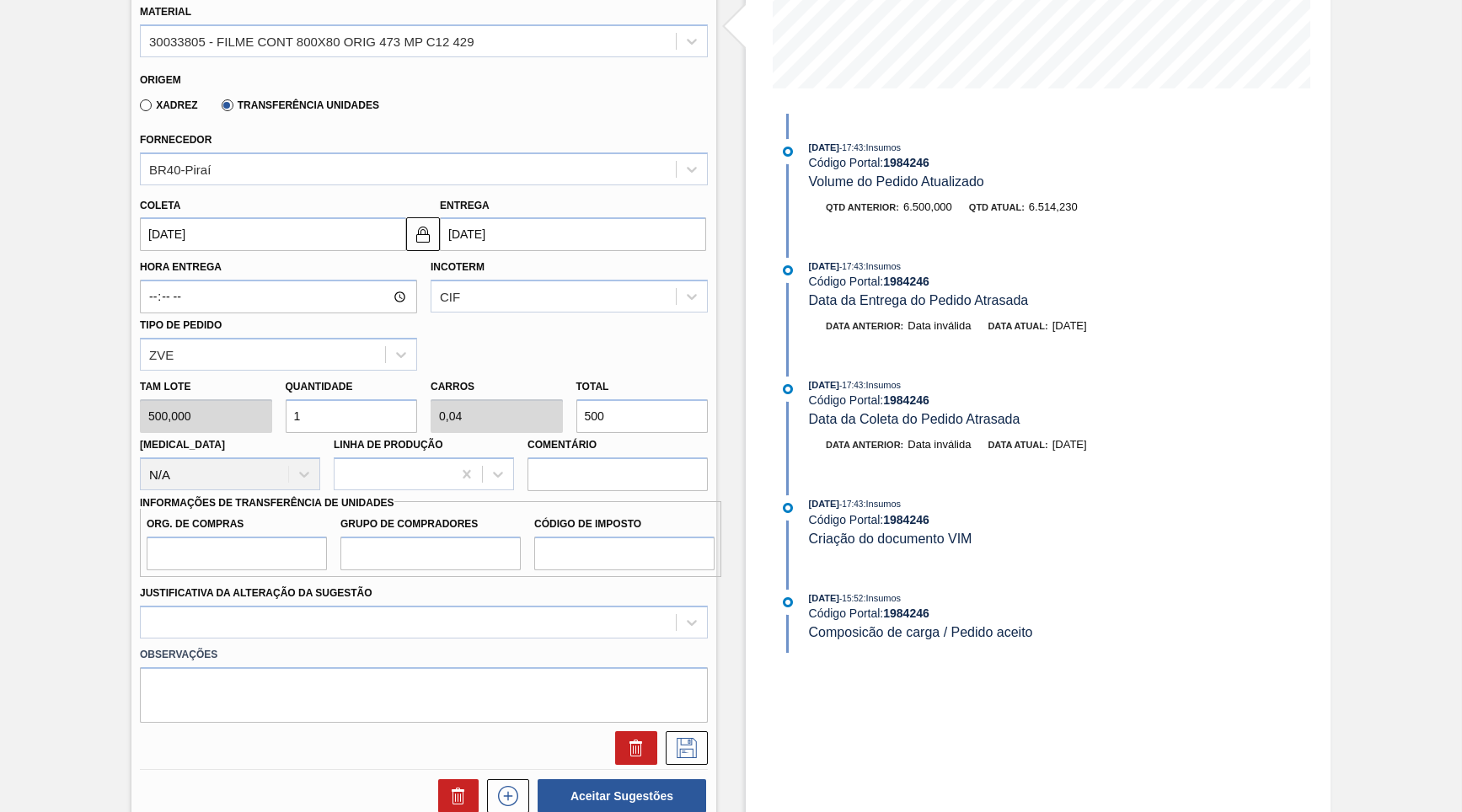
click at [190, 512] on label "Org. de Compras" at bounding box center [237, 524] width 181 height 24
click at [190, 536] on input "Org. de Compras" at bounding box center [237, 553] width 181 height 34
click at [214, 536] on input "Org. de Compras" at bounding box center [237, 553] width 181 height 34
type input "BR00"
click at [351, 537] on input "Grupo de Compradores" at bounding box center [431, 553] width 181 height 34
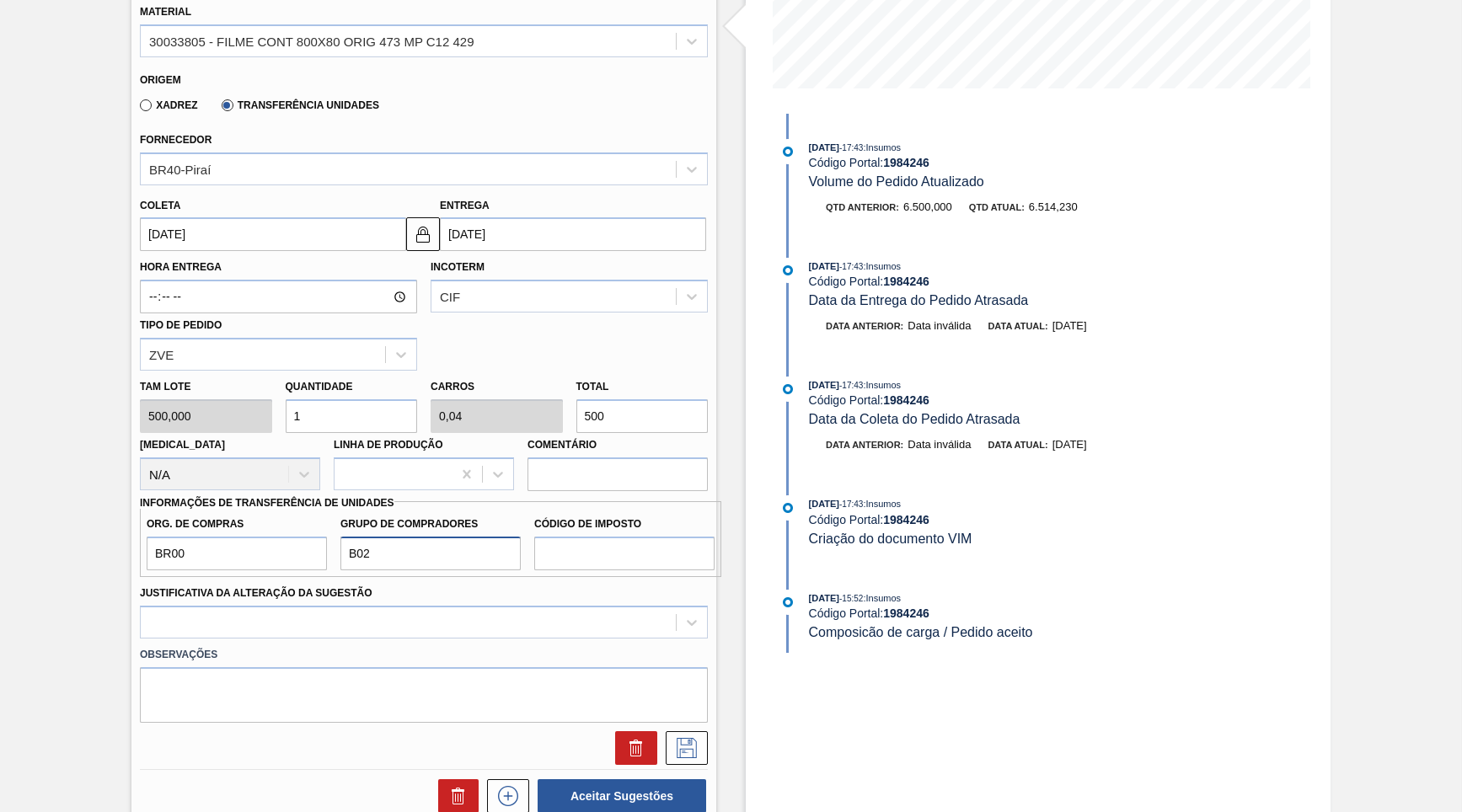
type input "B02"
click at [553, 536] on input "Código de Imposto" at bounding box center [624, 553] width 181 height 34
type input "IZ"
drag, startPoint x: 617, startPoint y: 396, endPoint x: 475, endPoint y: 369, distance: 144.5
click at [577, 399] on input "500" at bounding box center [642, 416] width 133 height 34
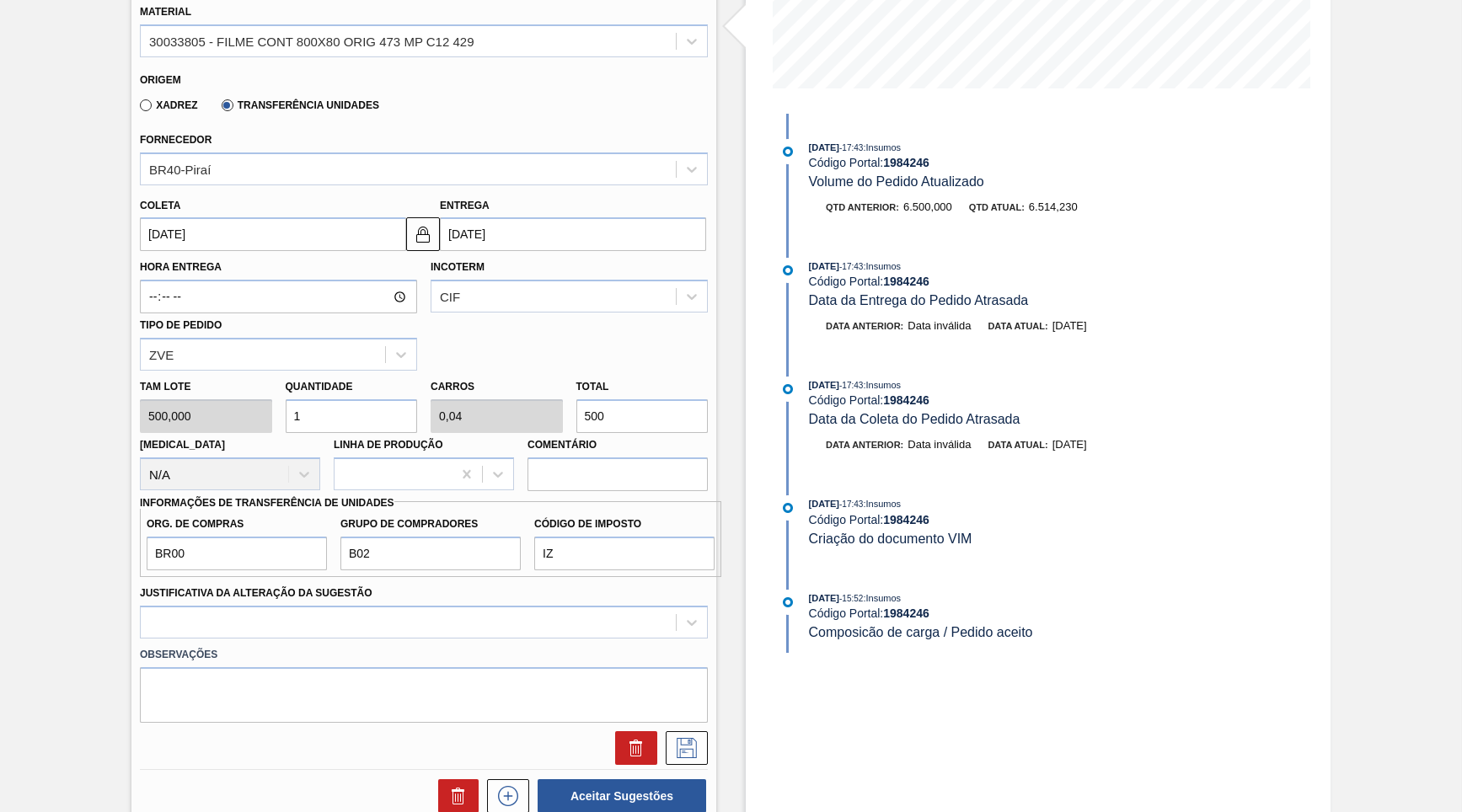
paste input "2.564,1"
type input "5,128"
type input "0,205"
type input "2.564,10"
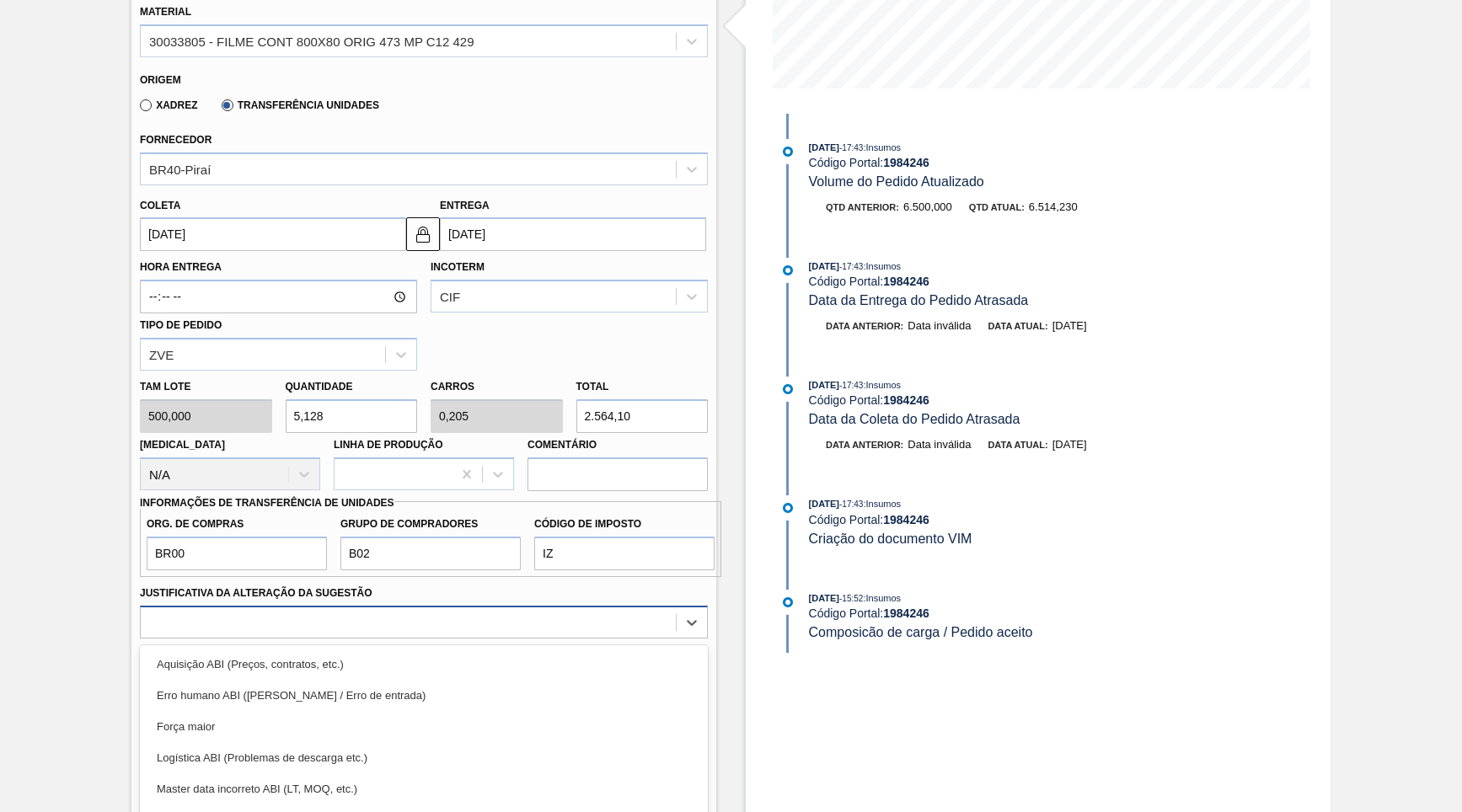
click at [400, 606] on div "option Aquisição ABI (Preços, contratos, etc.) focused, 1 of 18. 18 results ava…" at bounding box center [424, 622] width 568 height 33
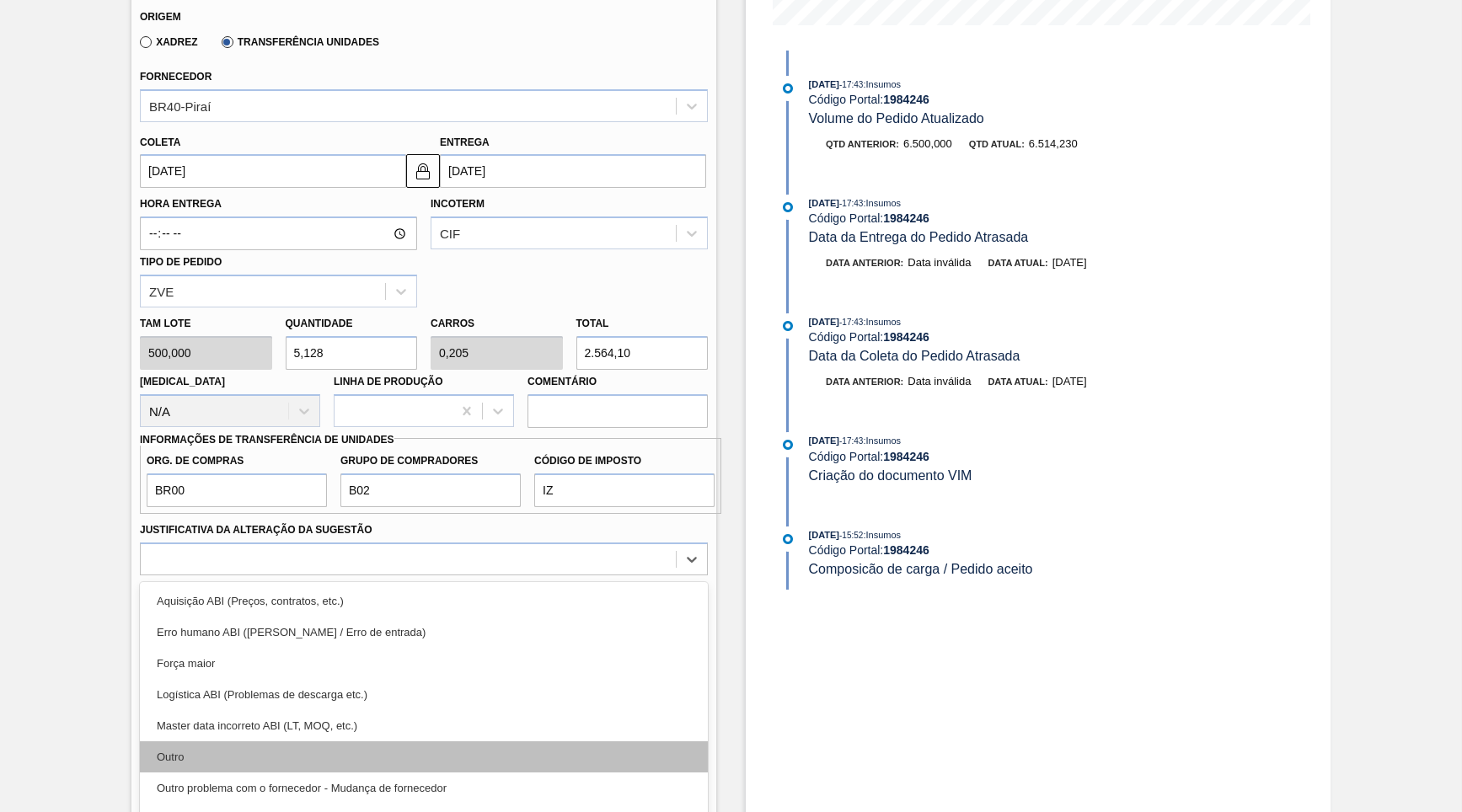
click at [288, 741] on div "Outro" at bounding box center [424, 756] width 568 height 31
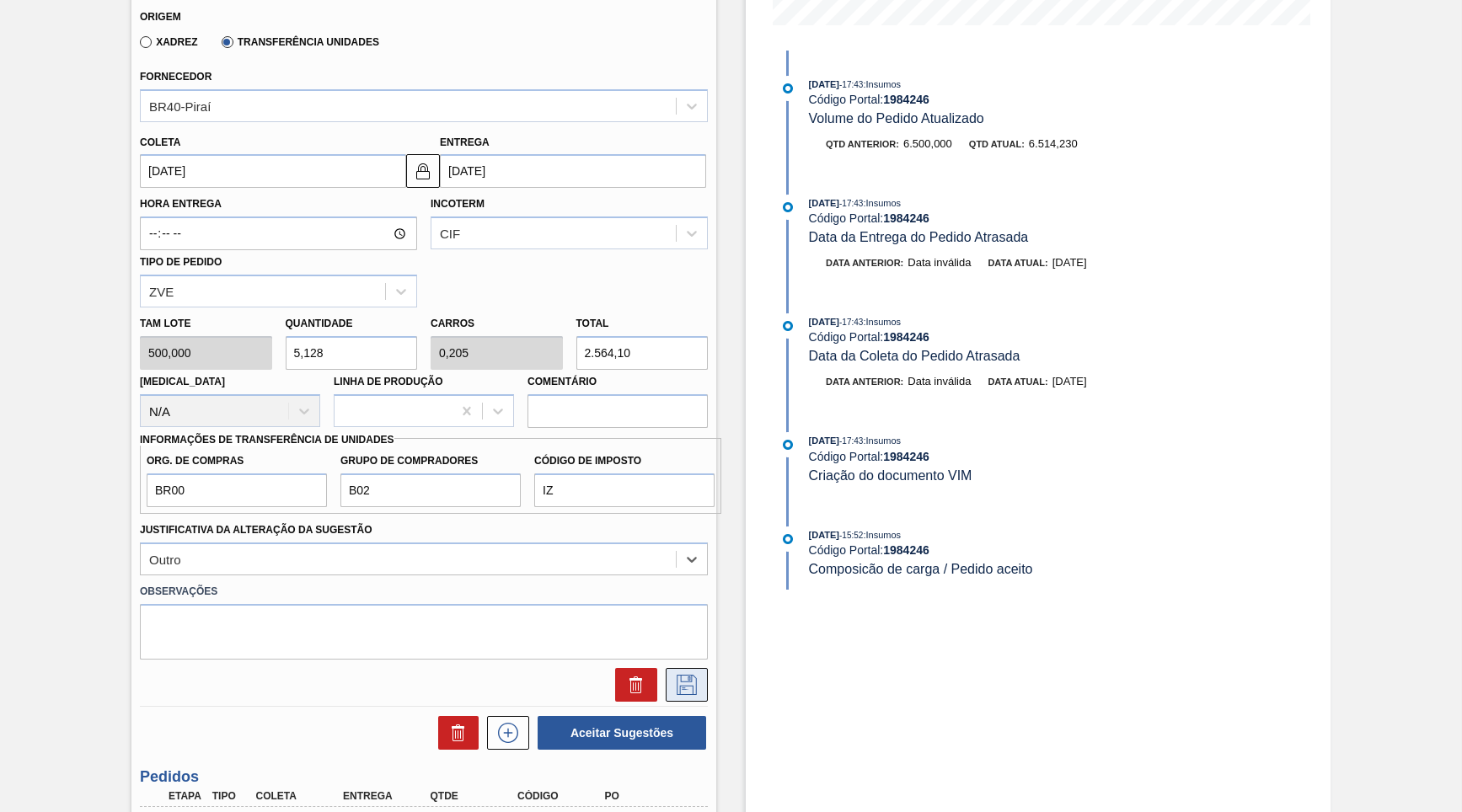
click at [688, 668] on button at bounding box center [686, 685] width 42 height 34
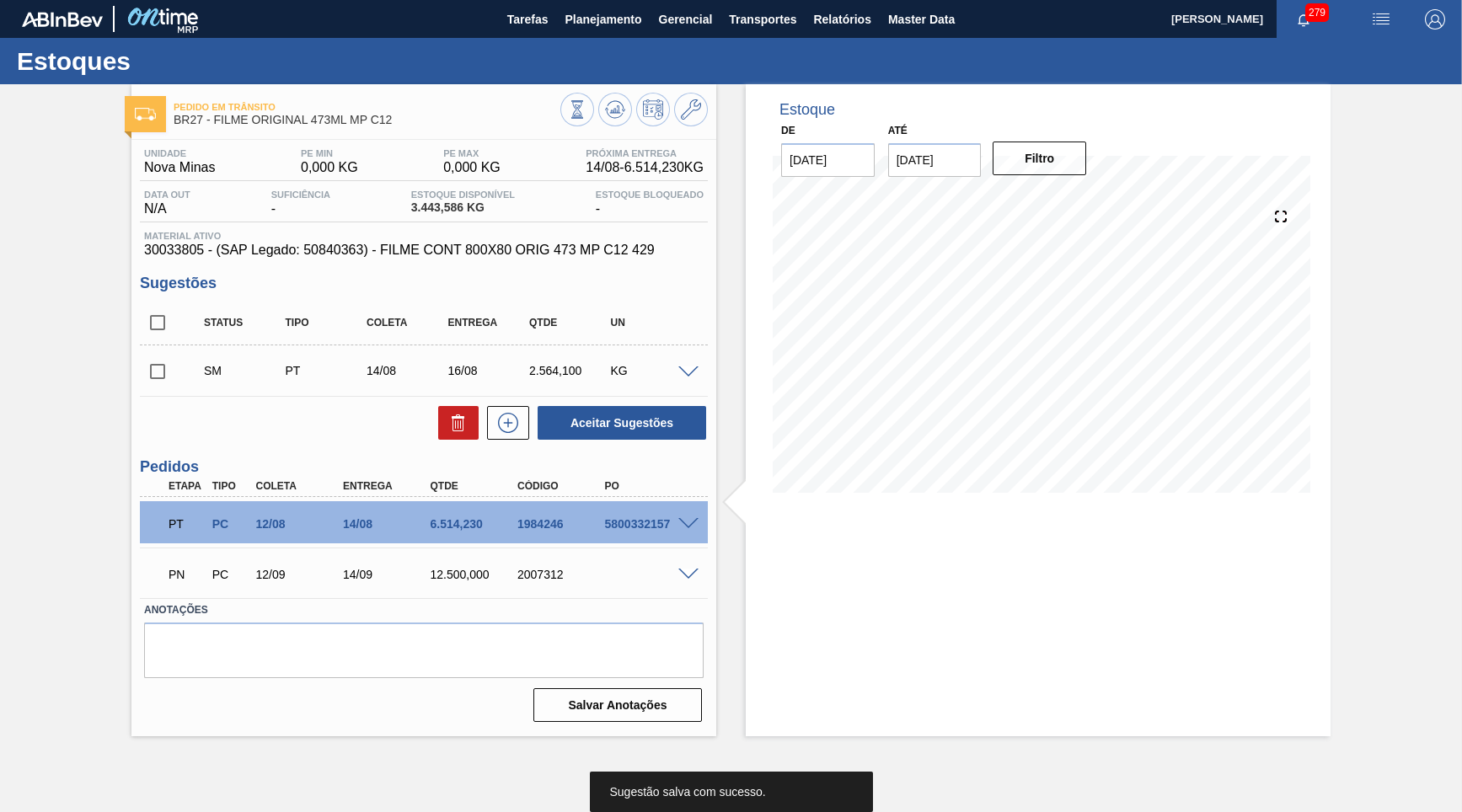
scroll to position [0, 0]
click at [169, 366] on input "checkbox" at bounding box center [158, 372] width 36 height 36
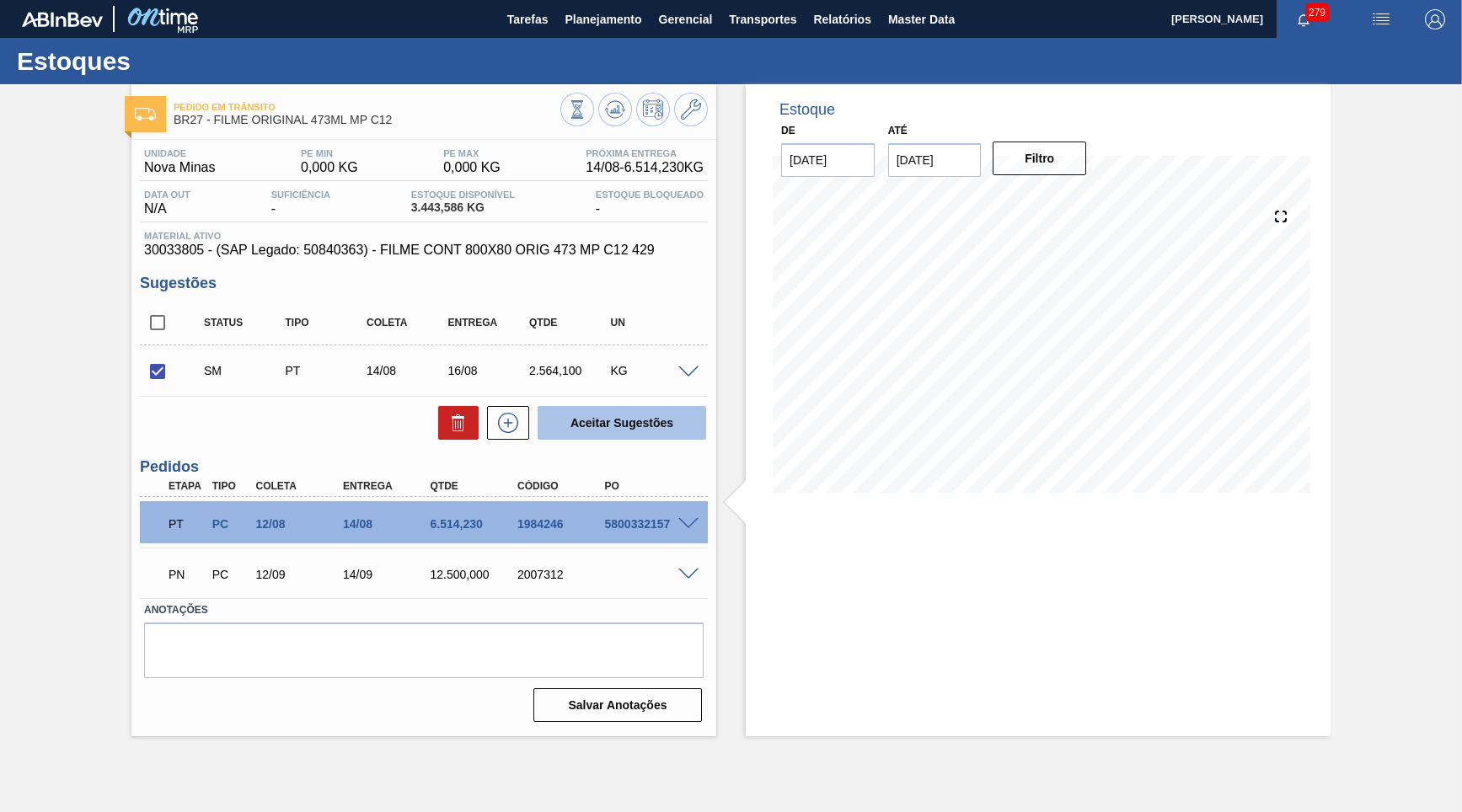
click at [641, 419] on button "Aceitar Sugestões" at bounding box center [621, 422] width 168 height 34
checkbox input "false"
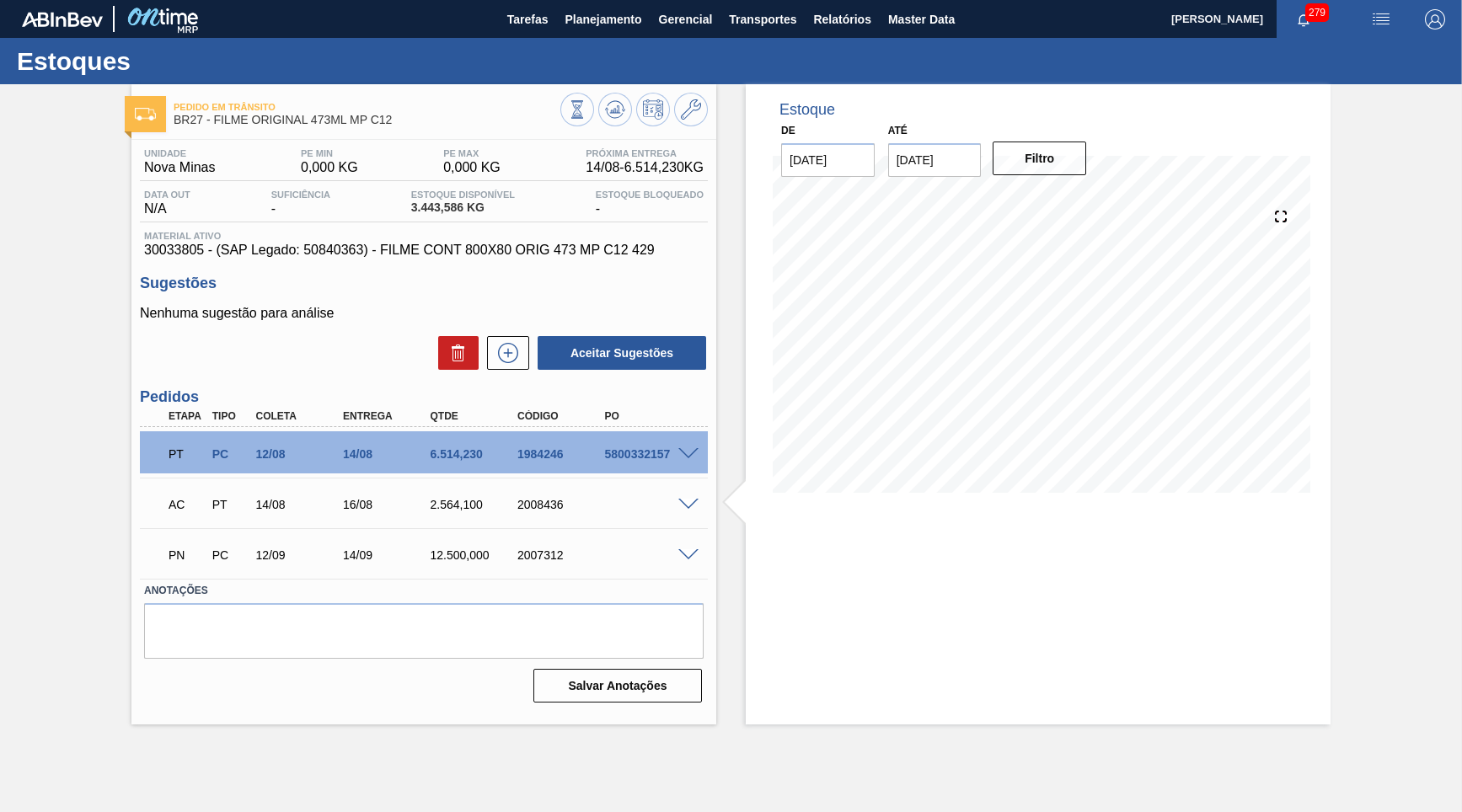
click at [686, 501] on span at bounding box center [688, 505] width 20 height 12
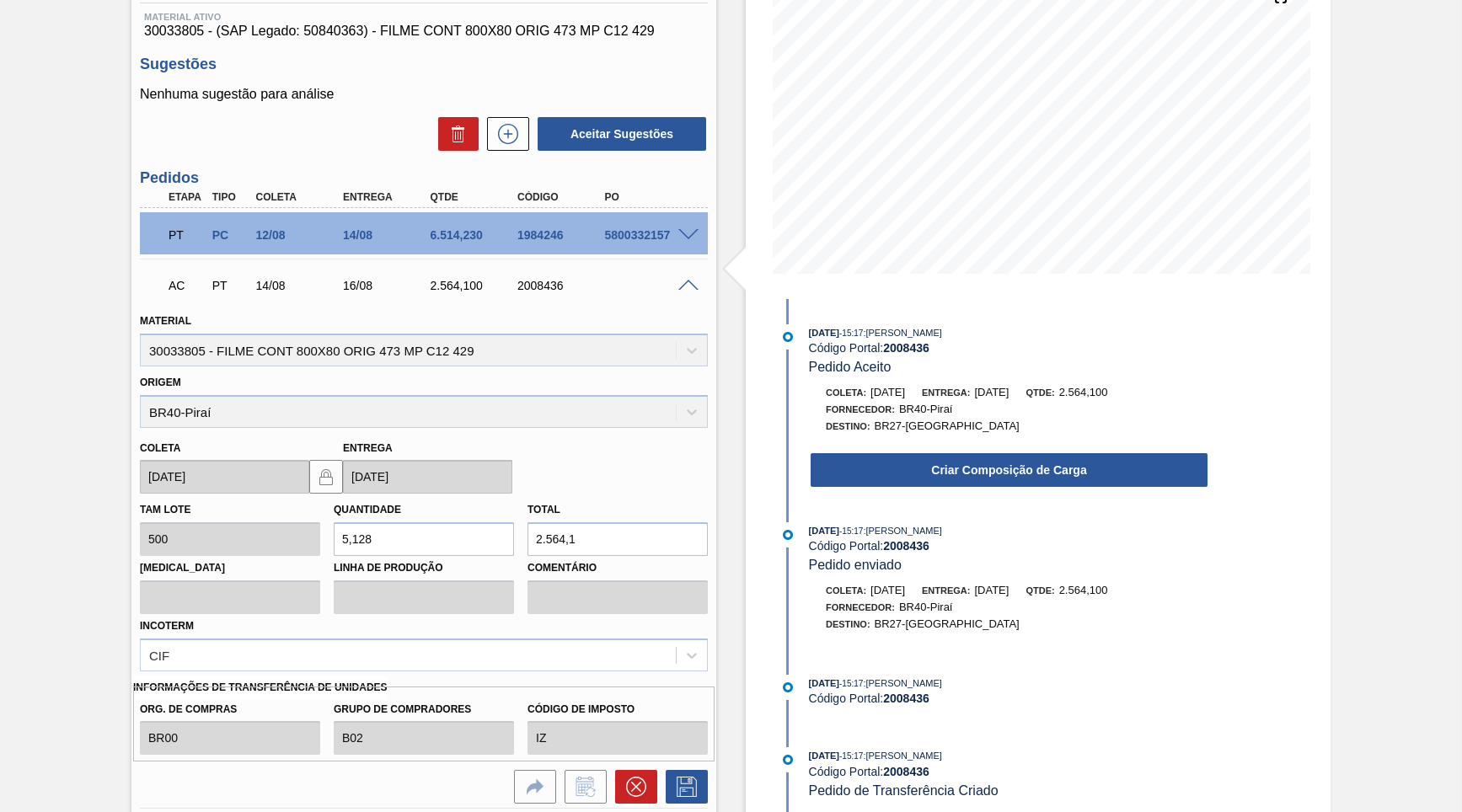
scroll to position [243, 0]
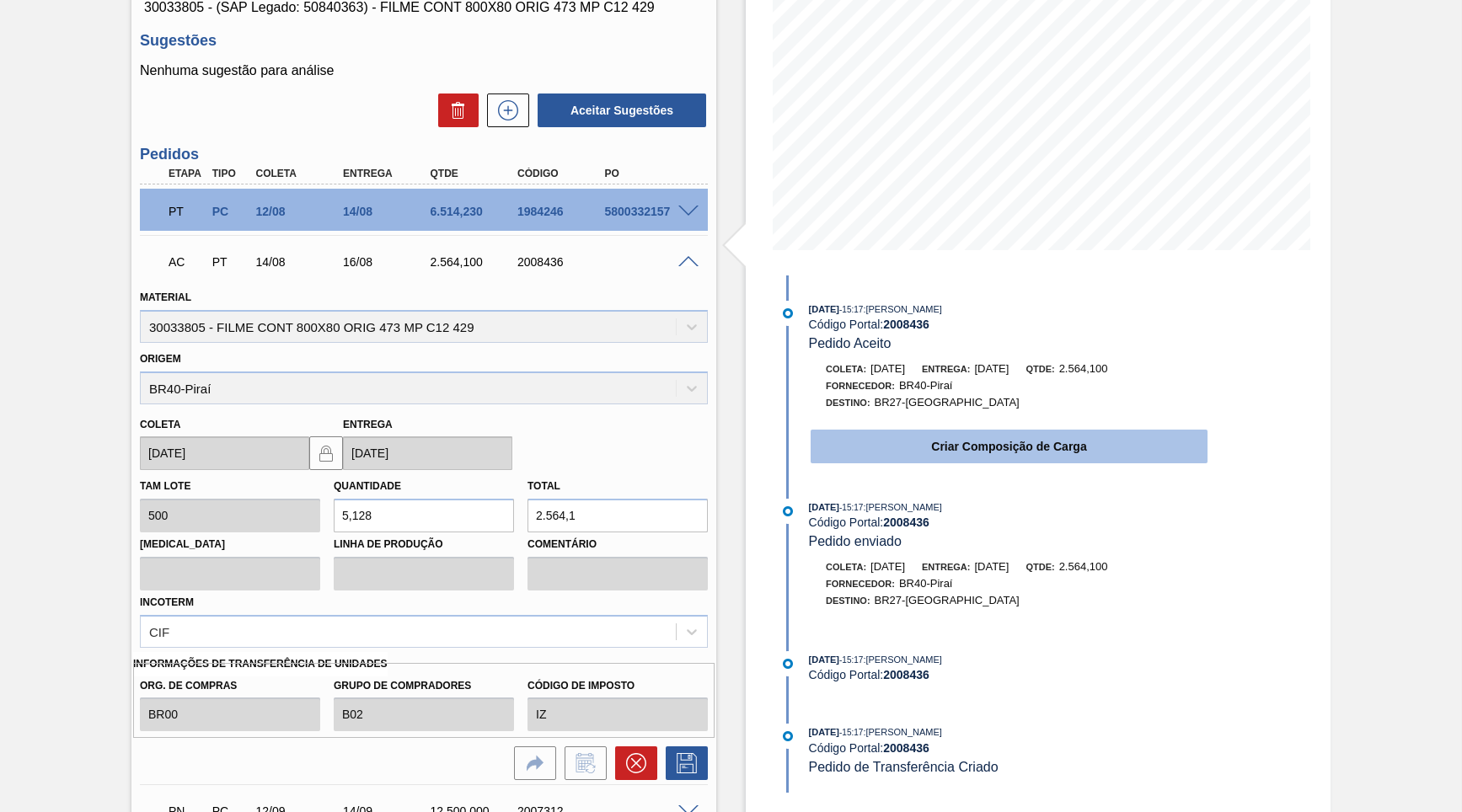
click at [973, 452] on button "Criar Composição de Carga" at bounding box center [1009, 446] width 397 height 34
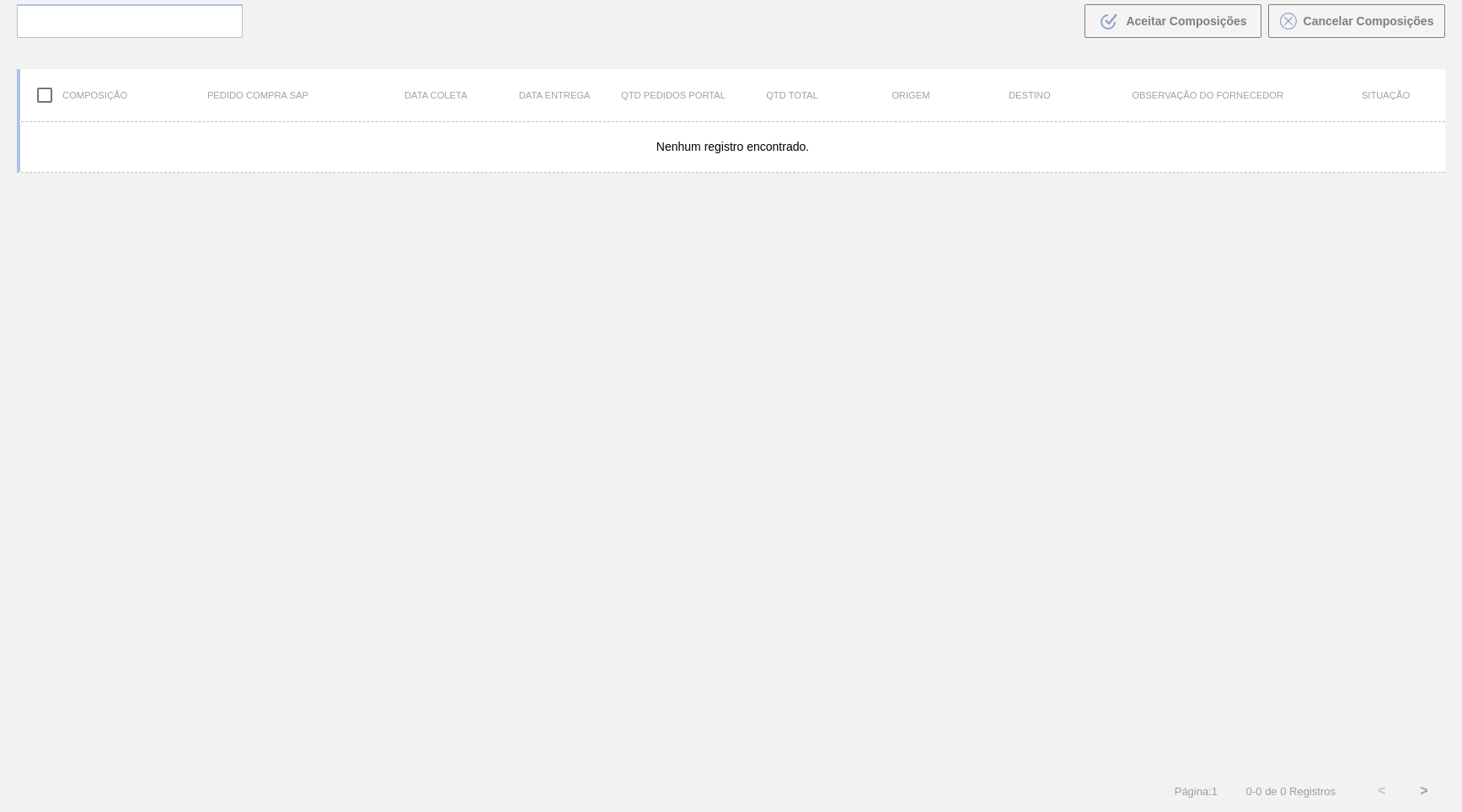
scroll to position [116, 0]
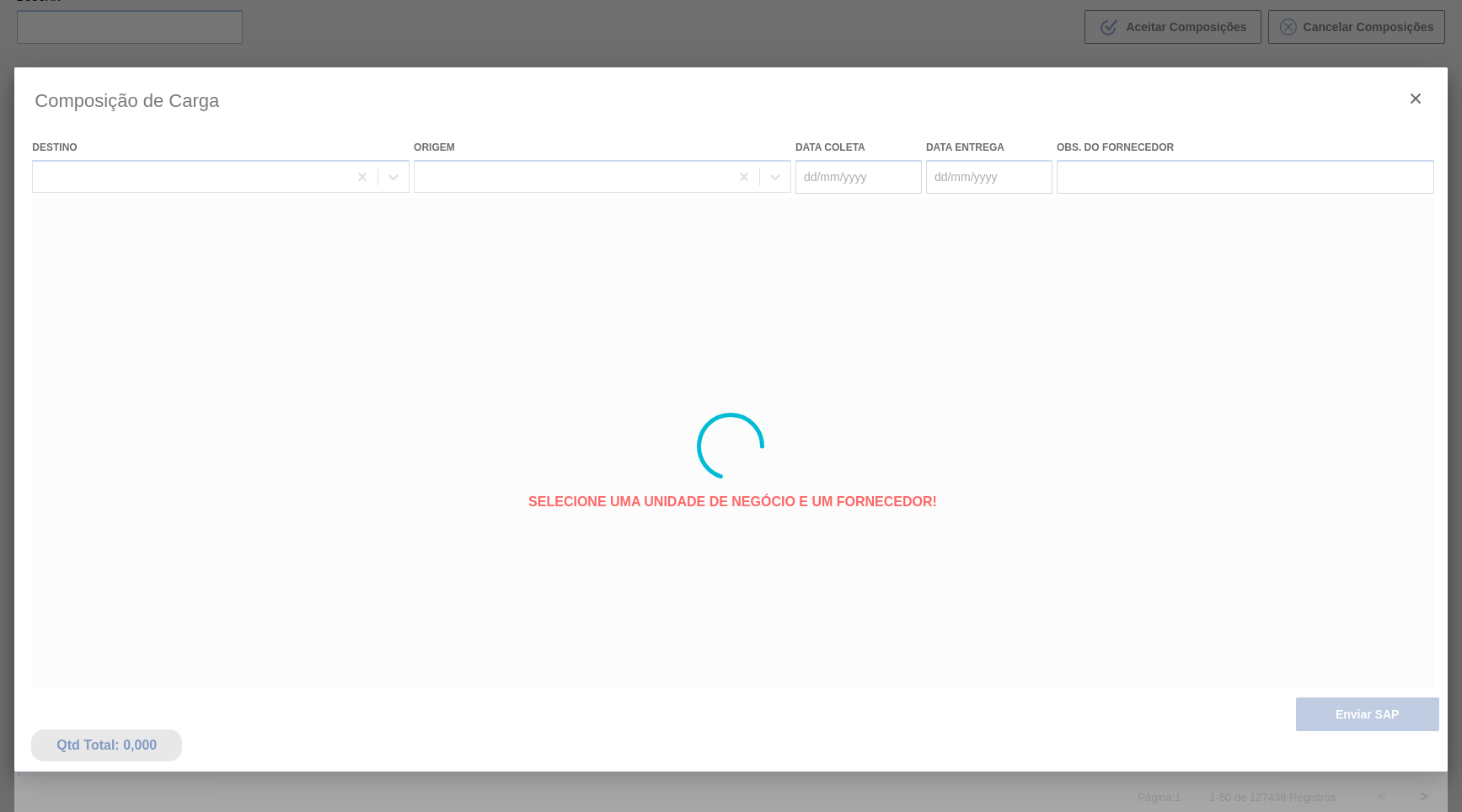
type coleta "[DATE]"
type entrega "[DATE]"
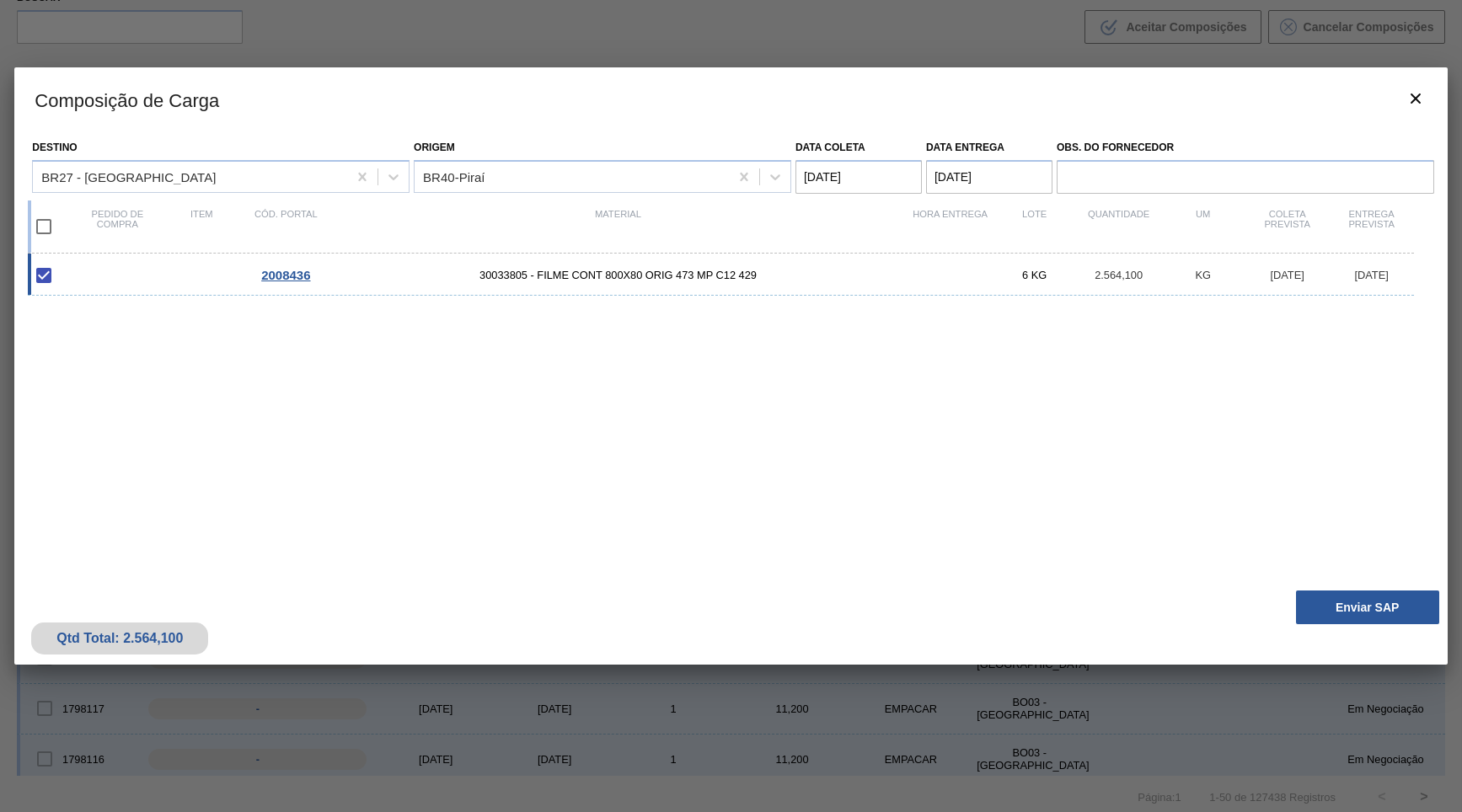
click at [1391, 583] on div "Qtd Total: 2.564,100 Enviar SAP" at bounding box center [731, 623] width 1433 height 83
click at [1393, 602] on button "Enviar SAP" at bounding box center [1368, 607] width 143 height 34
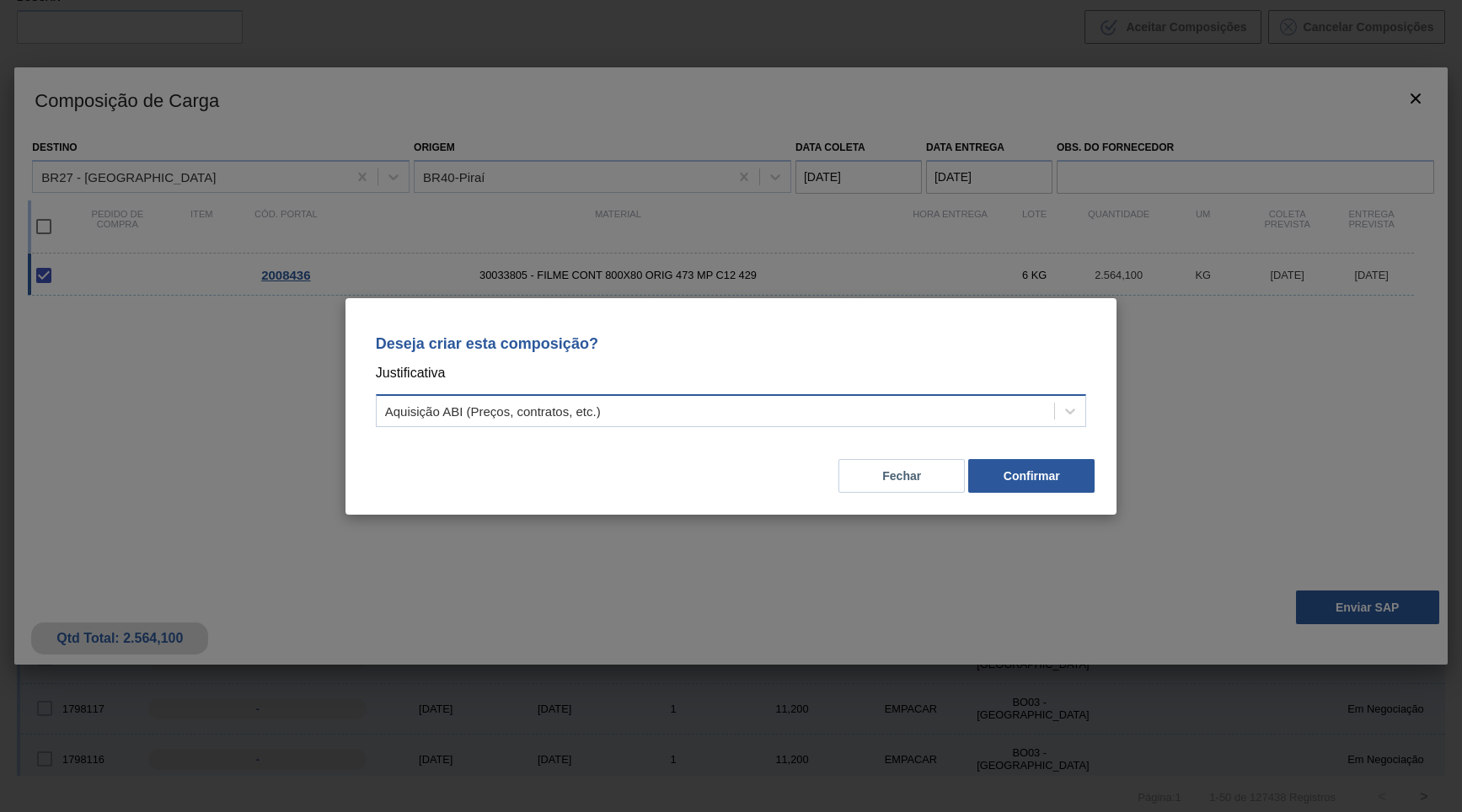
click at [464, 419] on div "Aquisição ABI (Preços, contratos, etc.)" at bounding box center [715, 410] width 678 height 24
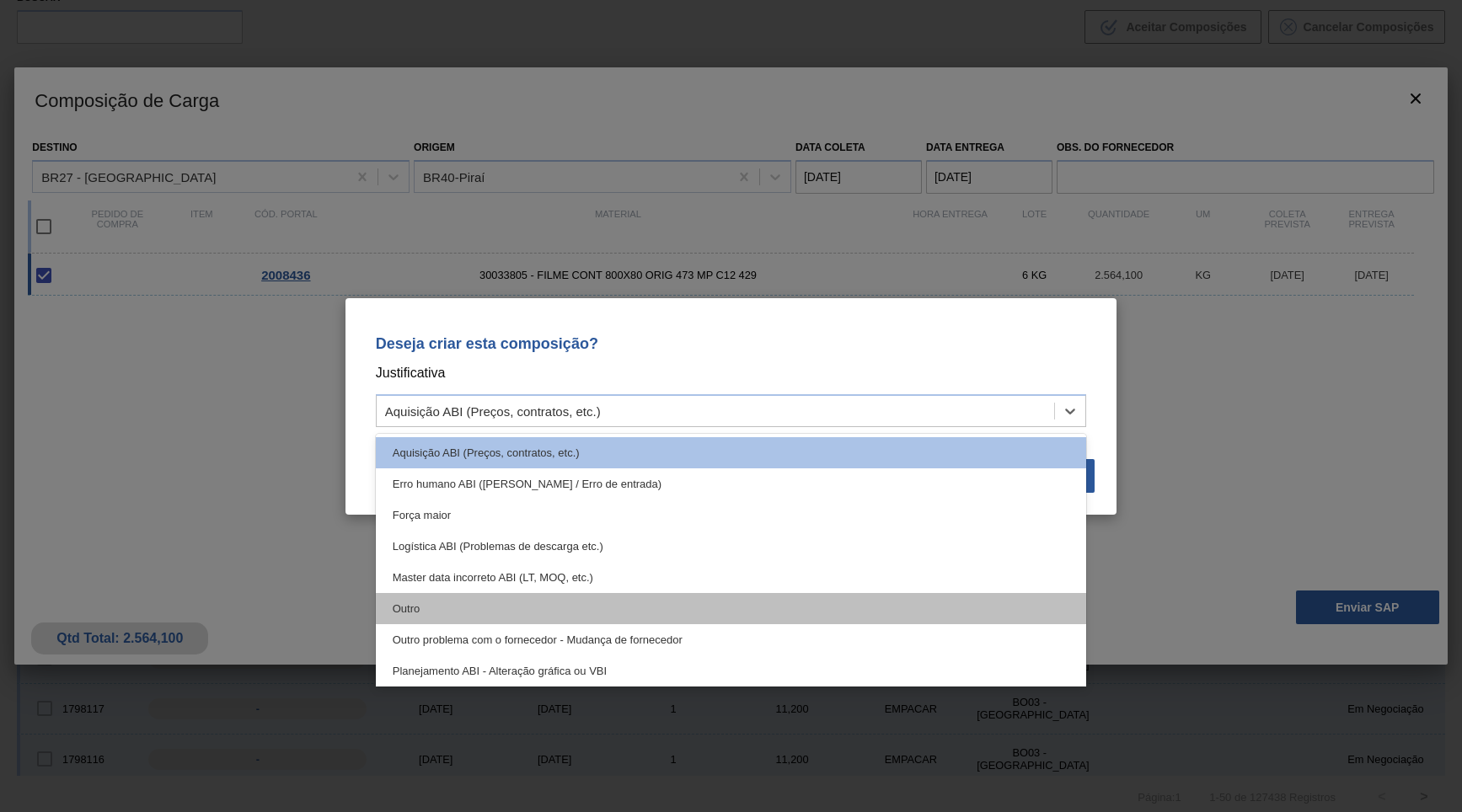
click at [474, 596] on div "Outro" at bounding box center [731, 608] width 711 height 31
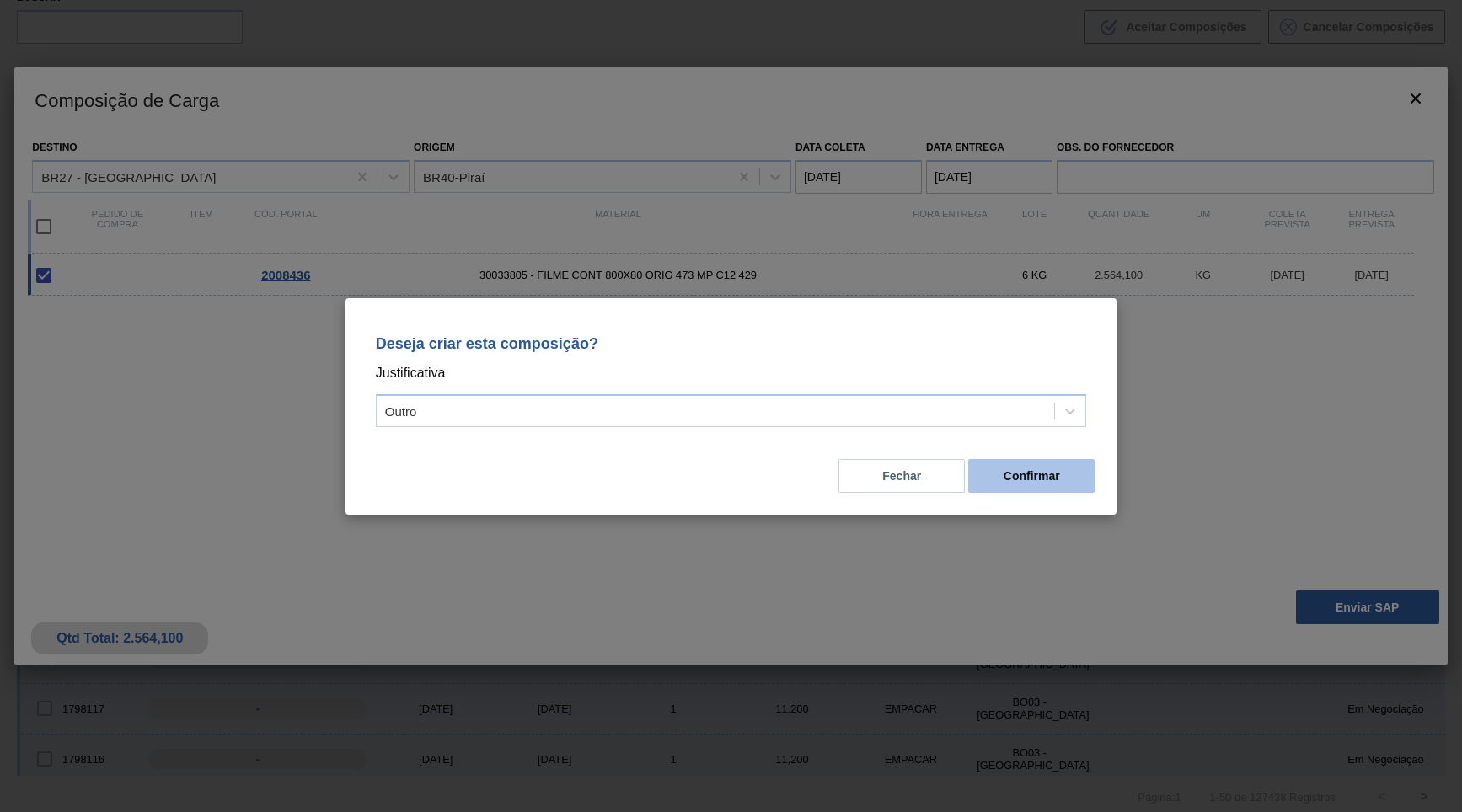
click at [1051, 475] on button "Confirmar" at bounding box center [1031, 476] width 126 height 34
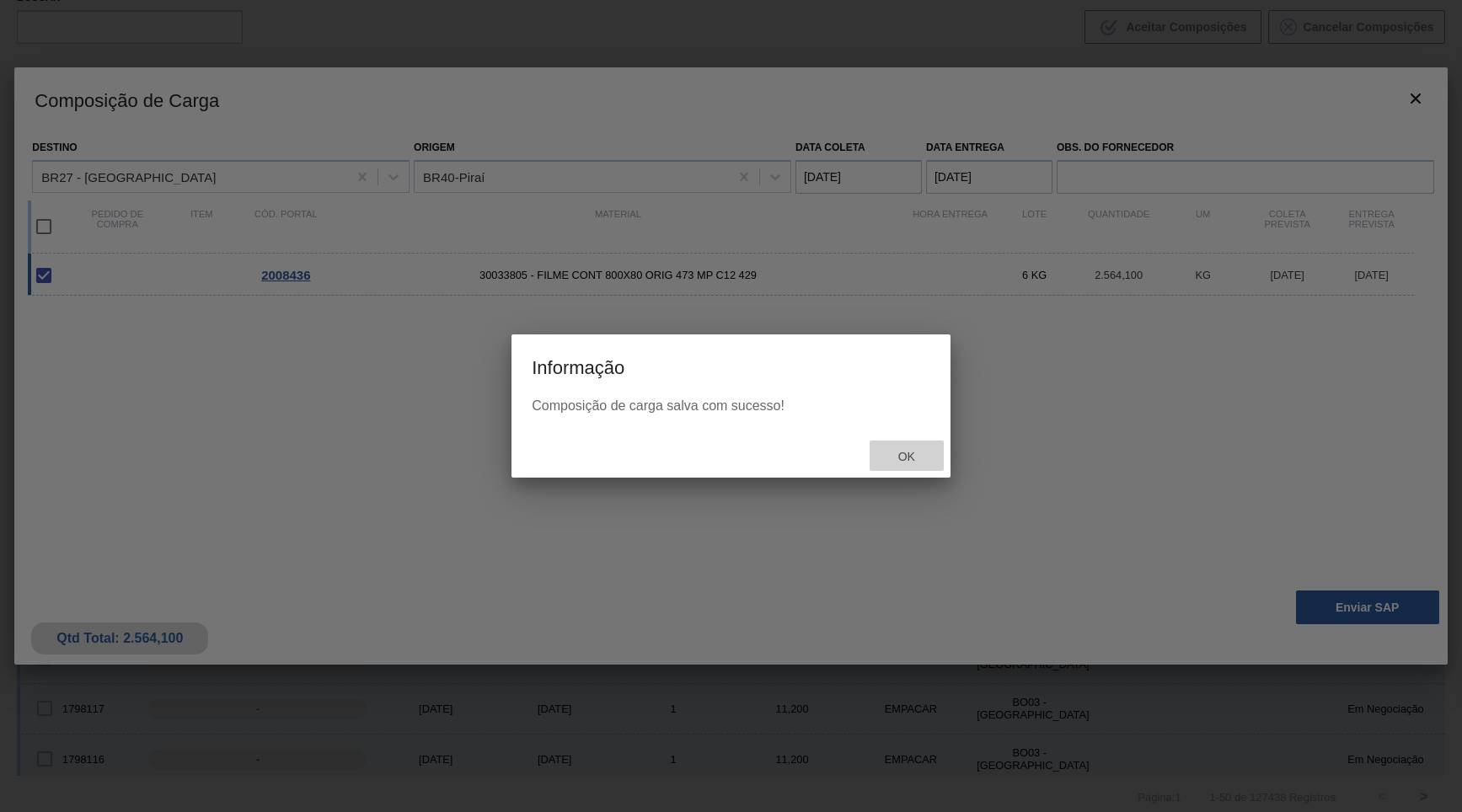
click at [931, 454] on div "Ok" at bounding box center [906, 455] width 74 height 31
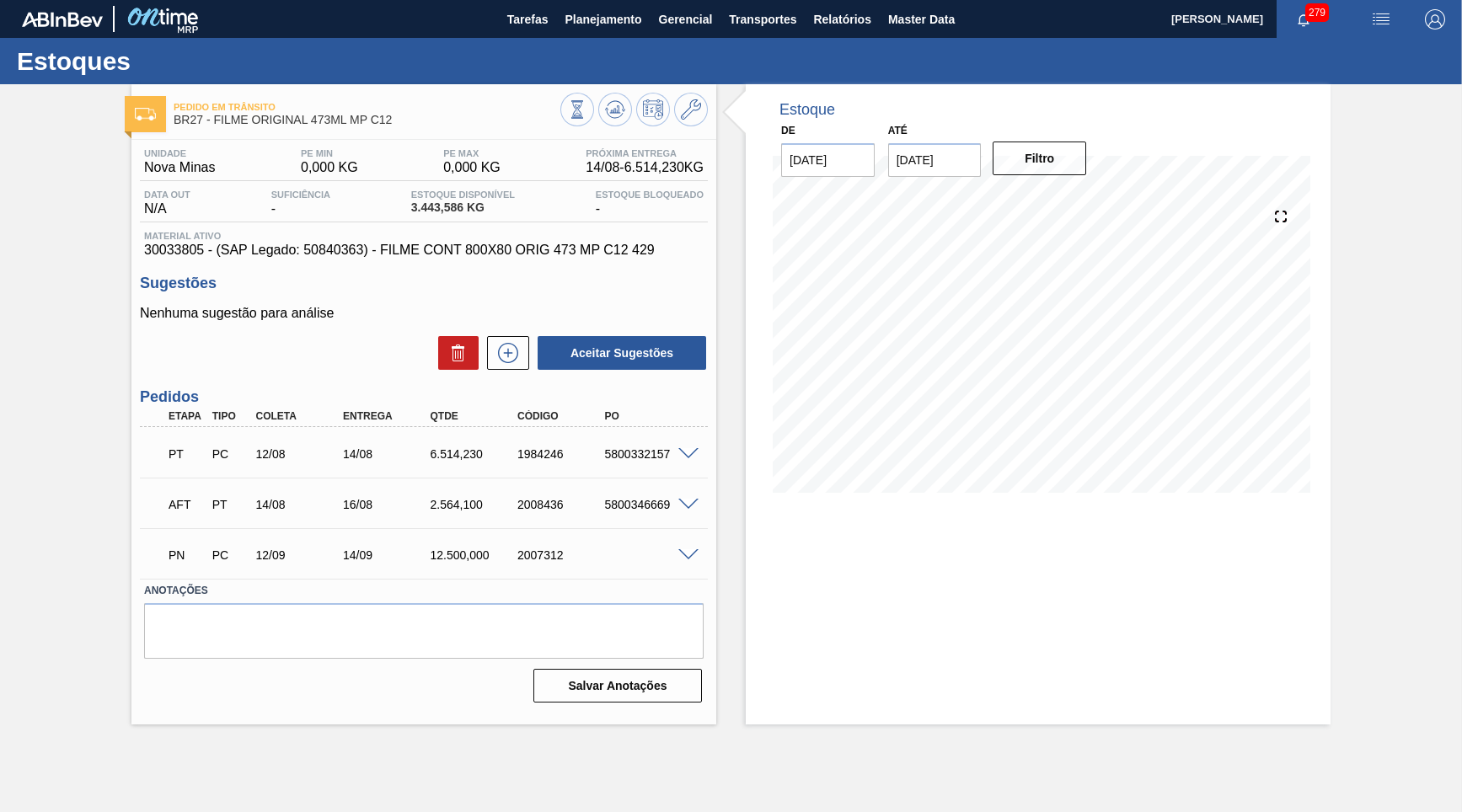
click at [692, 499] on span at bounding box center [688, 505] width 20 height 12
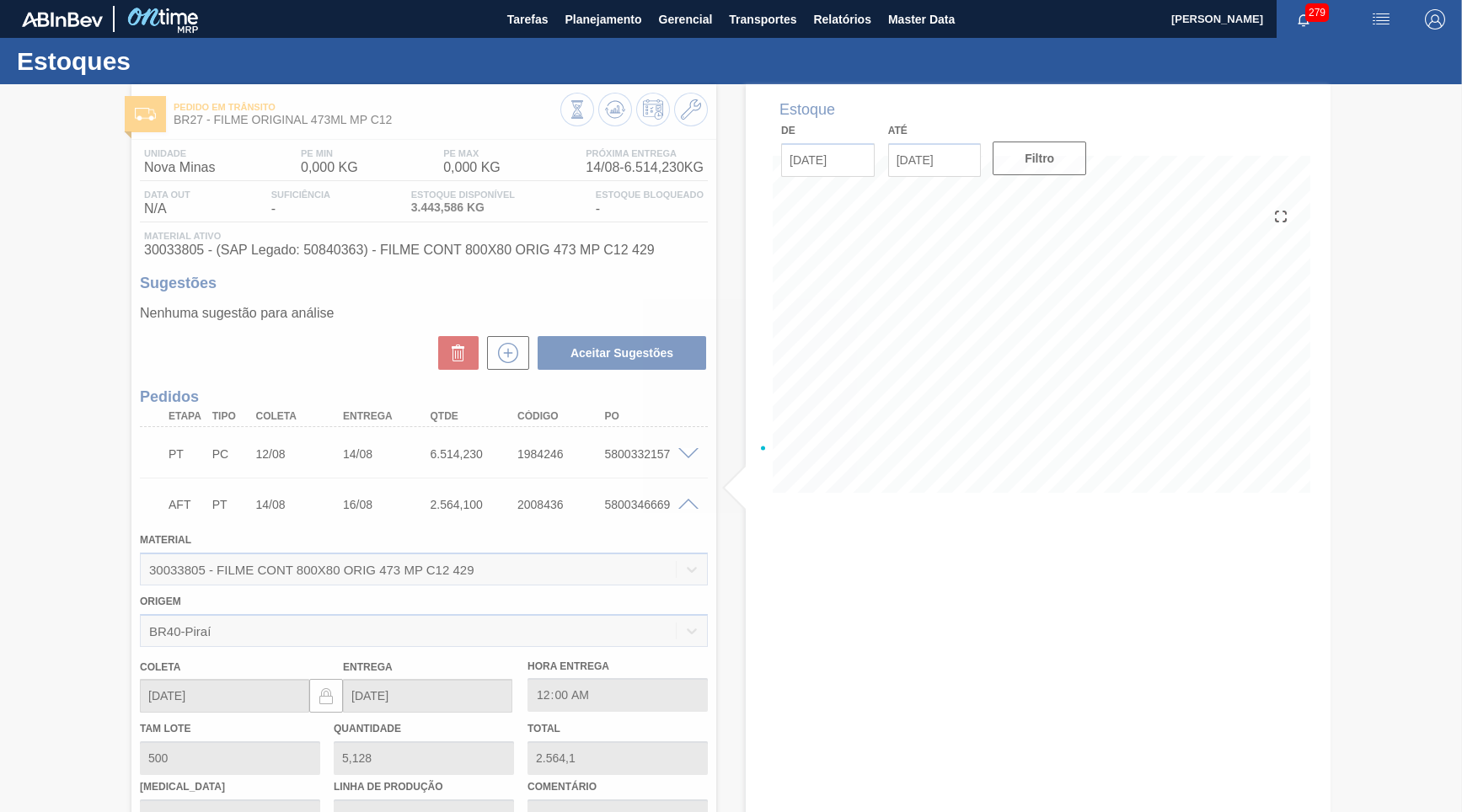
click at [660, 503] on div at bounding box center [731, 448] width 1462 height 728
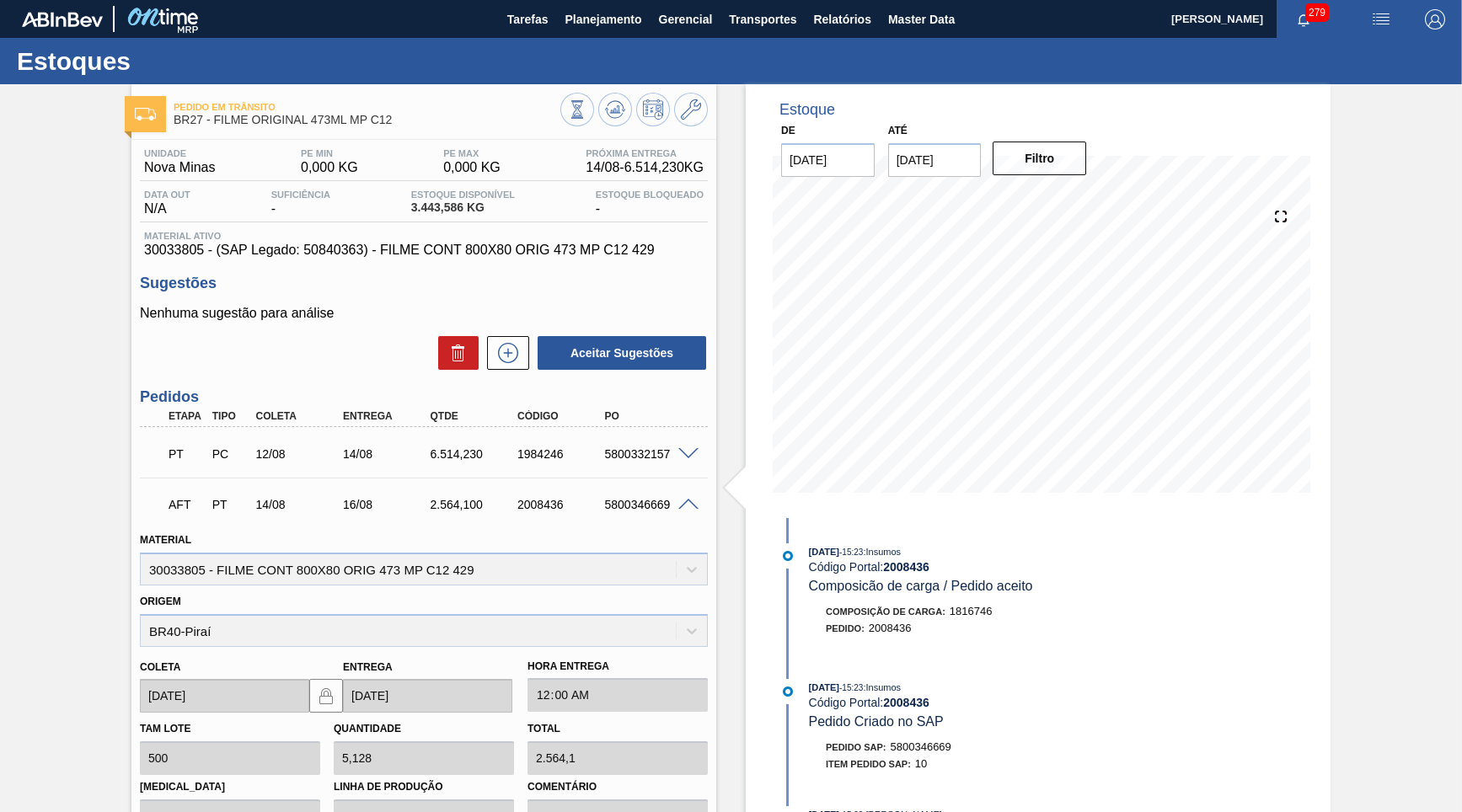
click at [635, 499] on div "5800346669" at bounding box center [649, 504] width 97 height 13
click at [632, 20] on span "Planejamento" at bounding box center [603, 19] width 77 height 20
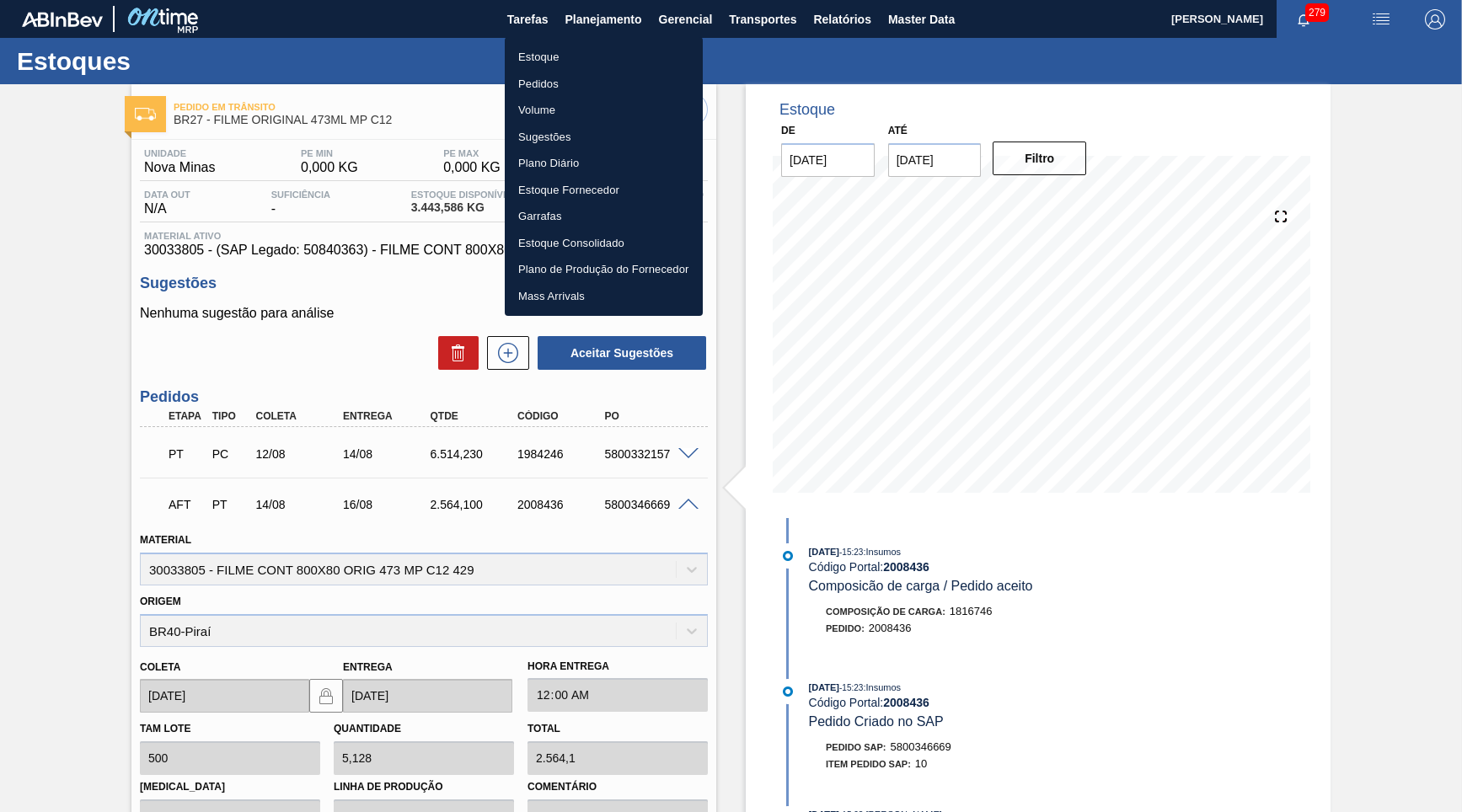
click at [611, 44] on li "Estoque" at bounding box center [603, 57] width 198 height 27
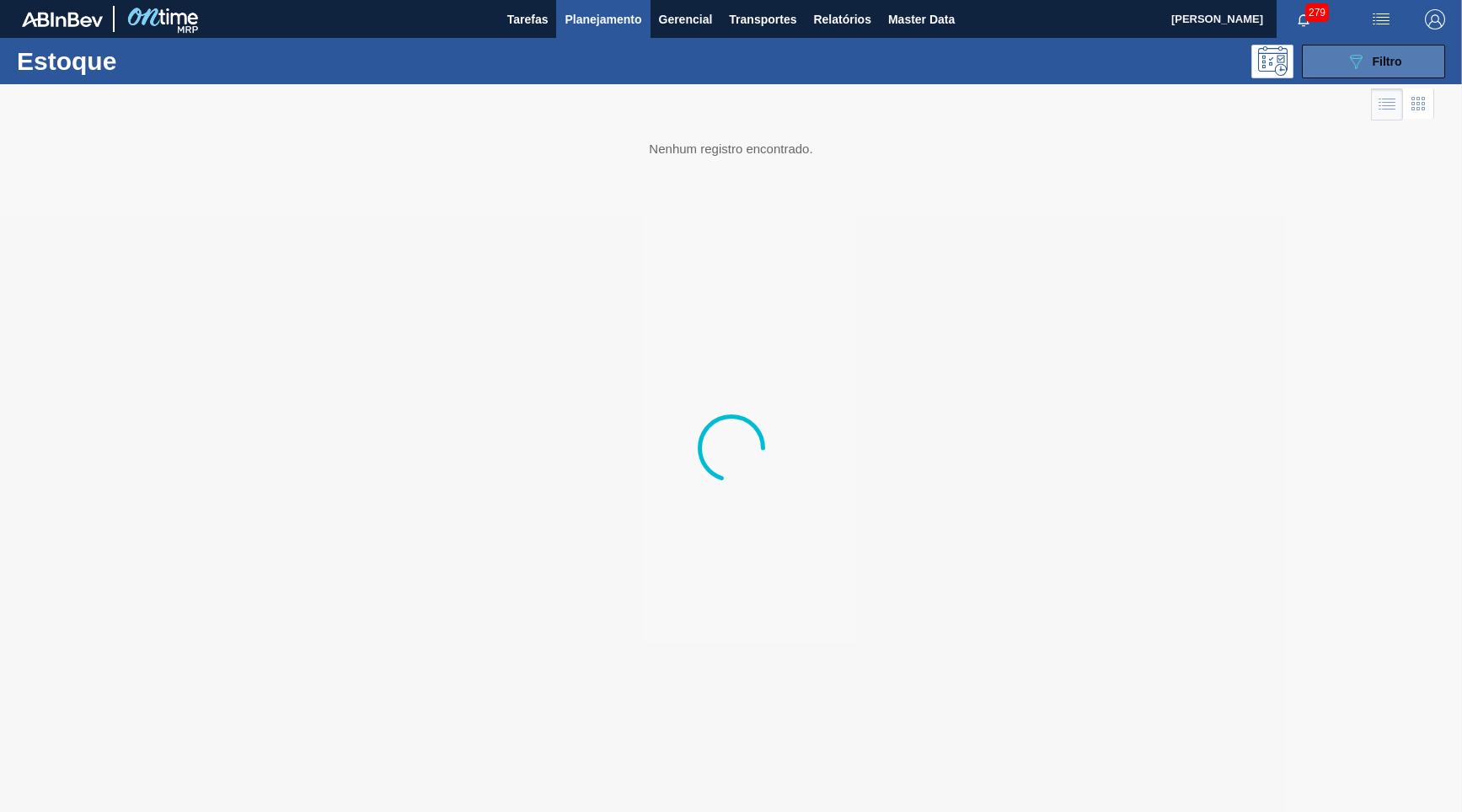
click at [1344, 52] on button "089F7B8B-B2A5-4AFE-B5C0-19BA573D28AC Filtro" at bounding box center [1373, 61] width 143 height 34
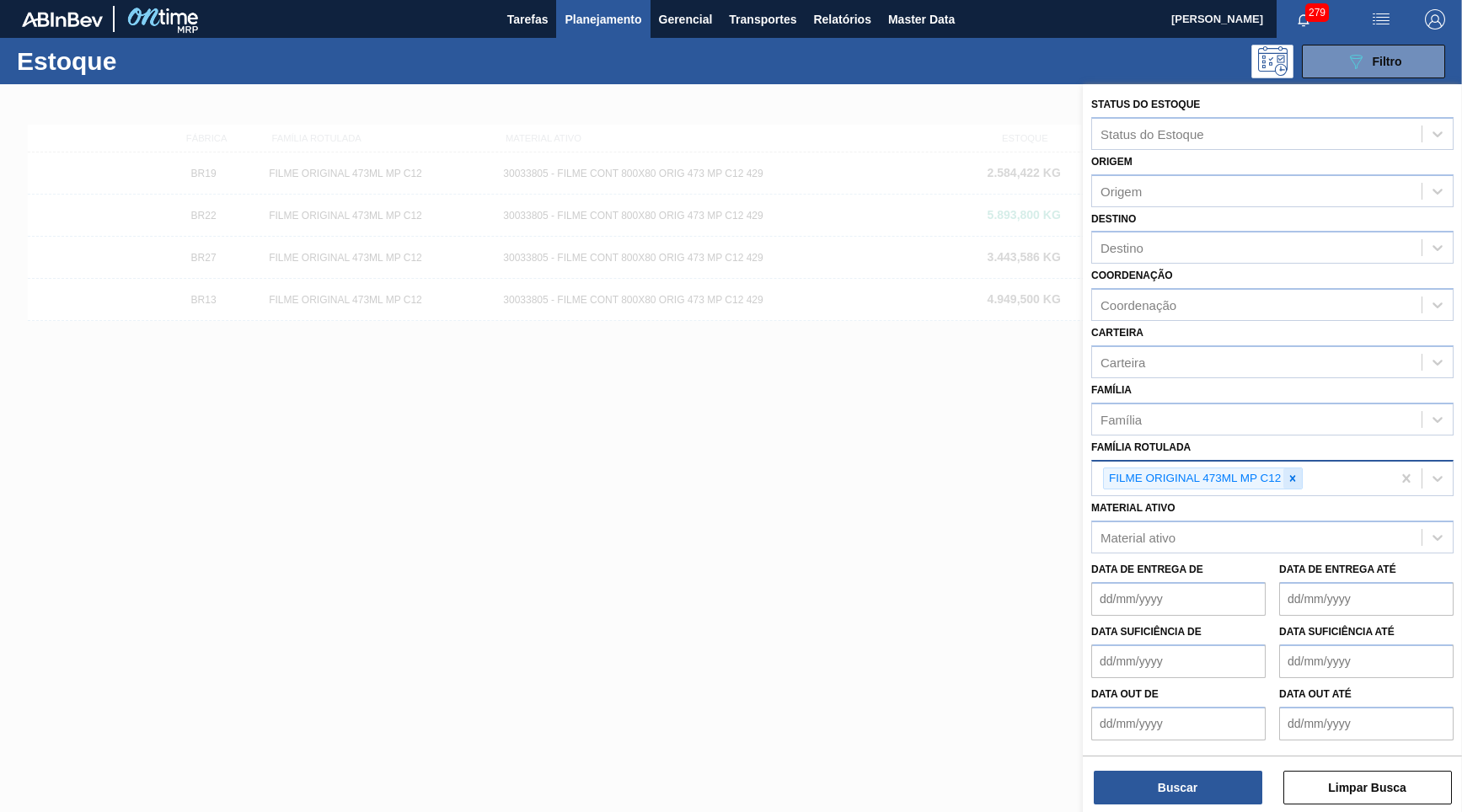
drag, startPoint x: 1320, startPoint y: 459, endPoint x: 1298, endPoint y: 454, distance: 22.6
click at [1315, 462] on div "FILME ORIGINAL 473ML MP C12" at bounding box center [1241, 478] width 299 height 35
click at [1297, 472] on icon at bounding box center [1292, 478] width 12 height 12
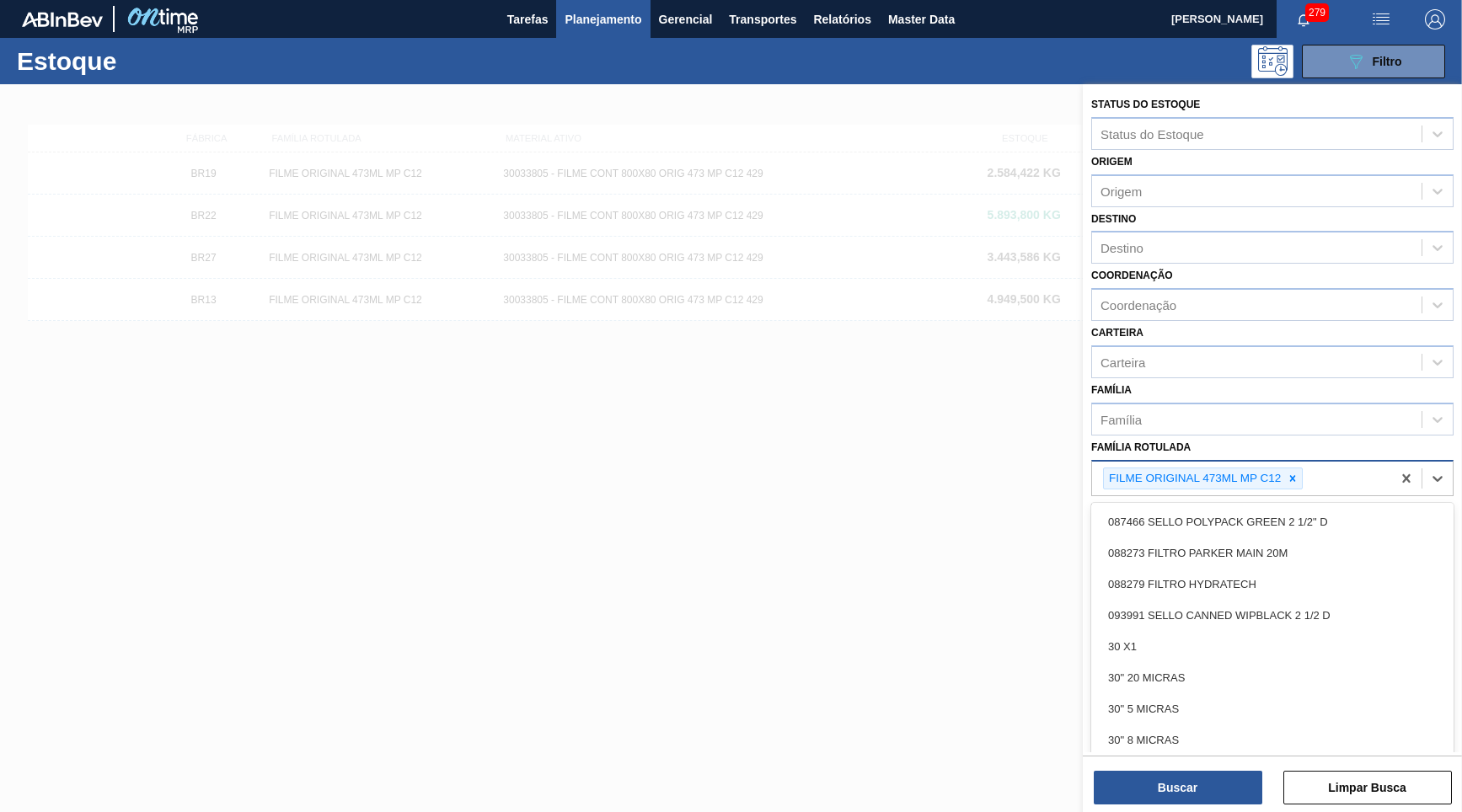
click at [1221, 469] on div "FILME ORIGINAL 473ML MP C12" at bounding box center [1194, 479] width 180 height 21
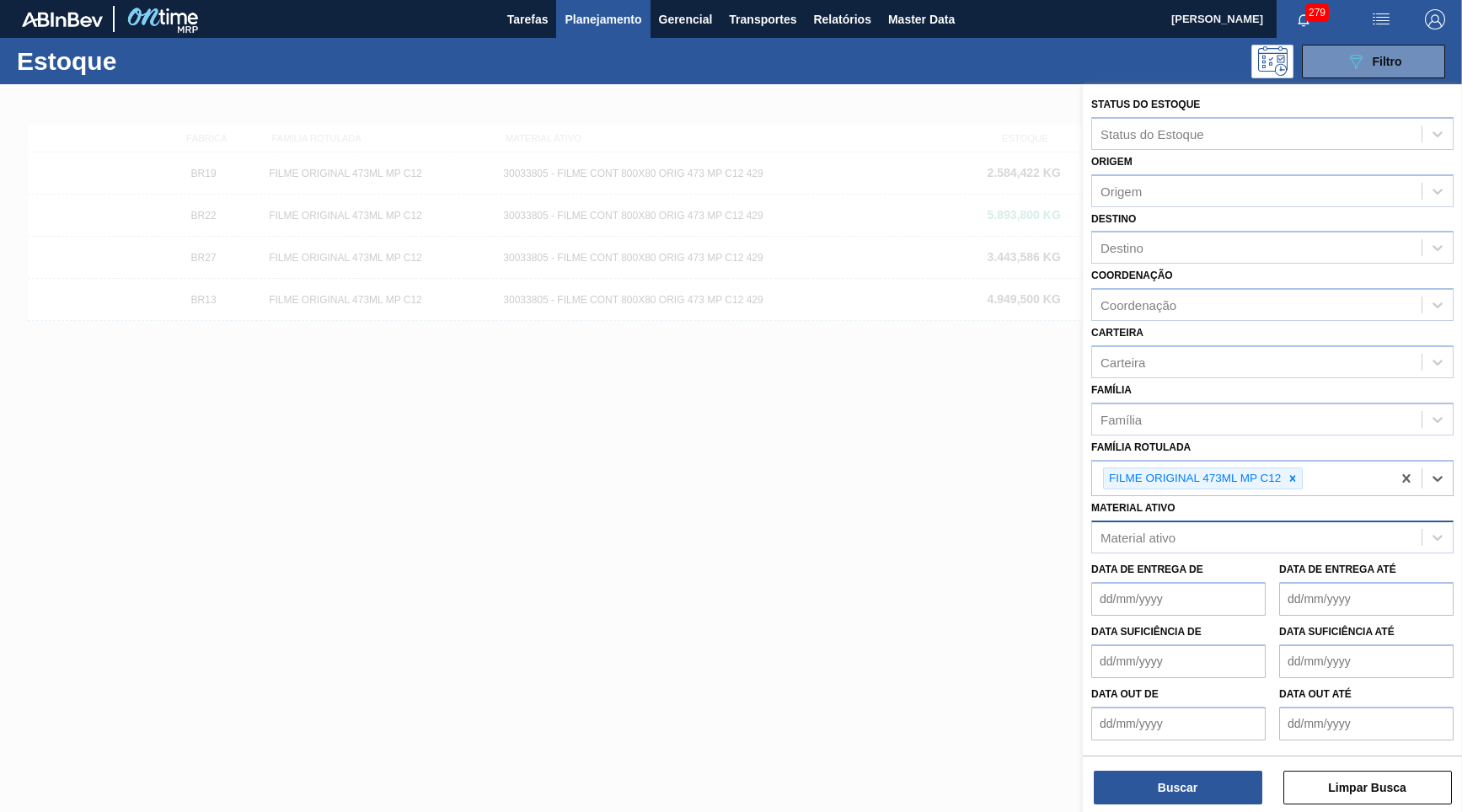
click at [1217, 520] on div "Material ativo" at bounding box center [1272, 536] width 362 height 33
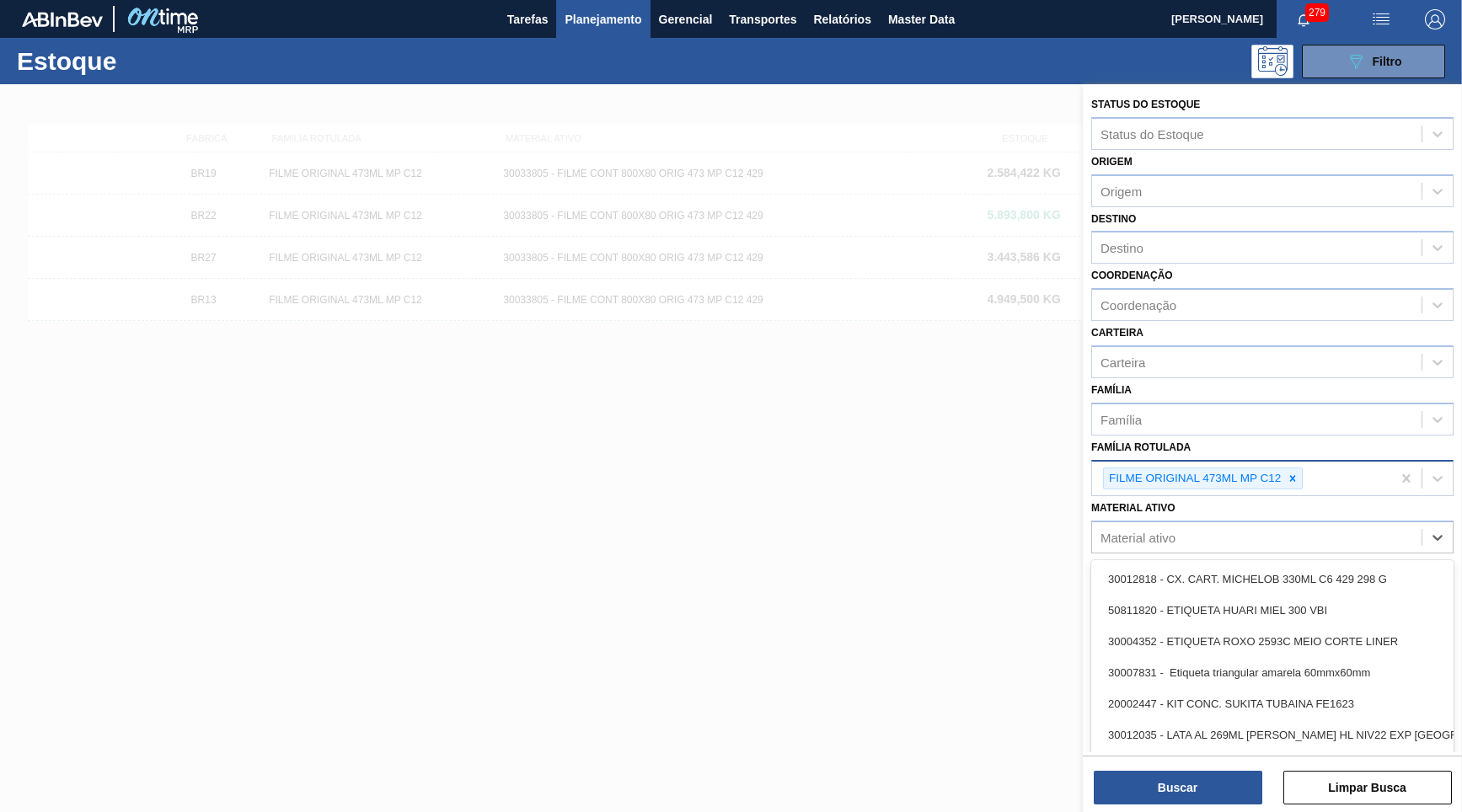
paste ativo "30003606"
type ativo "30003606"
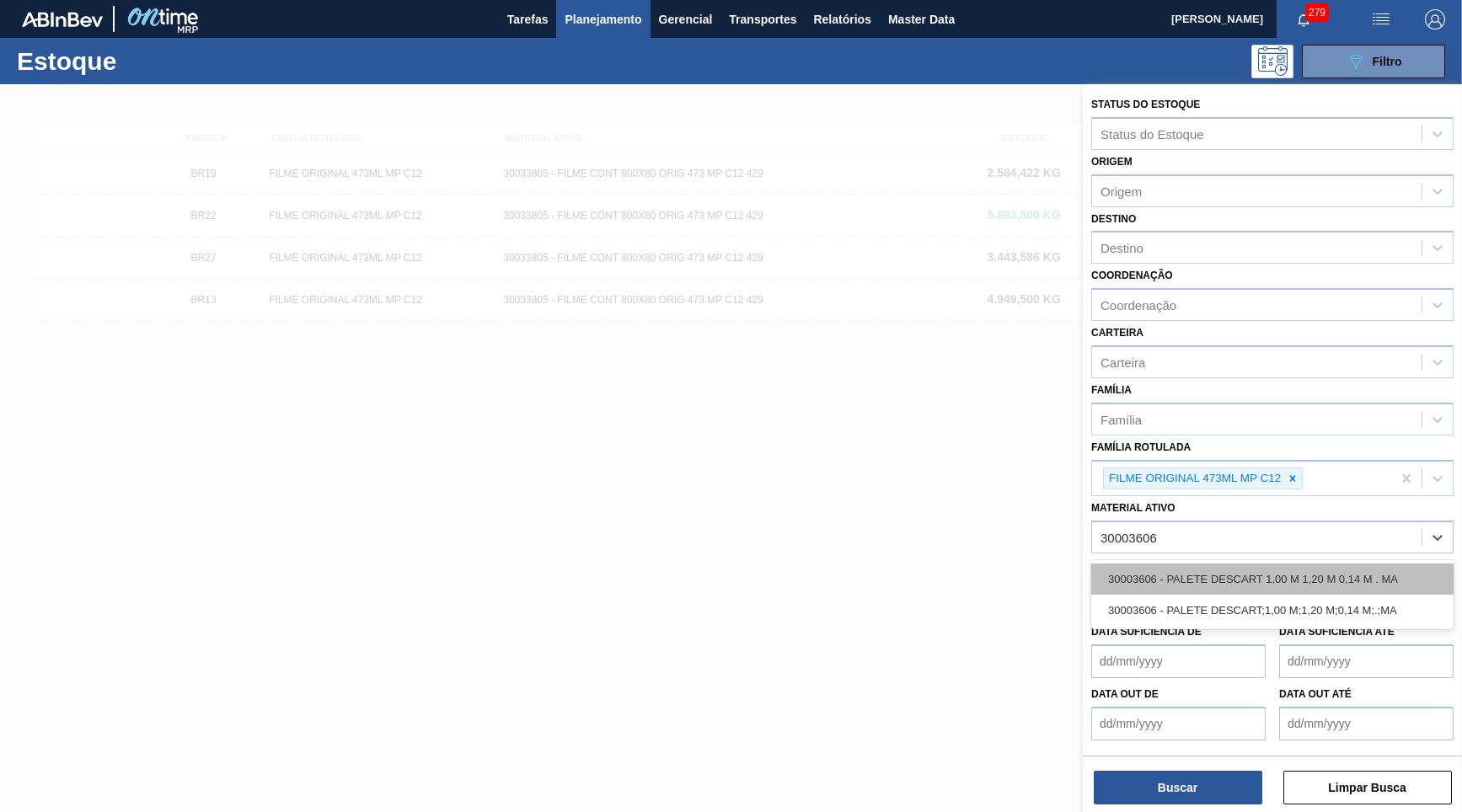
click at [1271, 564] on div "30003606 - PALETE DESCART 1,00 M 1,20 M 0,14 M . MA" at bounding box center [1272, 579] width 362 height 31
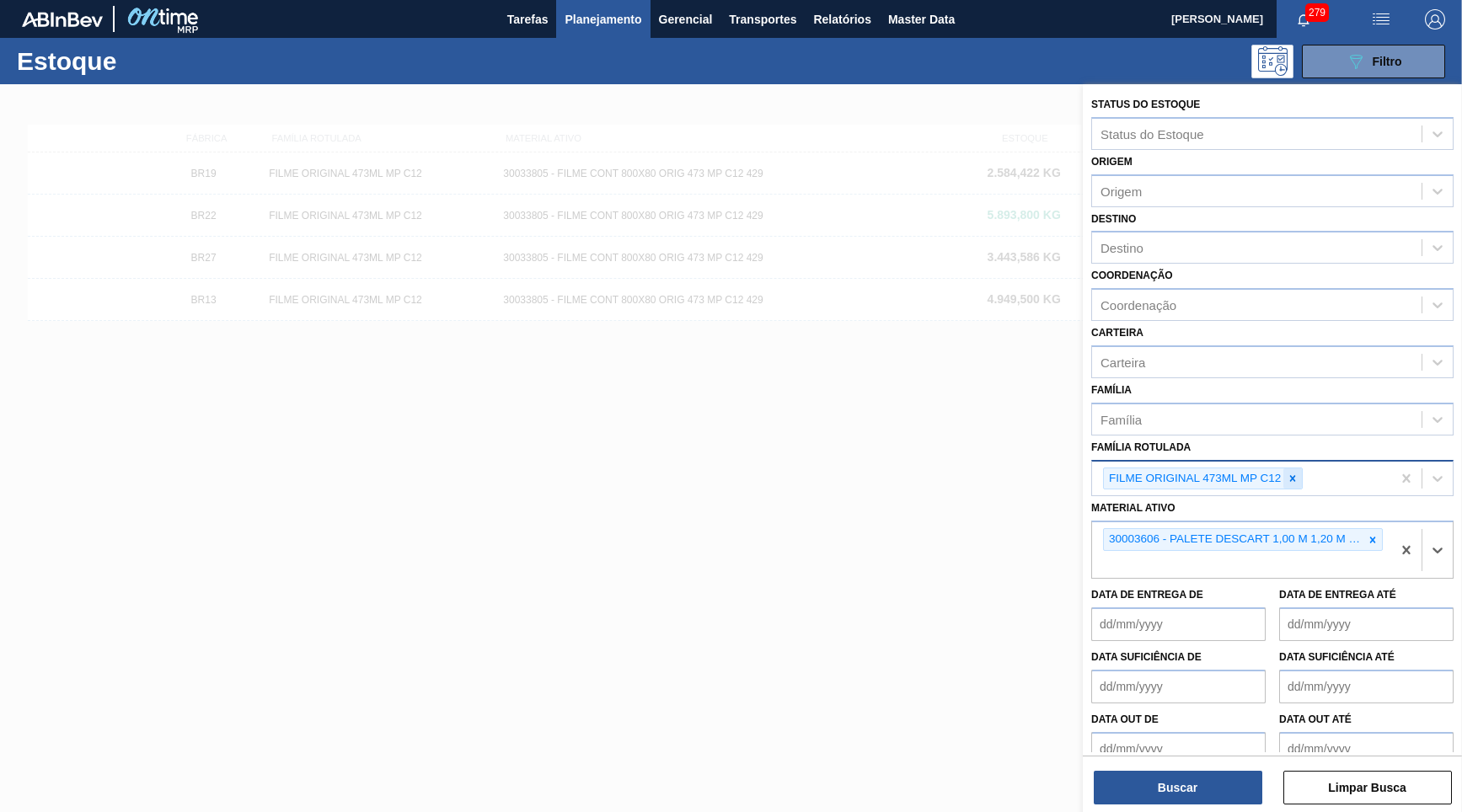
click at [1298, 469] on div at bounding box center [1292, 479] width 19 height 21
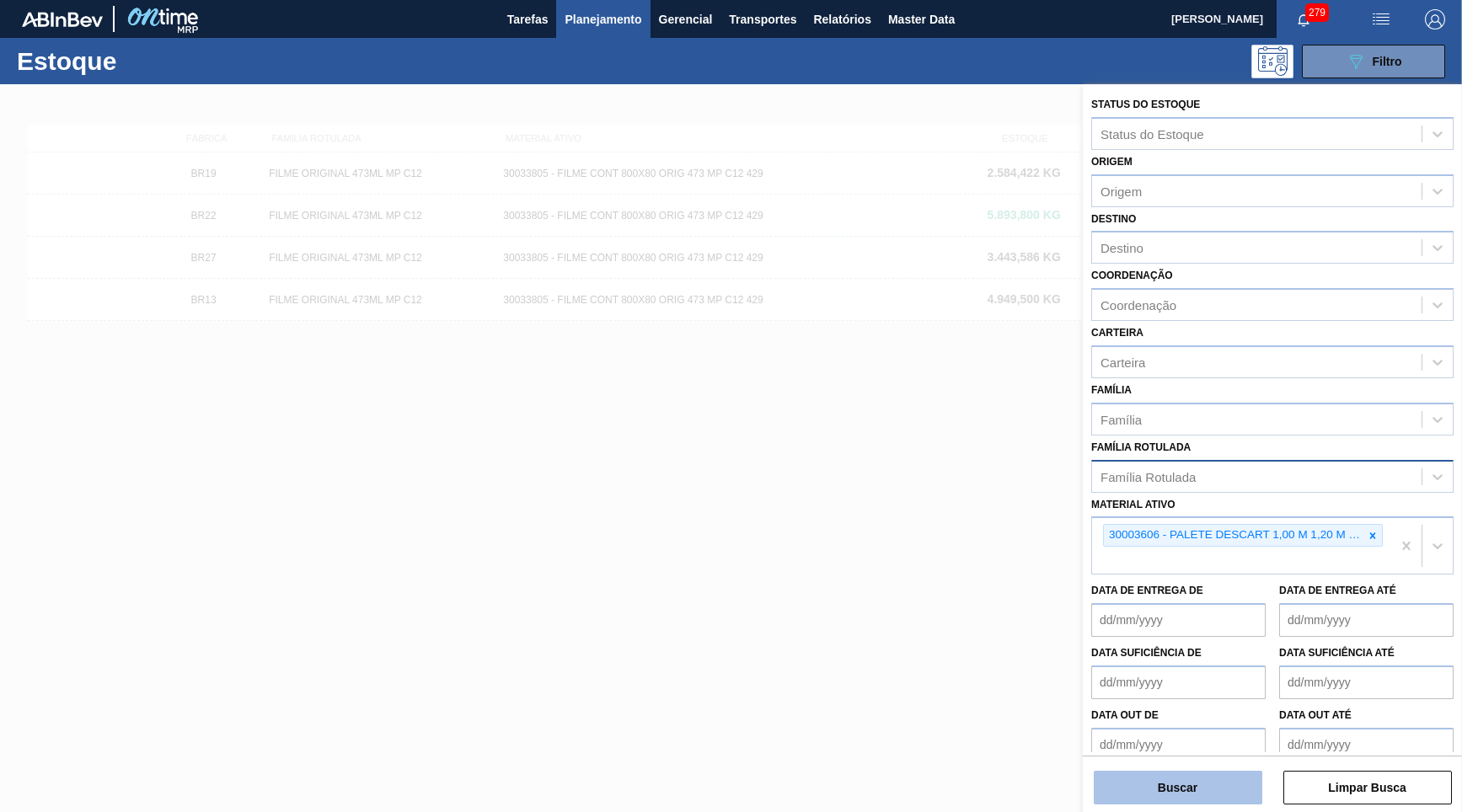
click at [1175, 771] on button "Buscar" at bounding box center [1177, 788] width 168 height 34
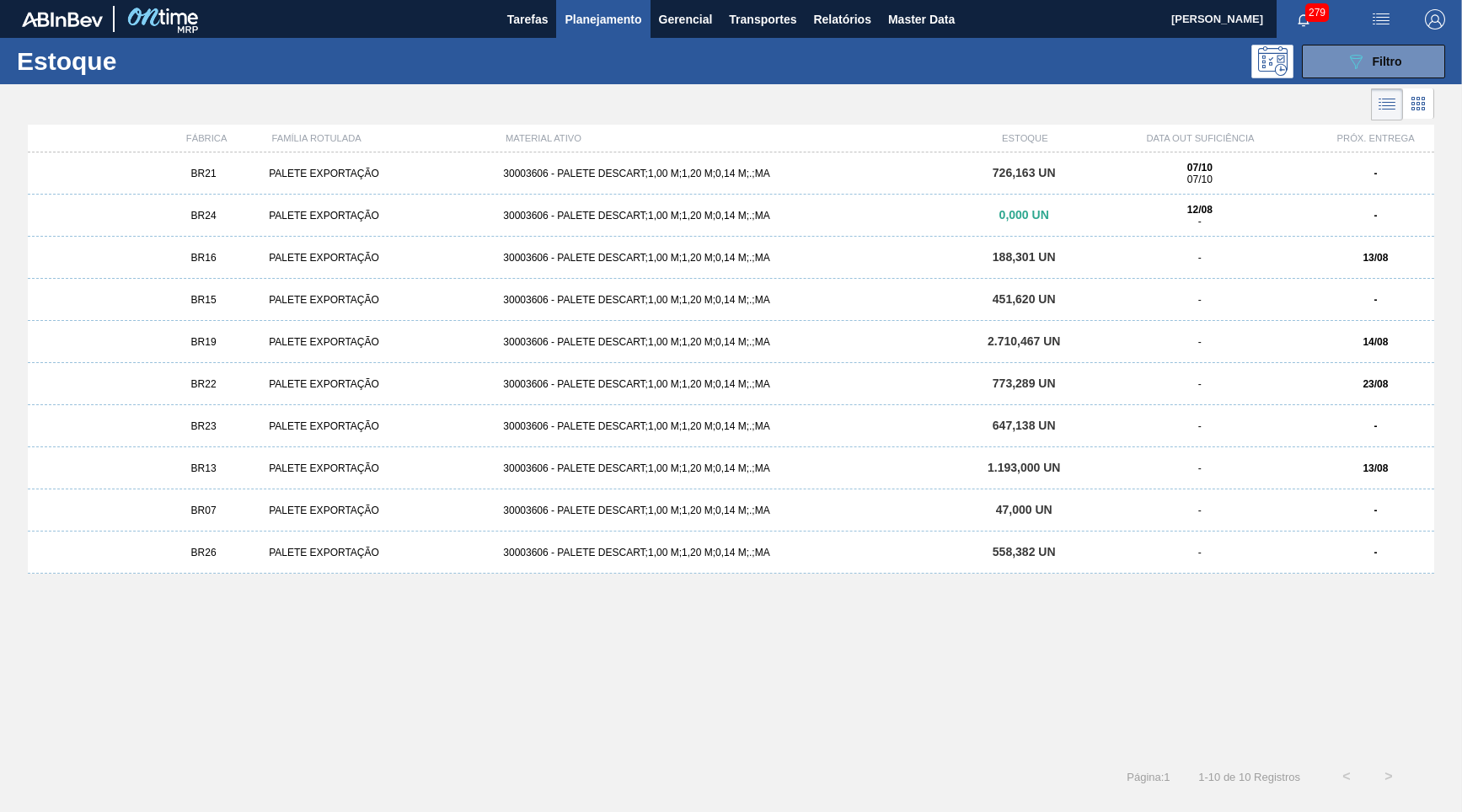
click at [327, 551] on div "PALETE EXPORTAÇÃO" at bounding box center [379, 552] width 234 height 12
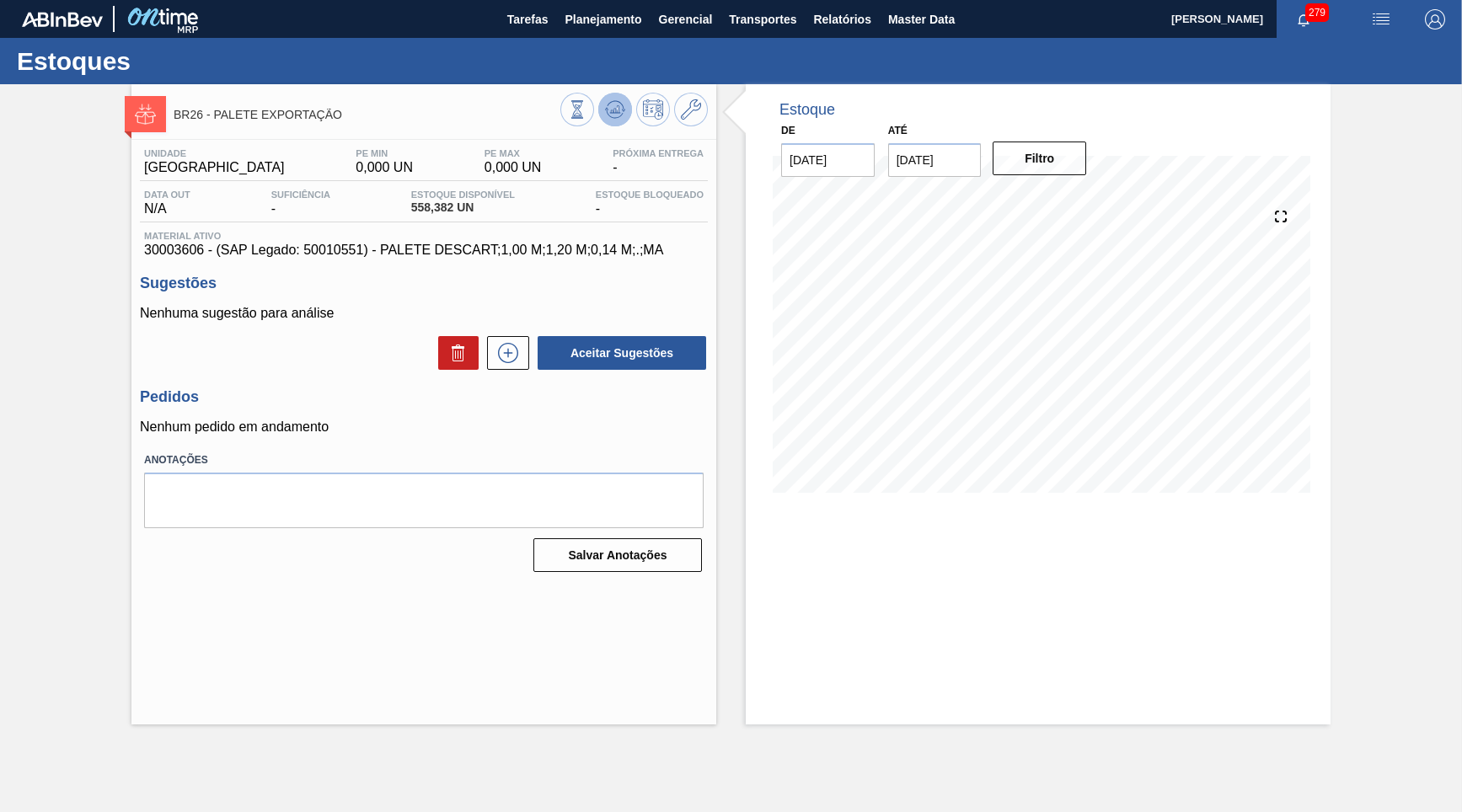
click at [586, 106] on icon at bounding box center [577, 109] width 19 height 19
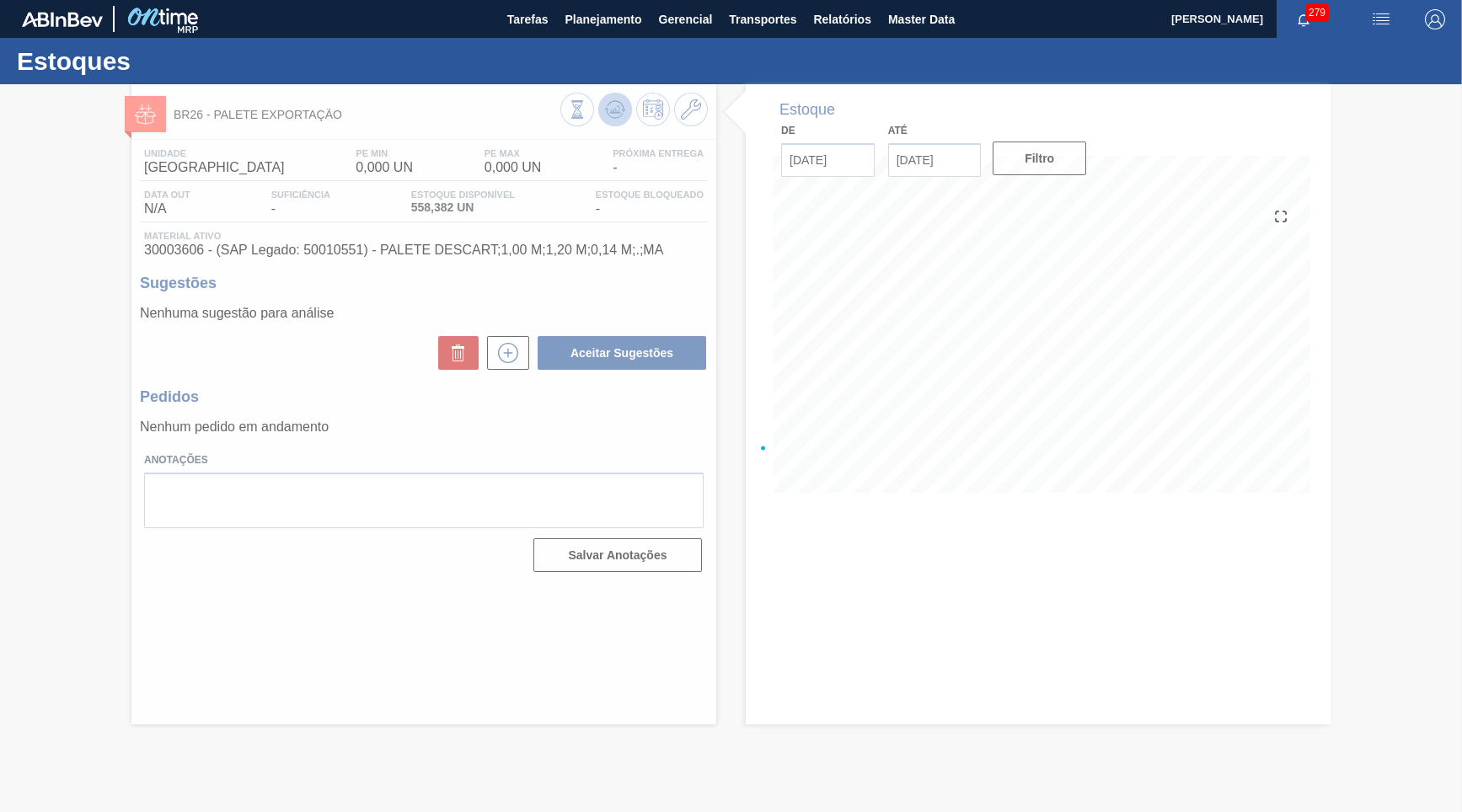
click at [614, 106] on div at bounding box center [731, 448] width 1462 height 728
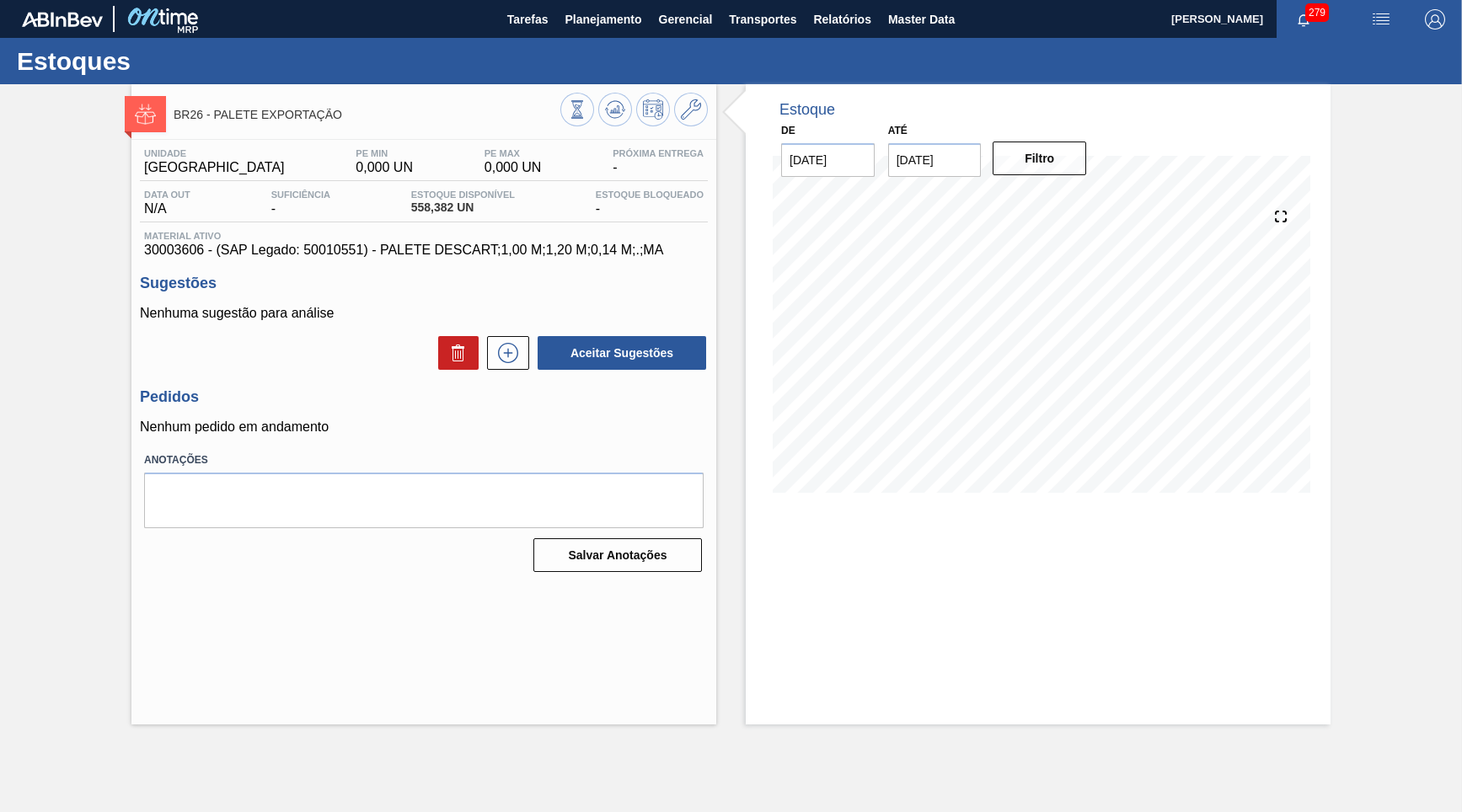
click at [338, 317] on p "Nenhuma sugestão para análise" at bounding box center [424, 313] width 568 height 15
click at [507, 343] on icon at bounding box center [508, 352] width 27 height 20
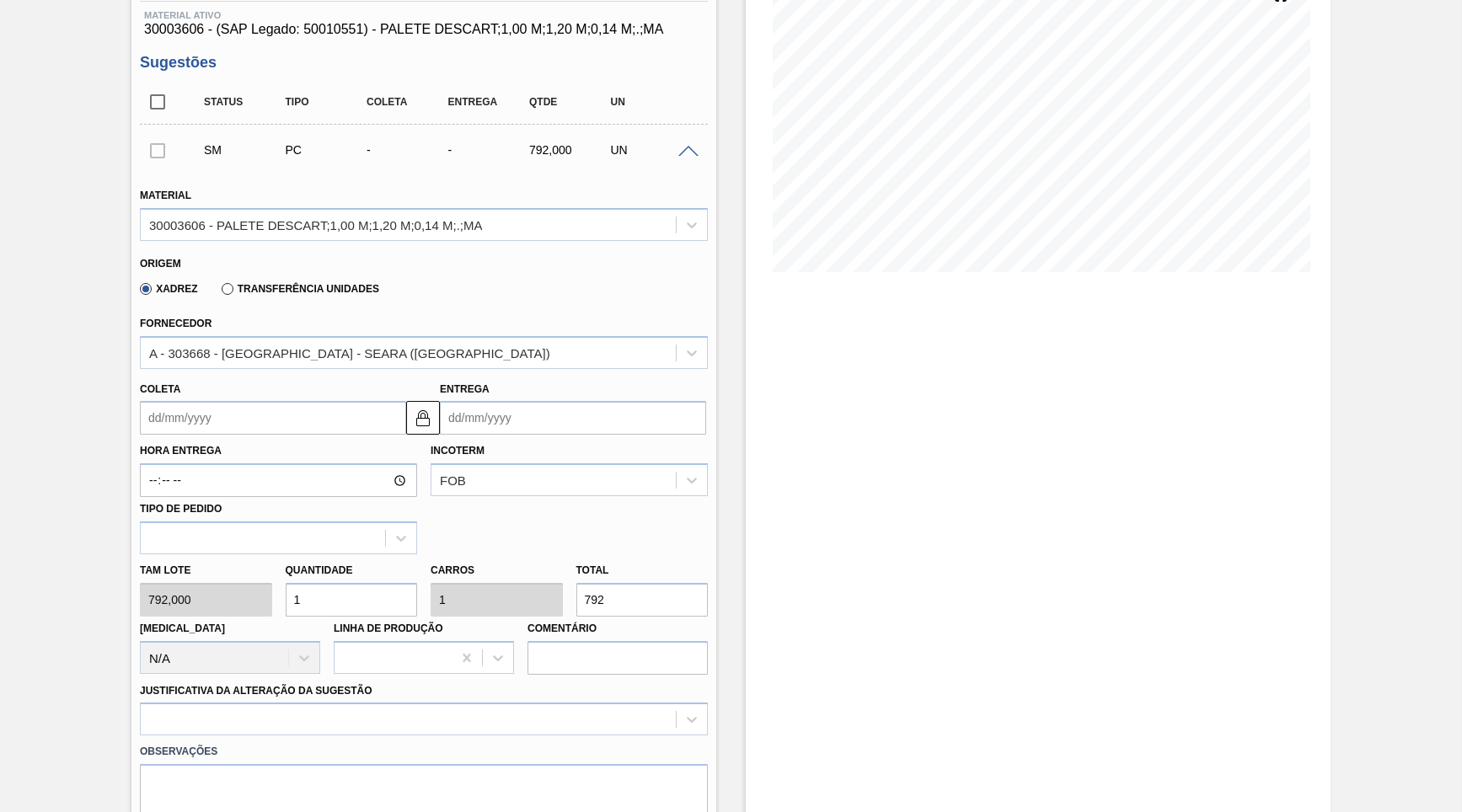
scroll to position [243, 0]
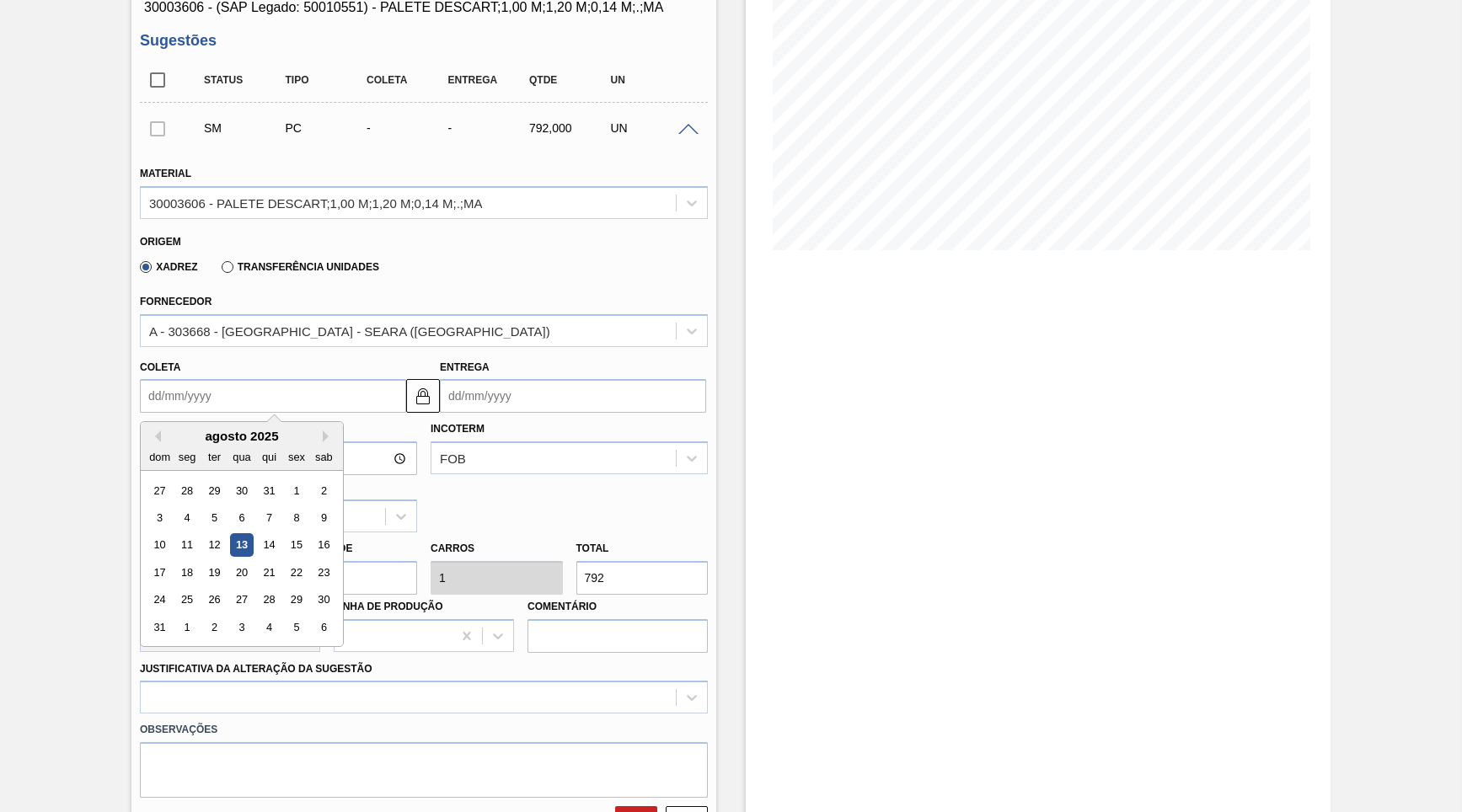
click at [185, 379] on input "Coleta" at bounding box center [272, 396] width 266 height 34
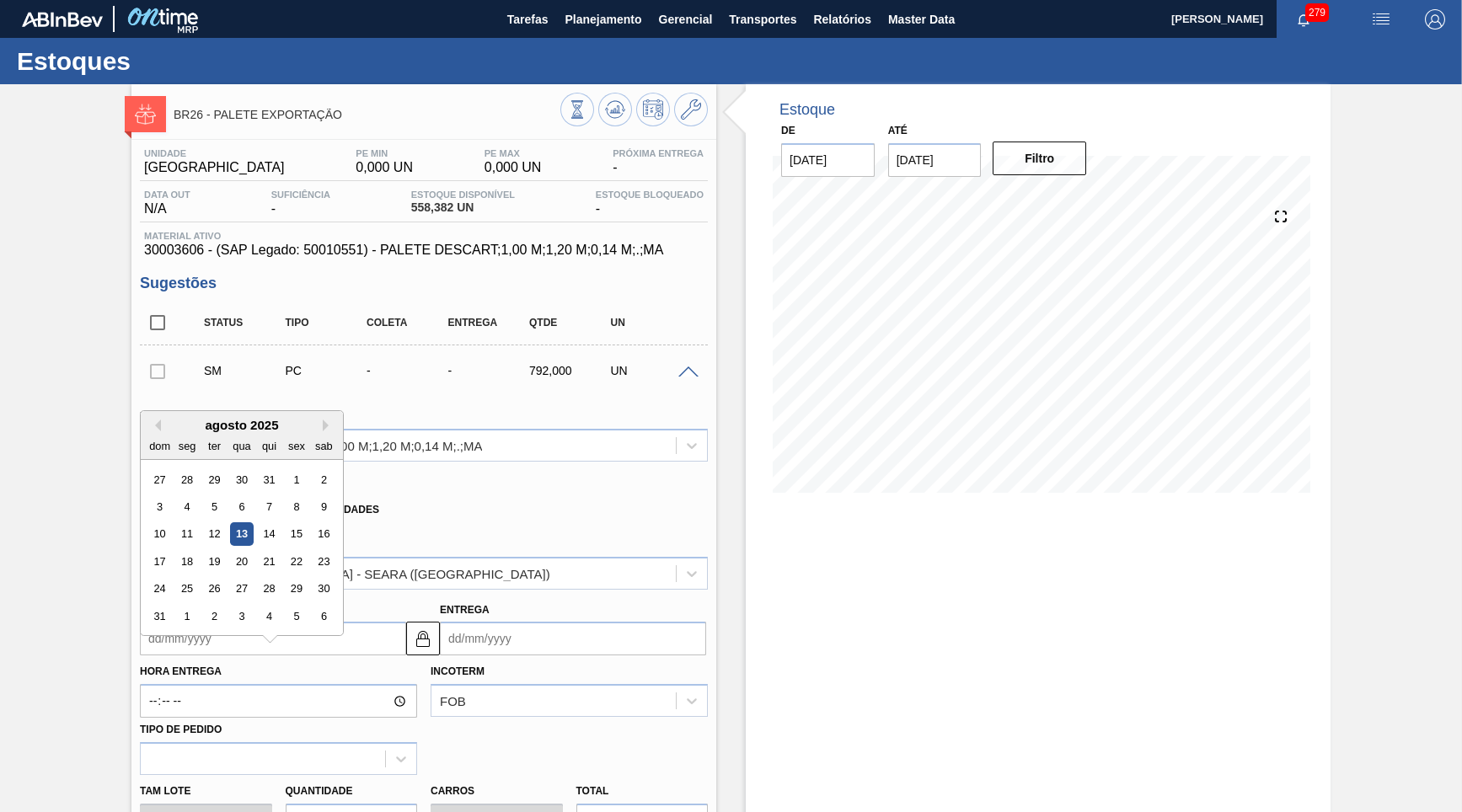
click at [174, 259] on div "Unidade Uberlândia PE MIN 0,000 UN PE MAX 0,000 UN Próxima Entrega - Data out N…" at bounding box center [424, 739] width 585 height 1199
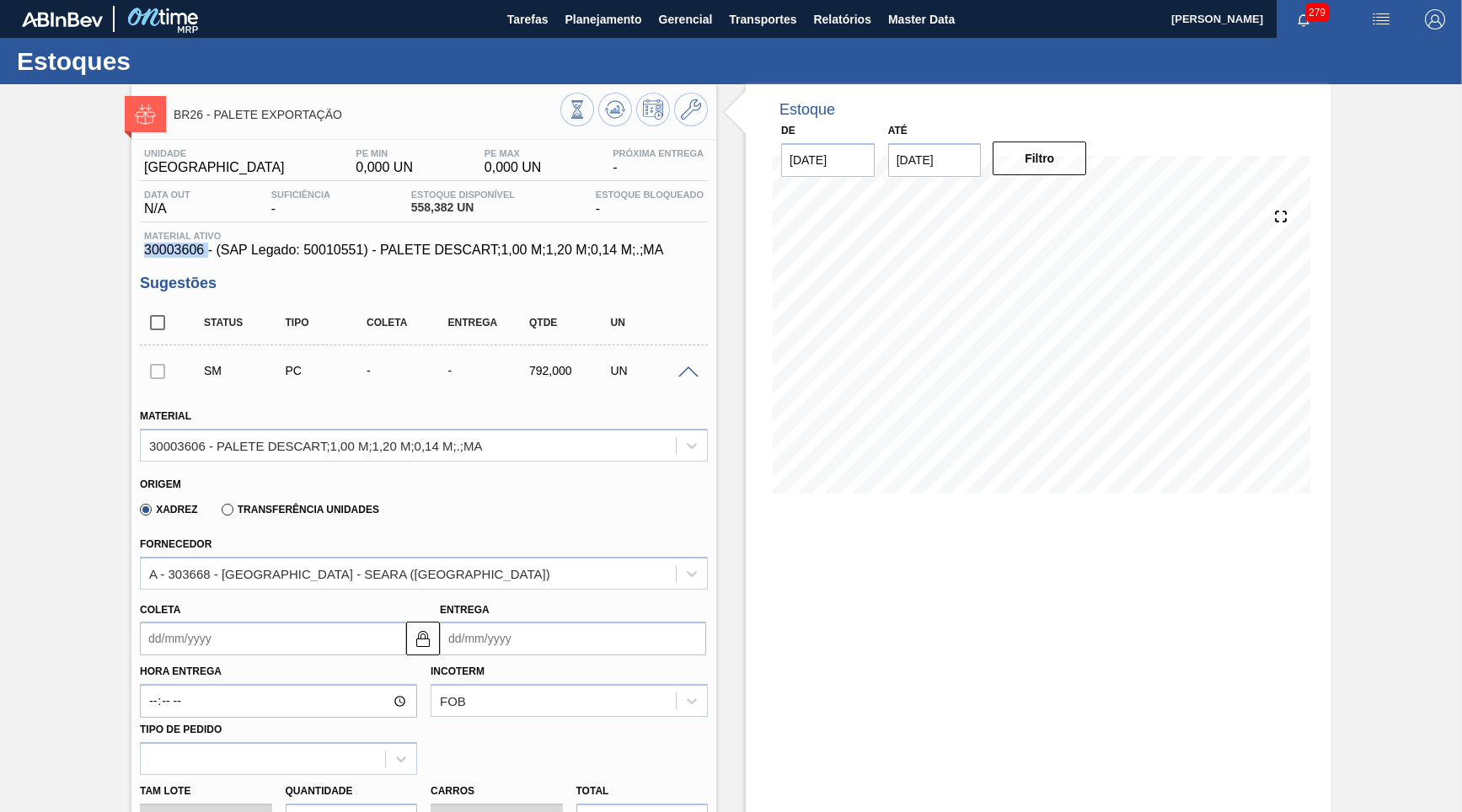
click at [174, 259] on div "Unidade Uberlândia PE MIN 0,000 UN PE MAX 0,000 UN Próxima Entrega - Data out N…" at bounding box center [424, 739] width 585 height 1199
click at [678, 366] on span at bounding box center [688, 373] width 20 height 12
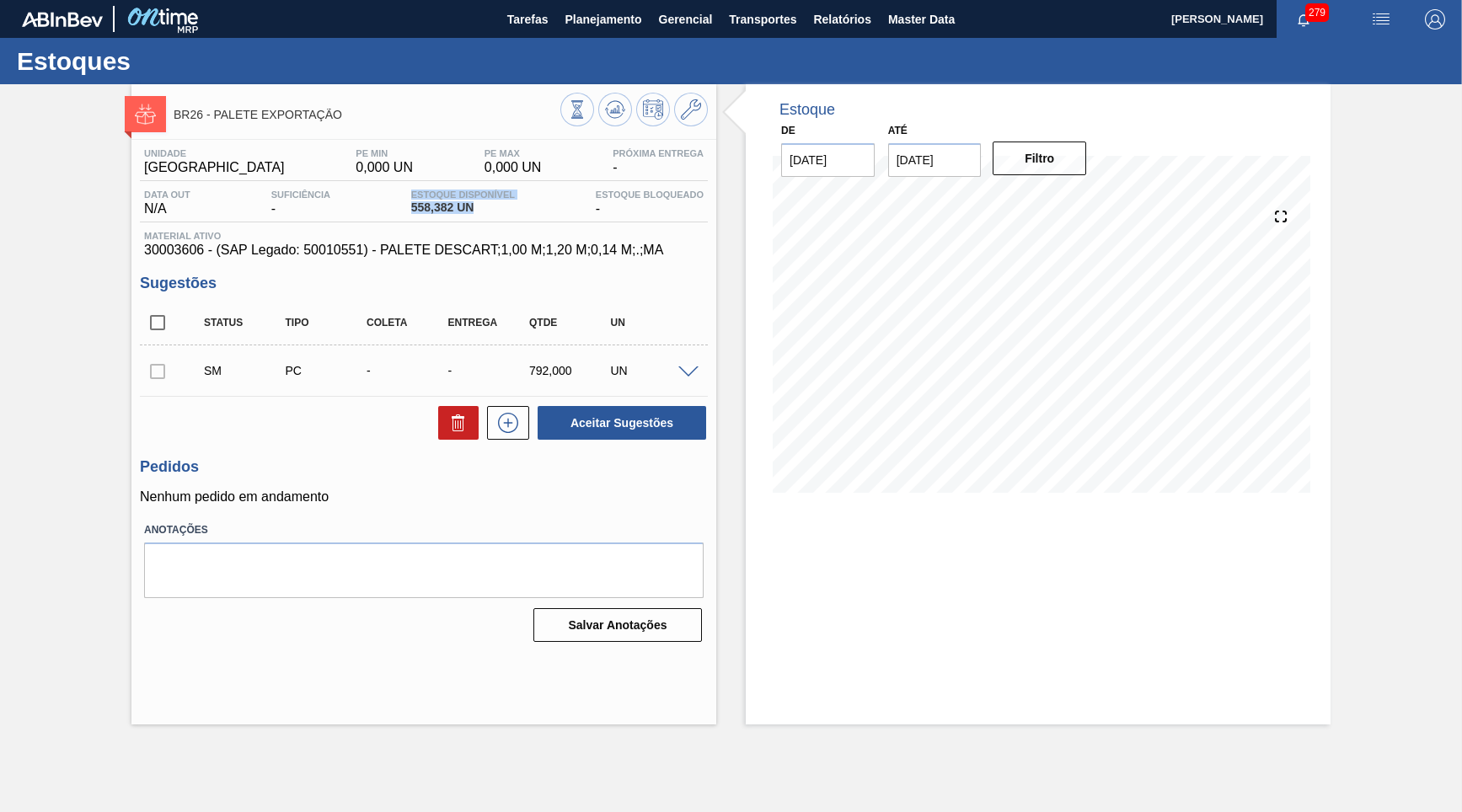
drag, startPoint x: 501, startPoint y: 215, endPoint x: 384, endPoint y: 192, distance: 119.2
click at [384, 192] on div "Data out N/A Suficiência - Estoque Disponível 558,382 UN [DEMOGRAPHIC_DATA] Blo…" at bounding box center [424, 205] width 568 height 33
click at [350, 247] on span "30003606 - (SAP Legado: 50010551) - PALETE DESCART;1,00 M;1,20 M;0,14 M;.;MA" at bounding box center [424, 250] width 560 height 15
click at [171, 253] on span "30003606 - (SAP Legado: 50010551) - PALETE DESCART;1,00 M;1,20 M;0,14 M;.;MA" at bounding box center [424, 250] width 560 height 15
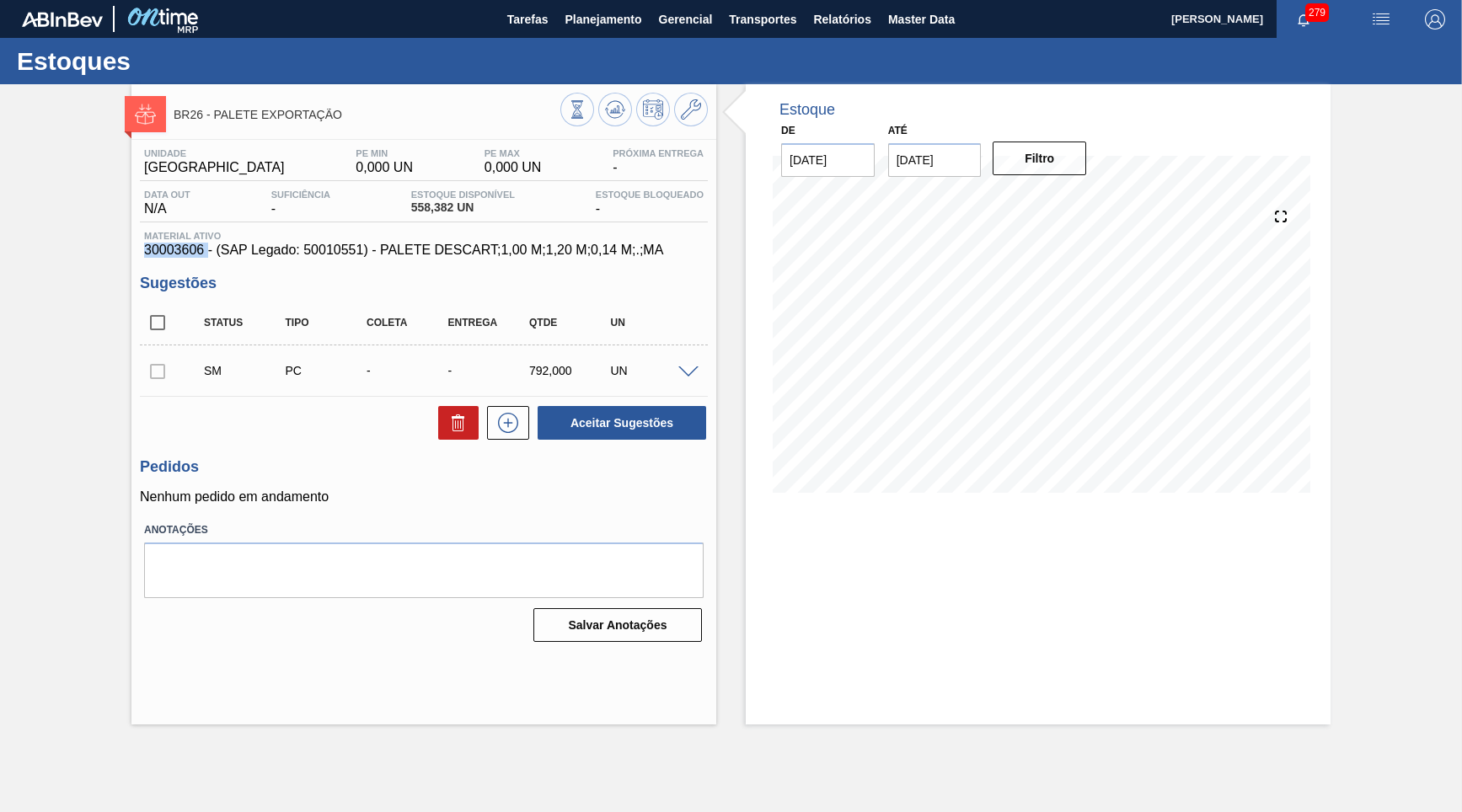
copy span "30003606"
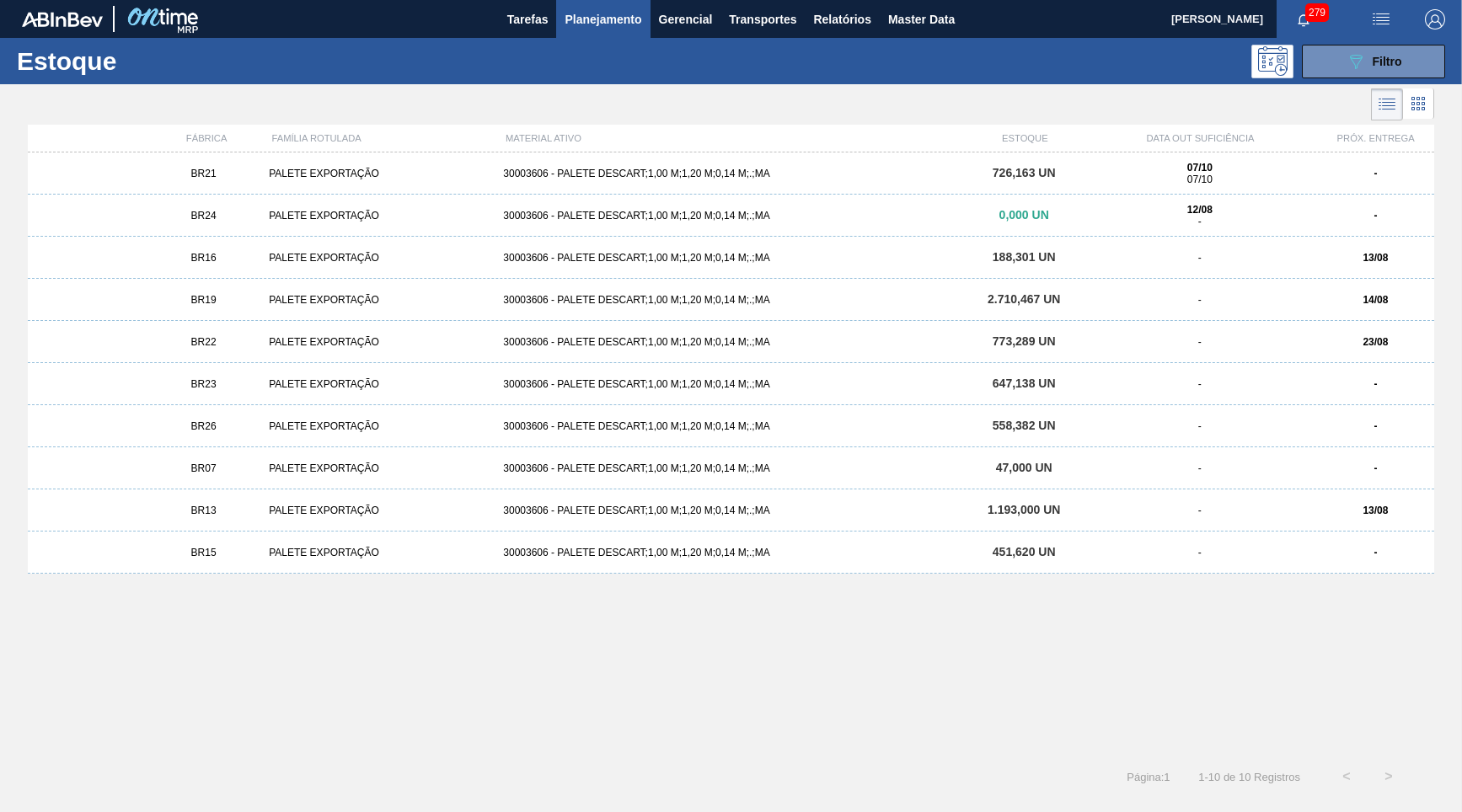
click at [1361, 255] on div "13/08" at bounding box center [1376, 257] width 117 height 12
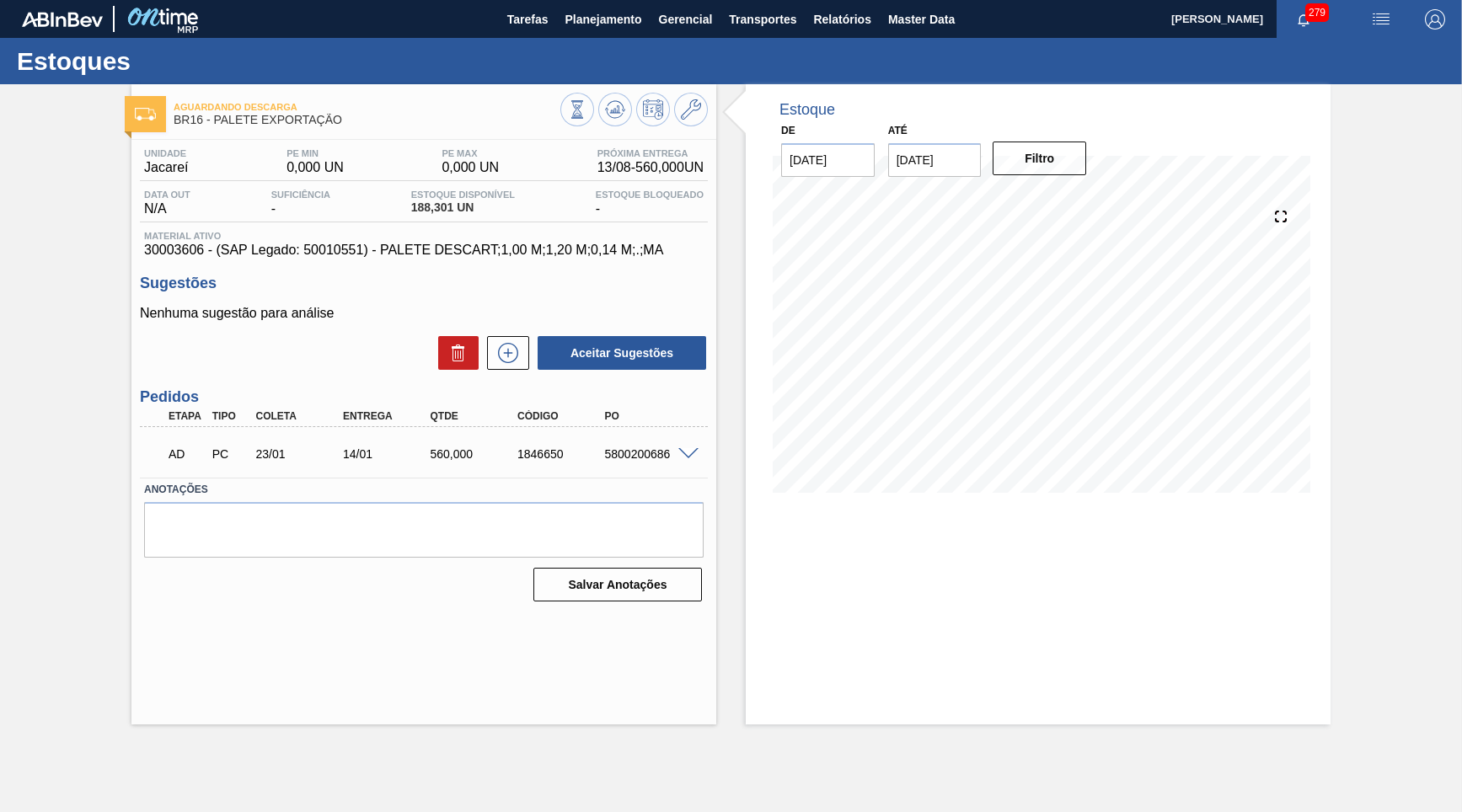
click at [700, 446] on div at bounding box center [691, 453] width 34 height 12
click at [686, 448] on span at bounding box center [688, 454] width 20 height 12
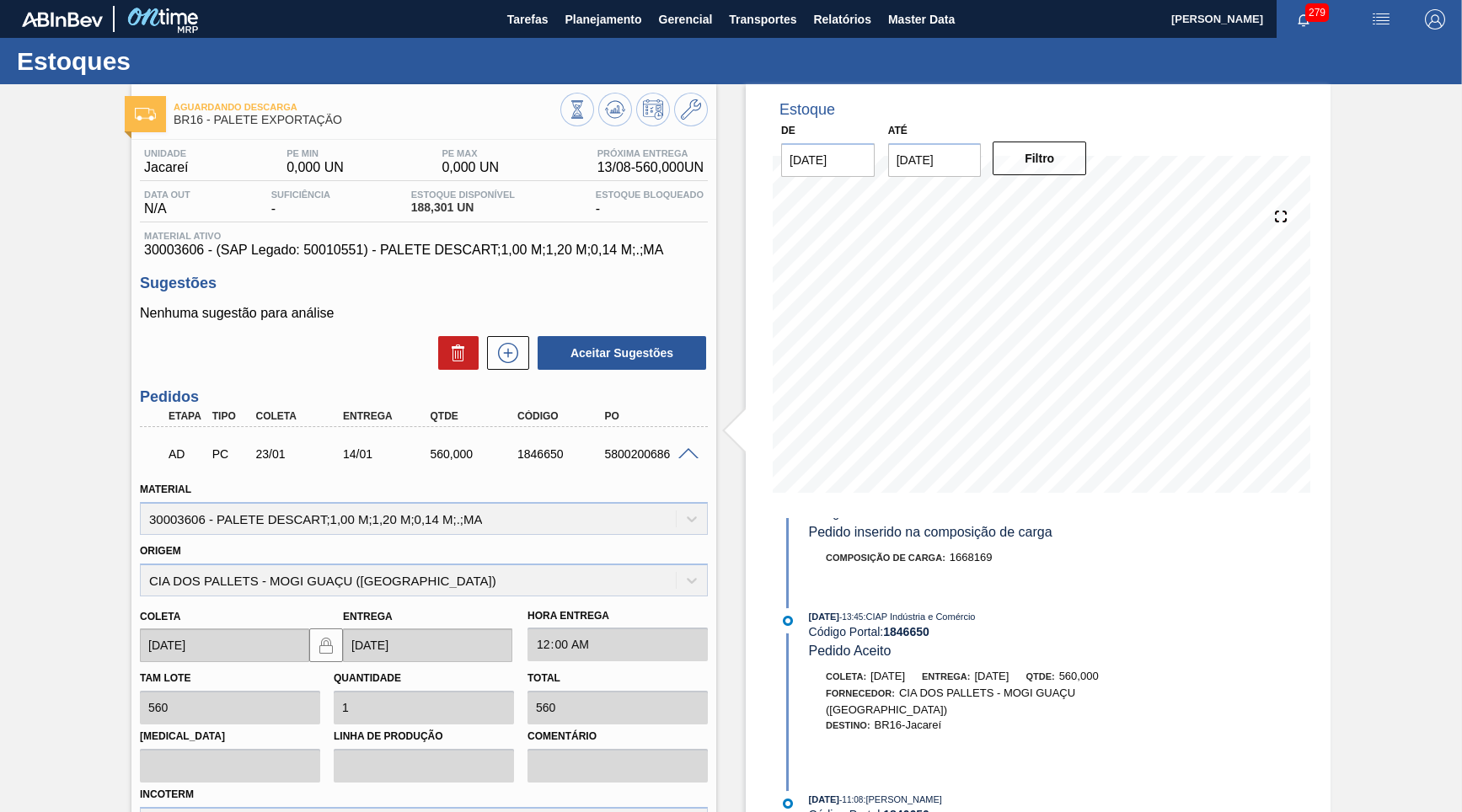
scroll to position [191, 0]
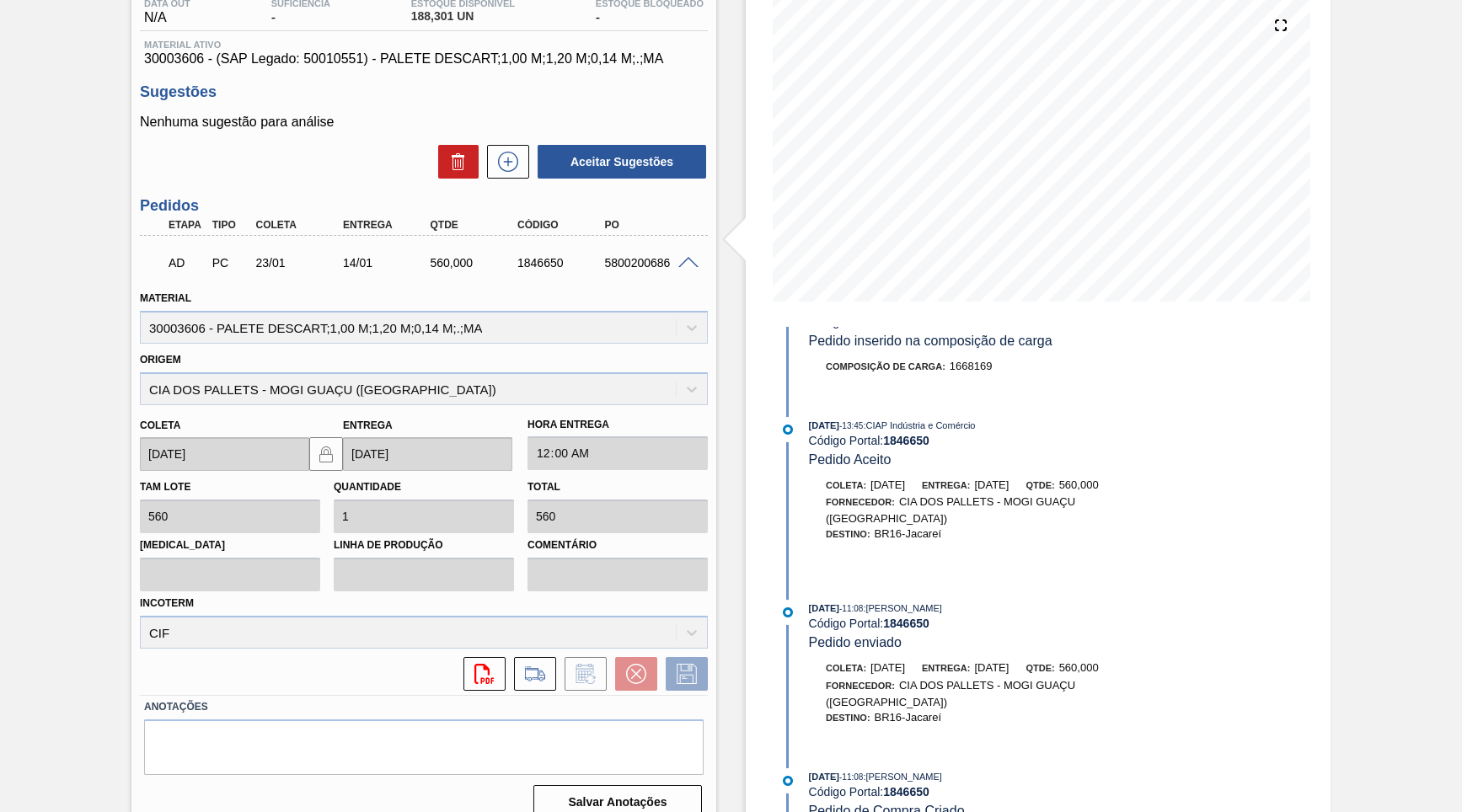
click at [942, 603] on span ": [PERSON_NAME]" at bounding box center [902, 607] width 79 height 10
click at [991, 633] on div "[DATE] 11:08 : [PERSON_NAME] Código Portal: 1846650 Pedido enviado" at bounding box center [1009, 625] width 400 height 52
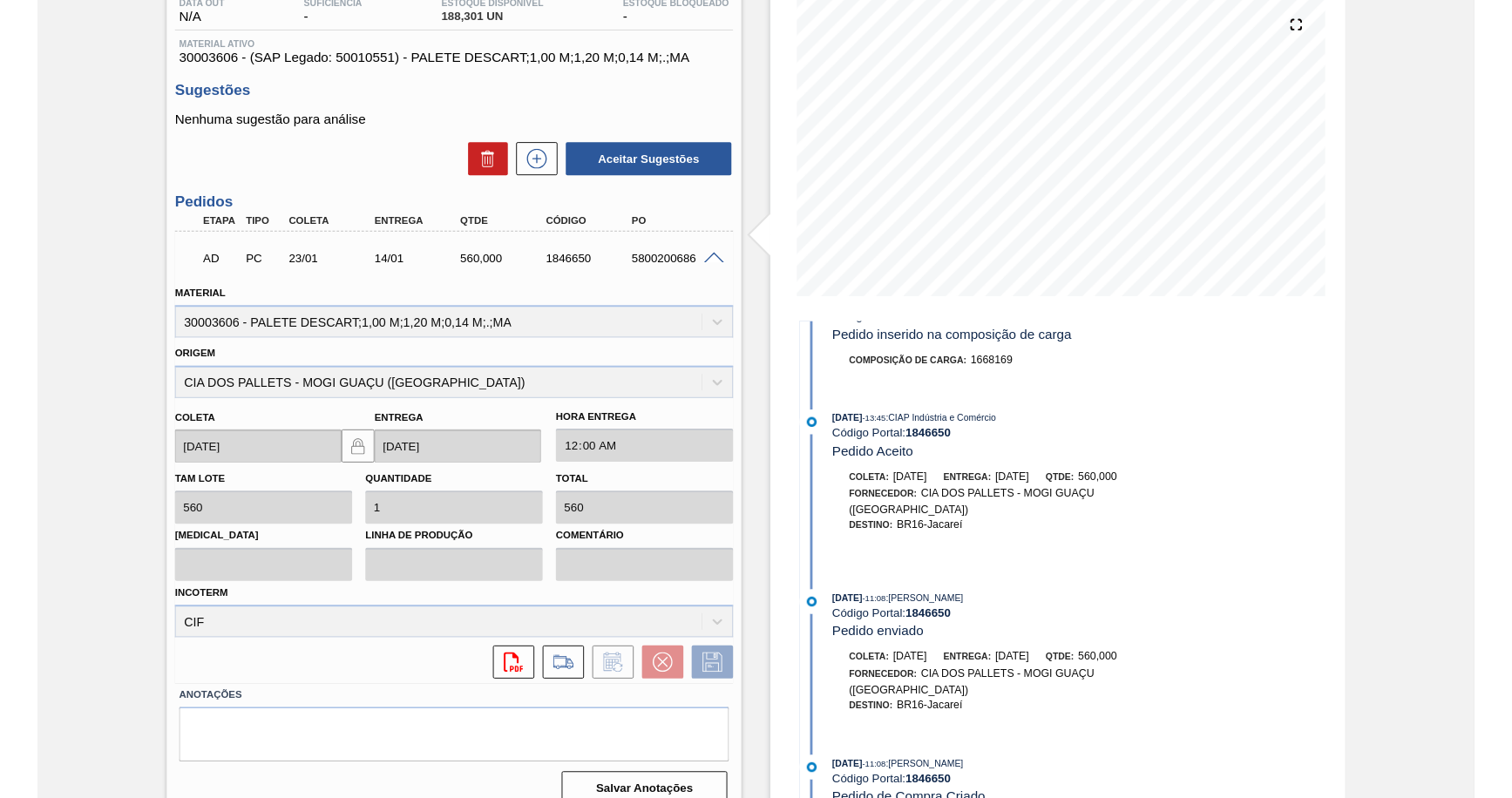
scroll to position [0, 0]
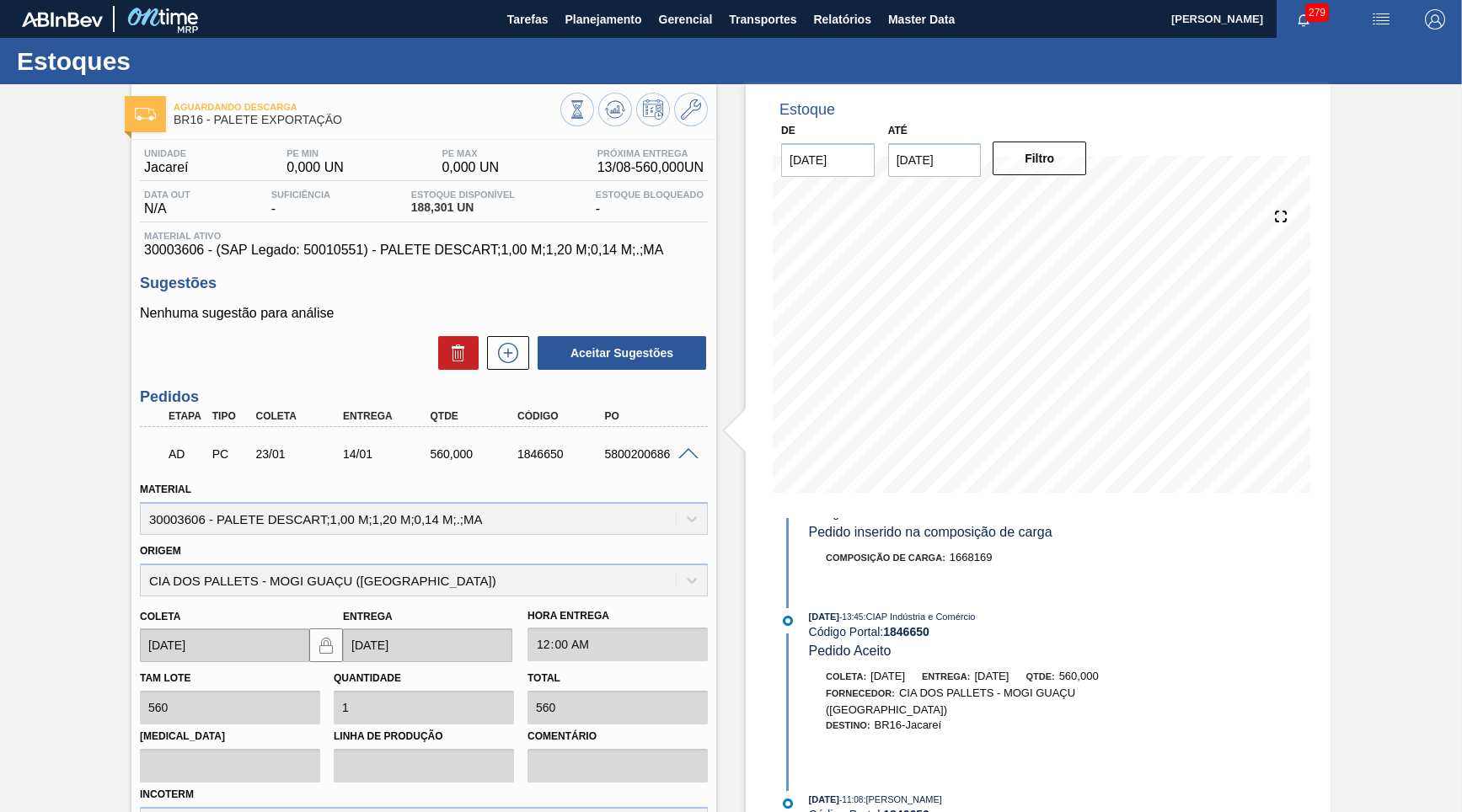
click at [670, 431] on div "AD PC 23/01 14/01 560,000 1846650 5800200686" at bounding box center [424, 452] width 568 height 42
click at [643, 467] on div "AD PC 23/01 14/01 560,000 1846650 5800200686" at bounding box center [424, 452] width 568 height 42
click at [623, 34] on button "Planejamento" at bounding box center [602, 19] width 93 height 38
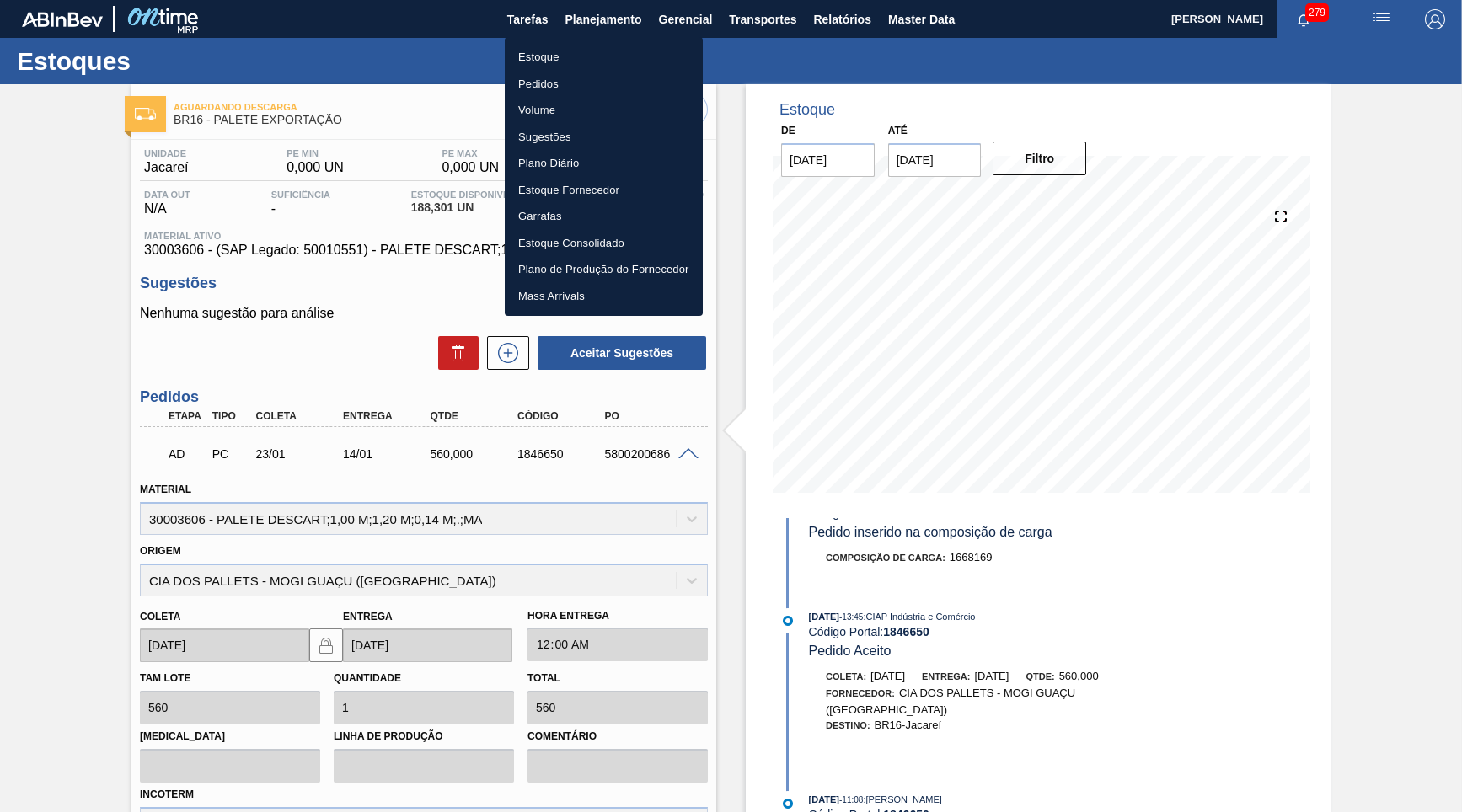
click at [580, 76] on li "Pedidos" at bounding box center [603, 84] width 198 height 27
